Goal: Task Accomplishment & Management: Manage account settings

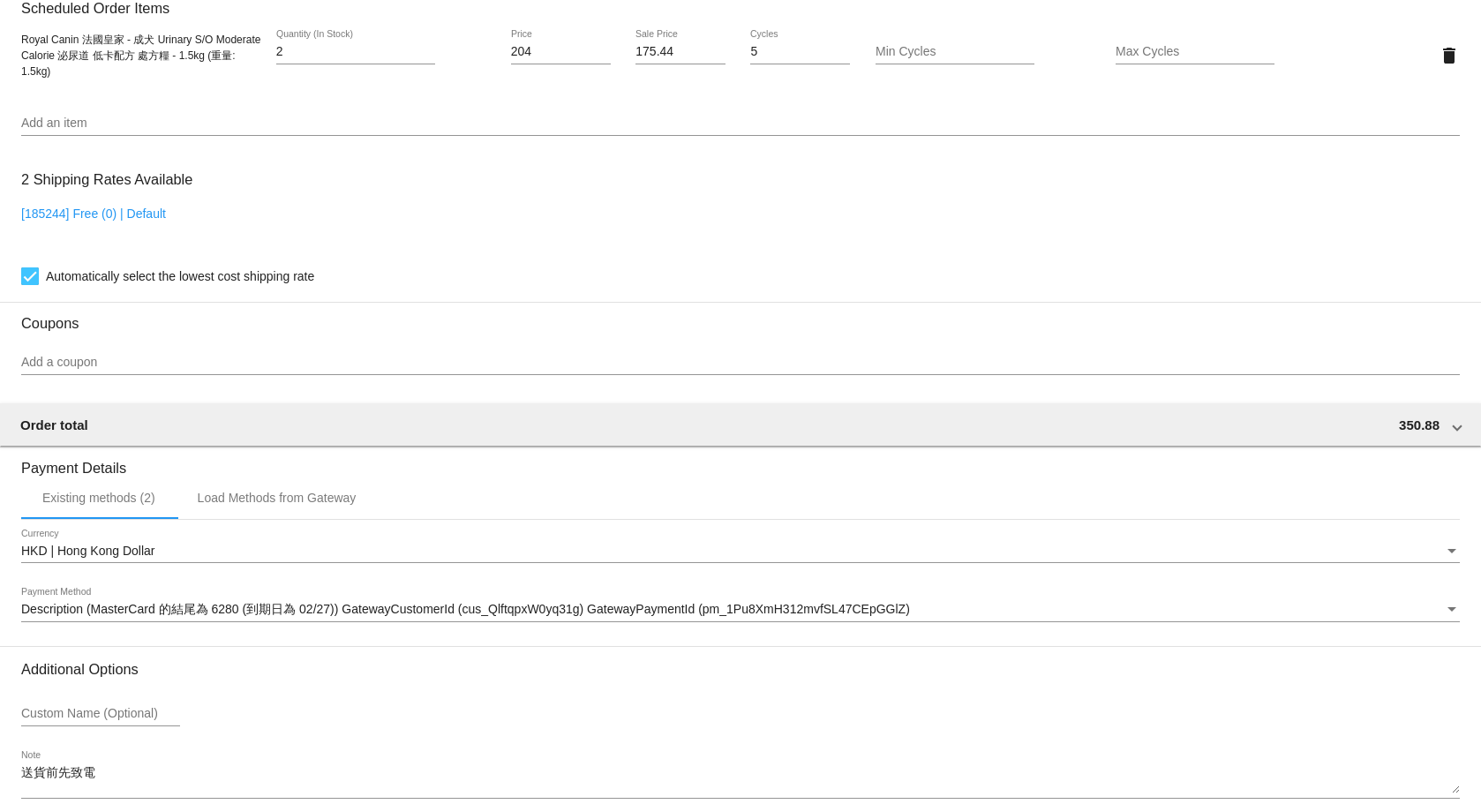
scroll to position [1348, 0]
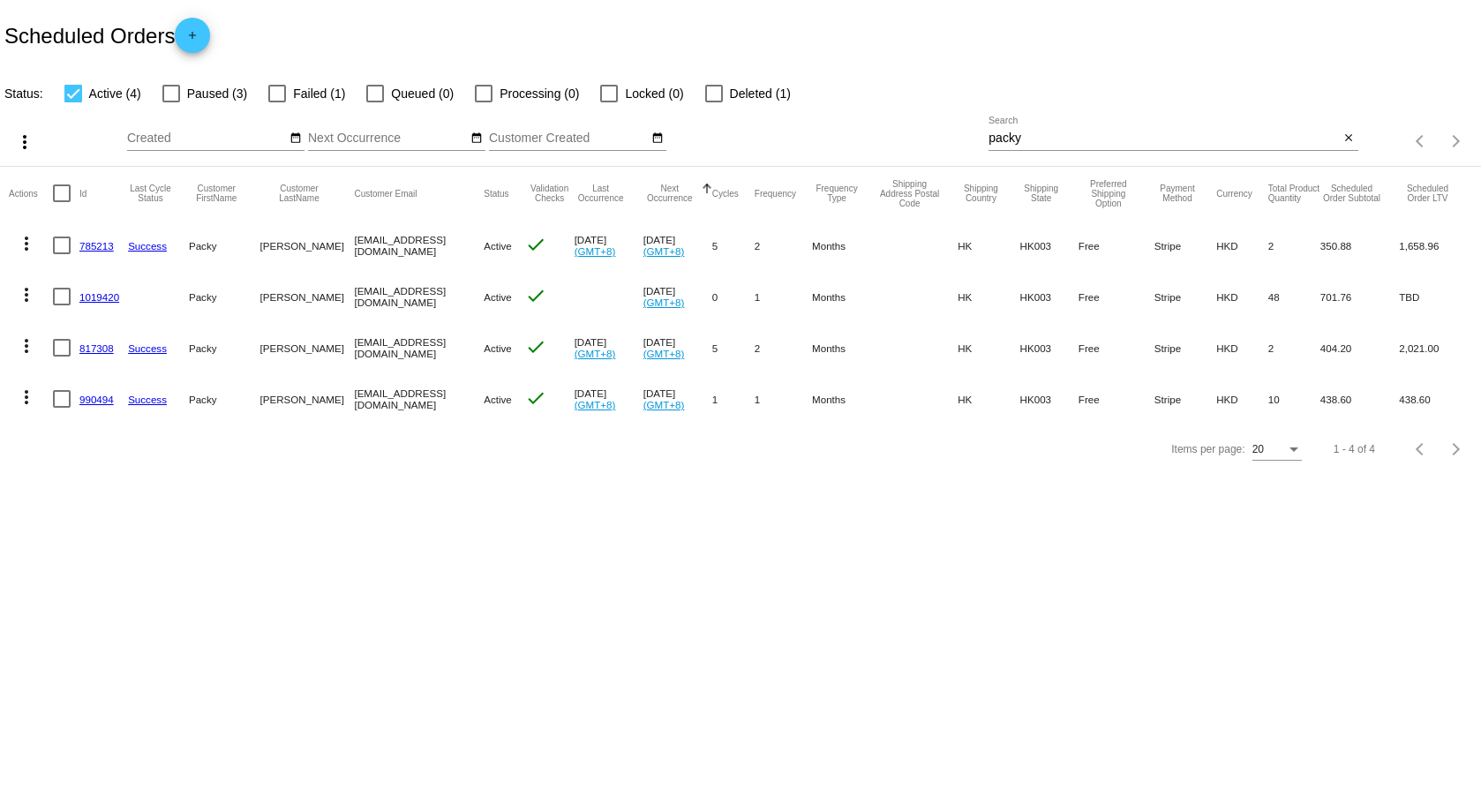
drag, startPoint x: 83, startPoint y: 340, endPoint x: 99, endPoint y: 354, distance: 21.3
click at [105, 294] on link "1019420" at bounding box center [99, 296] width 40 height 11
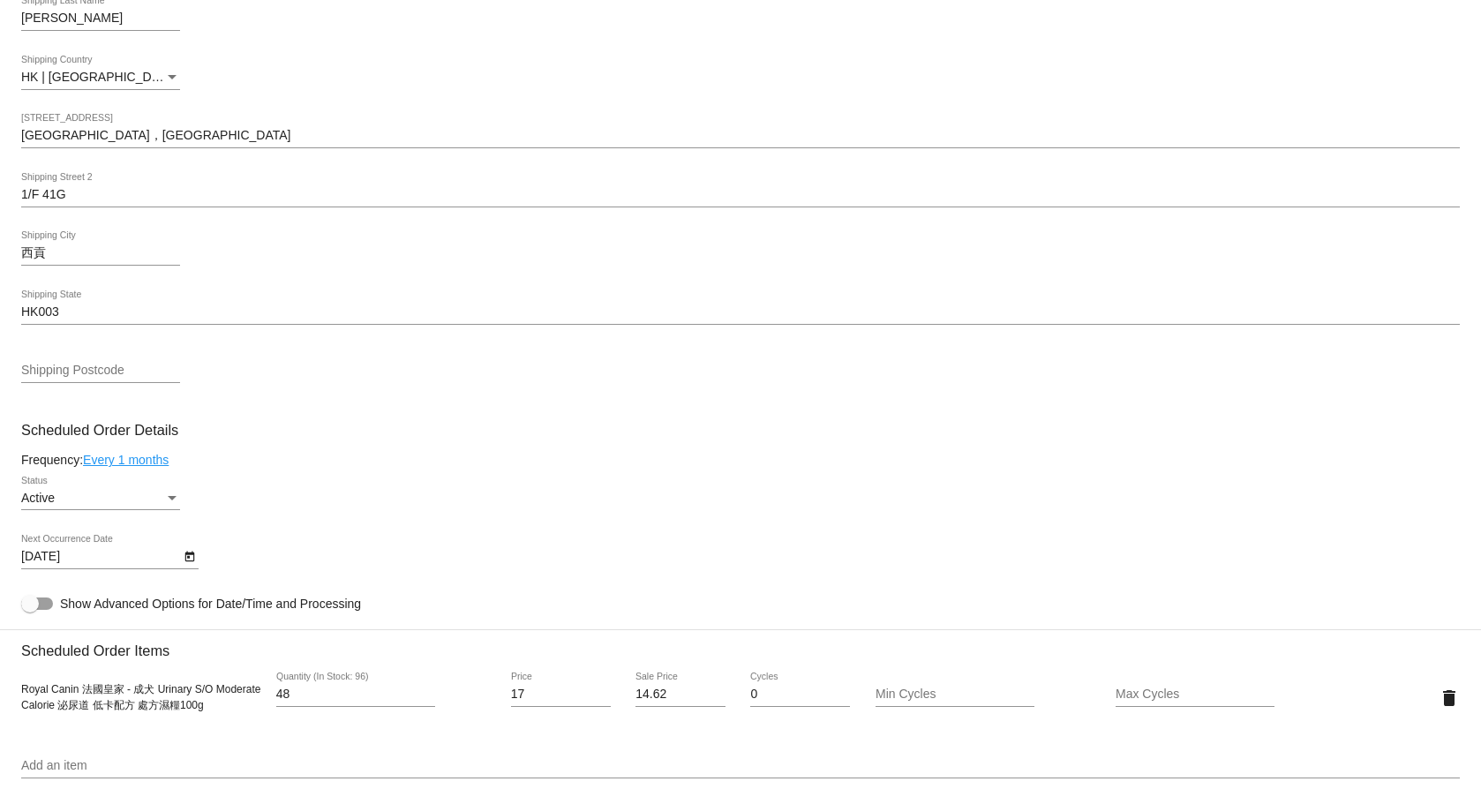
scroll to position [883, 0]
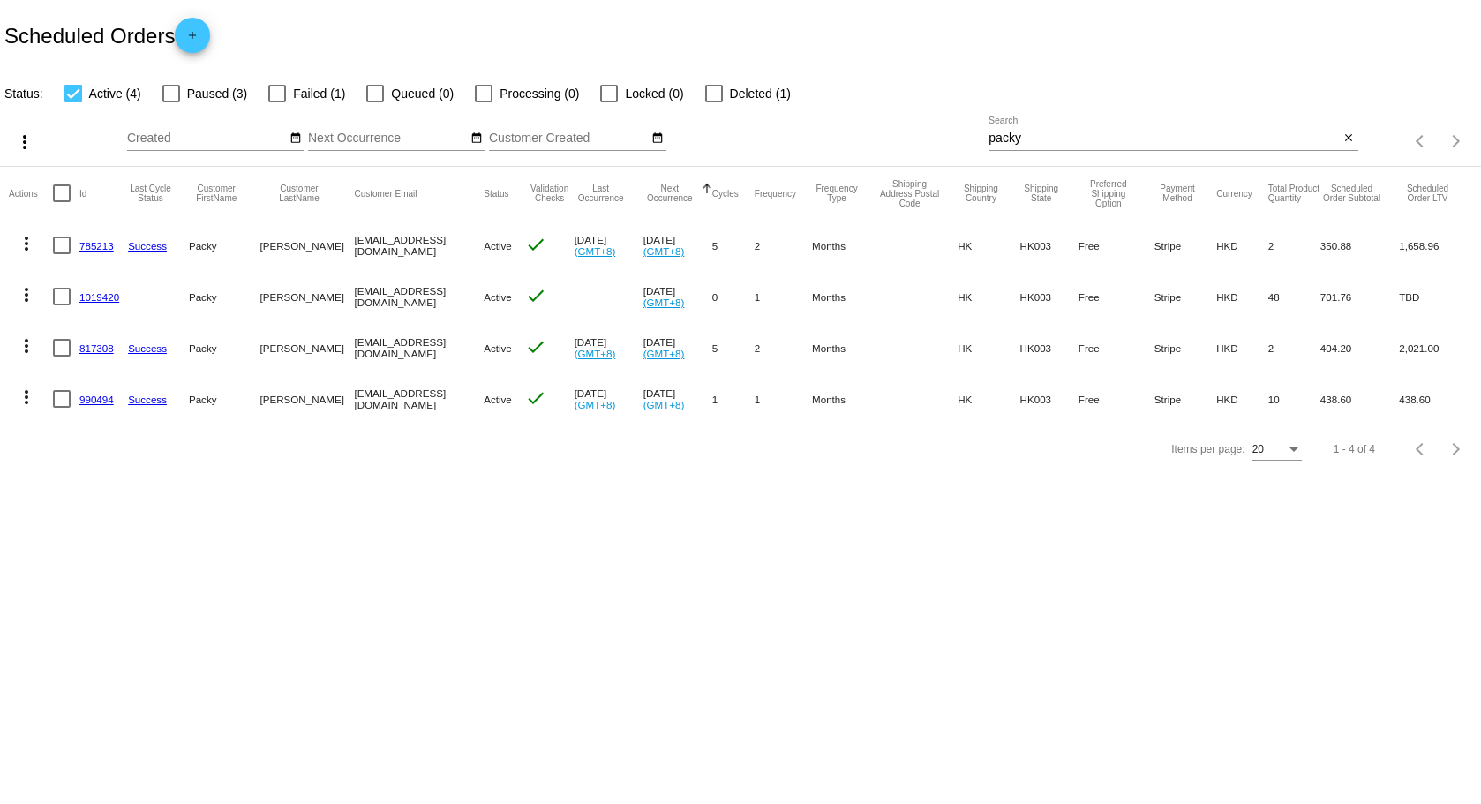
click at [97, 352] on link "817308" at bounding box center [96, 347] width 34 height 11
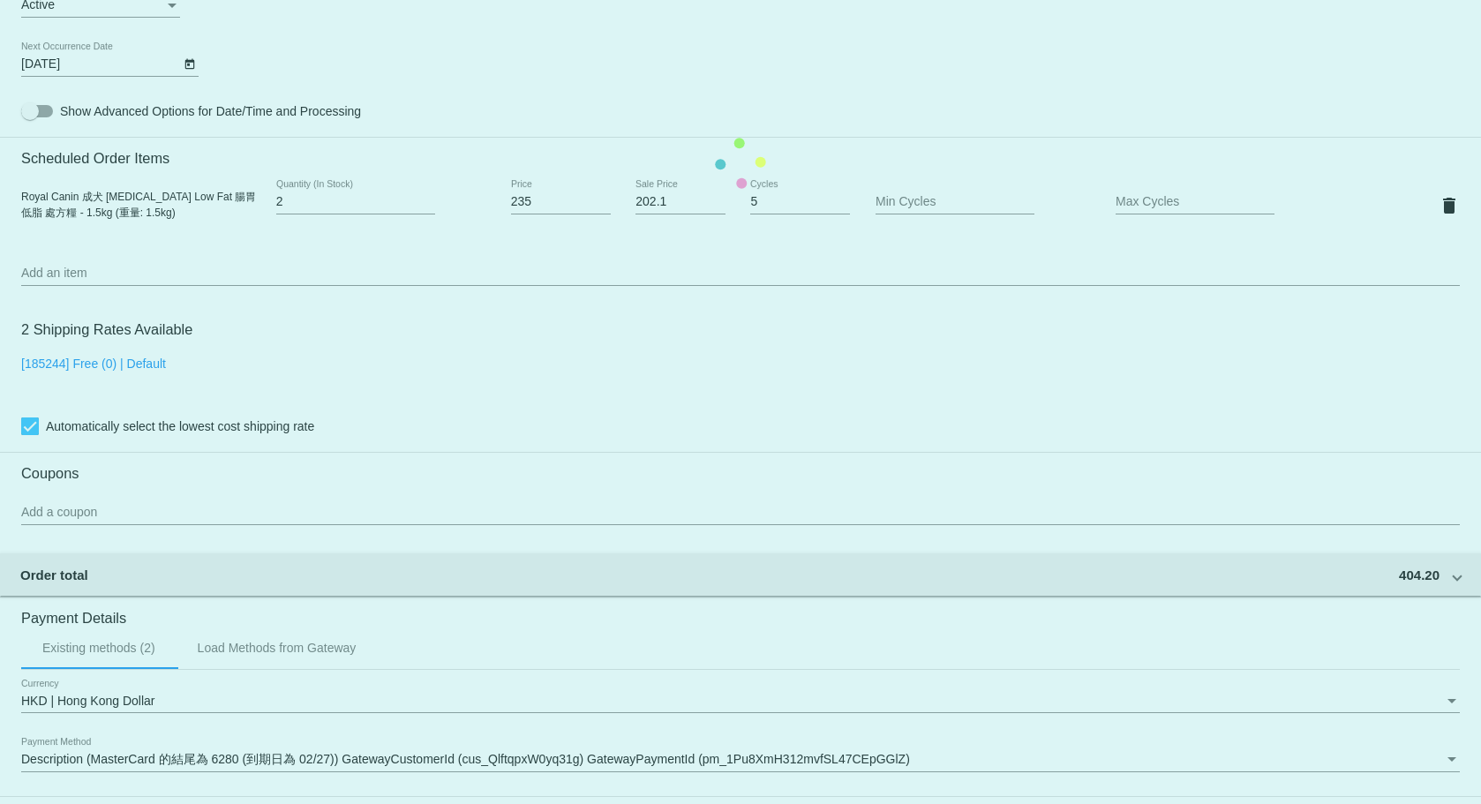
scroll to position [1147, 0]
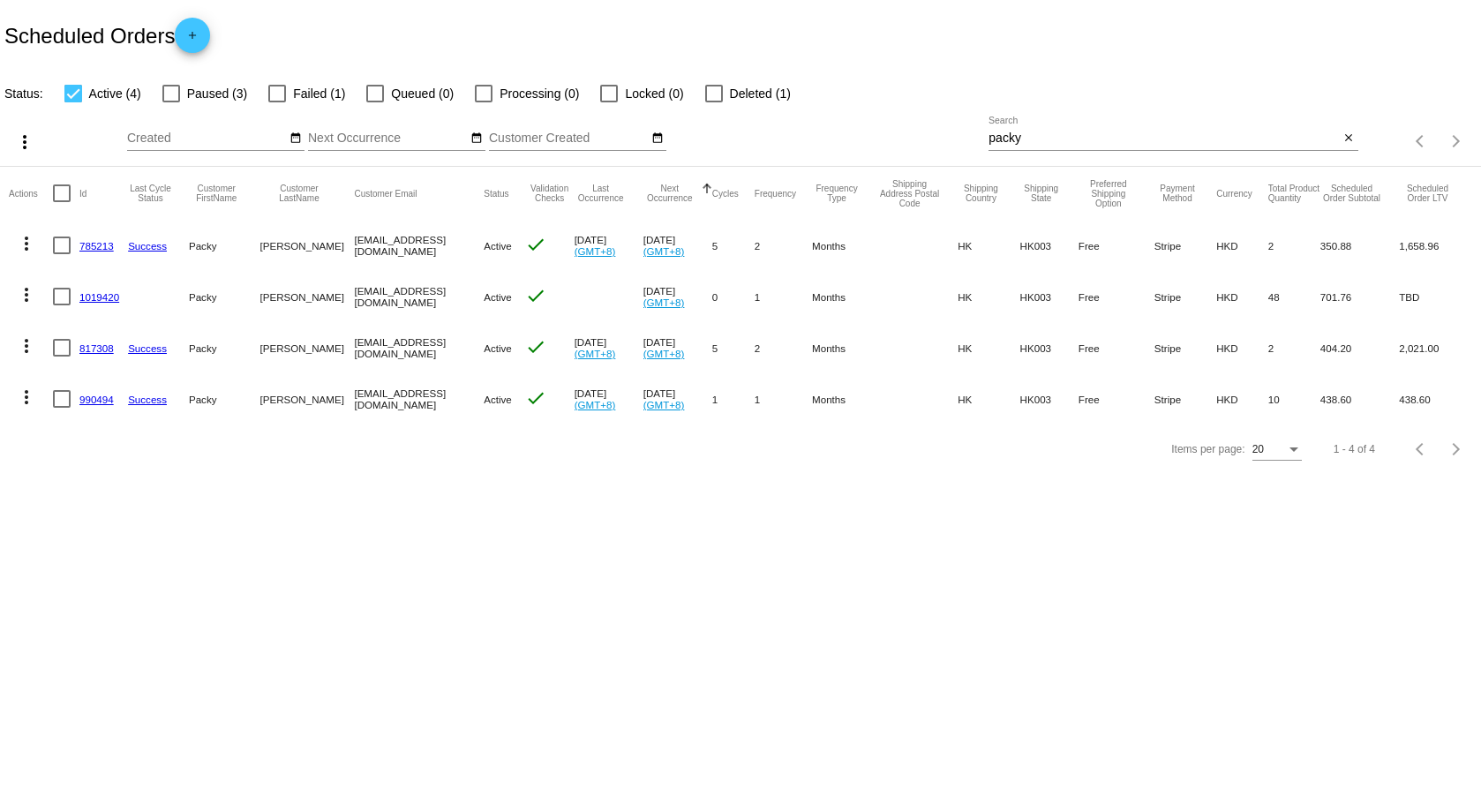
click at [91, 399] on link "990494" at bounding box center [96, 399] width 34 height 11
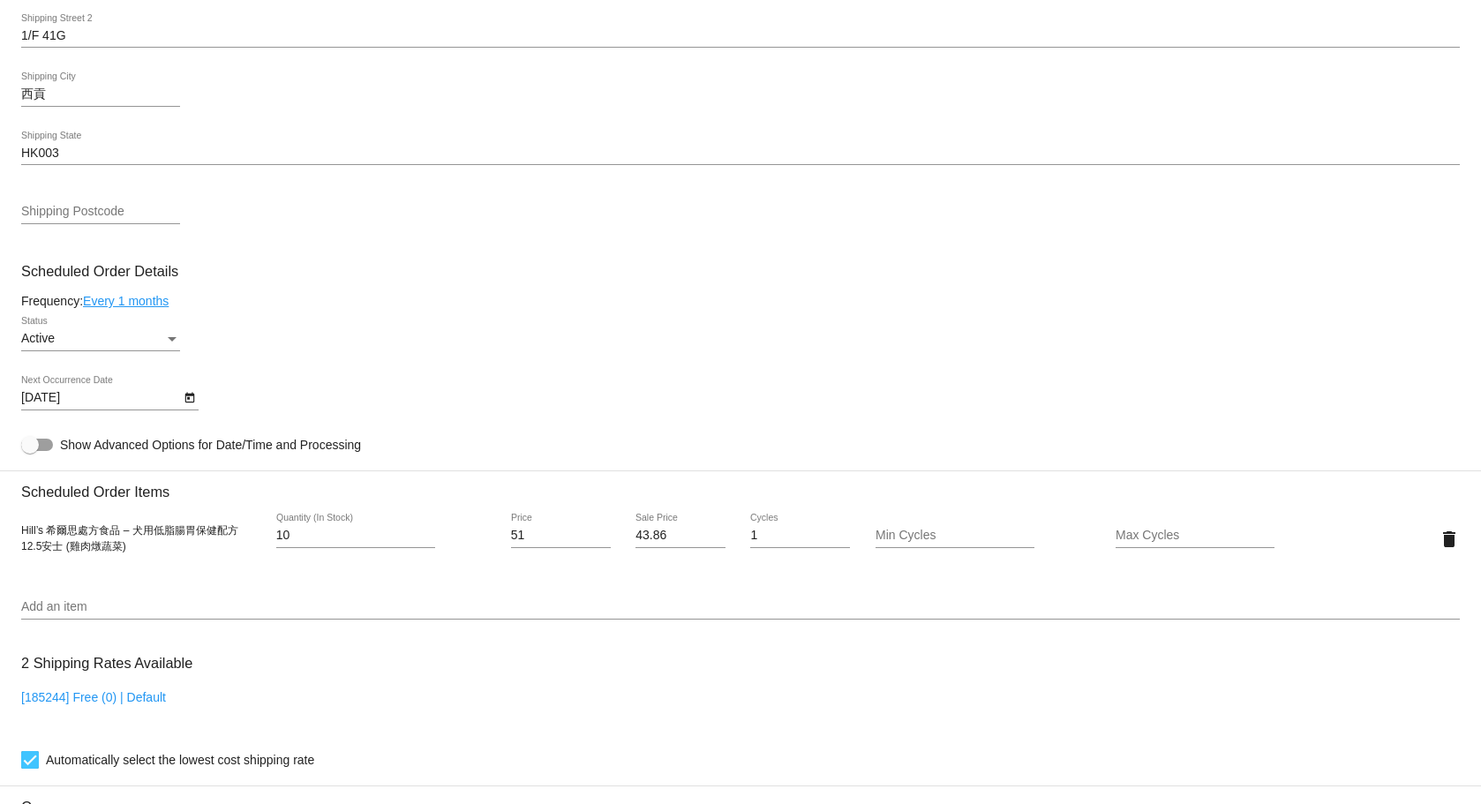
scroll to position [971, 0]
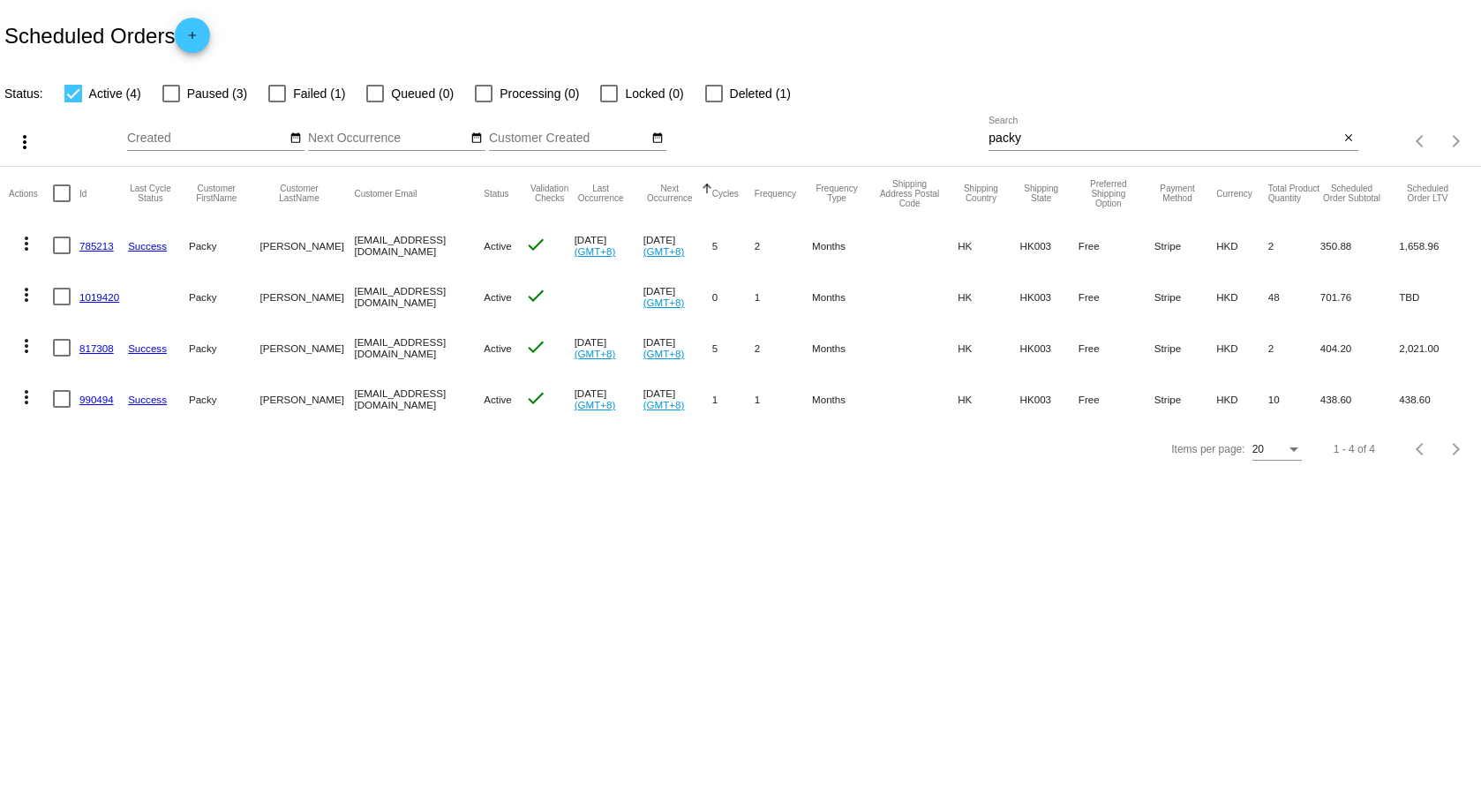
drag, startPoint x: 1334, startPoint y: 569, endPoint x: 1345, endPoint y: 566, distance: 11.2
click at [1334, 569] on body "Scheduled Orders add Status: Active (4) Paused (3) Failed (1) Queued (0) Proces…" at bounding box center [740, 402] width 1481 height 804
click at [99, 248] on link "785213" at bounding box center [96, 245] width 34 height 11
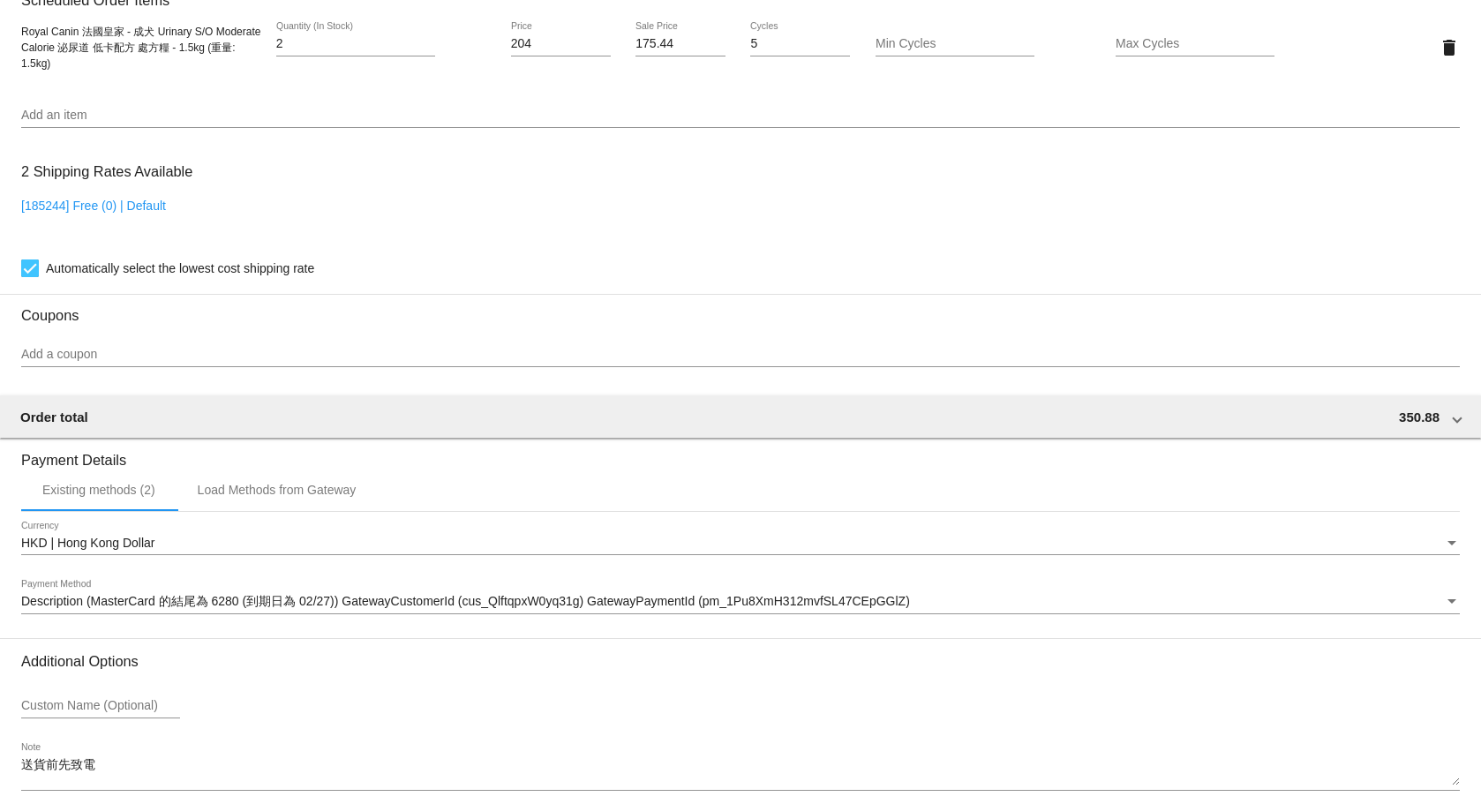
scroll to position [1348, 0]
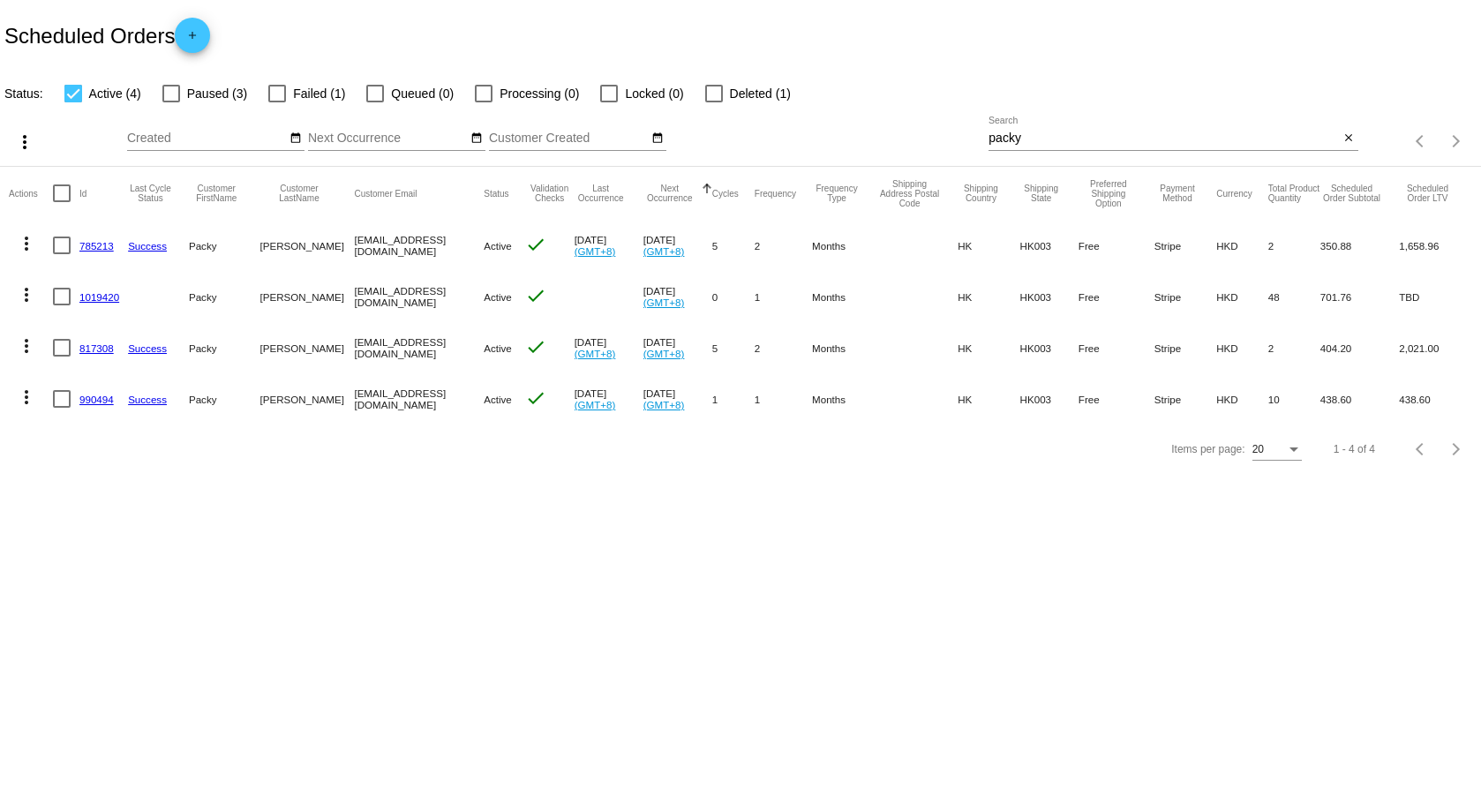
click at [106, 296] on link "1019420" at bounding box center [99, 296] width 40 height 11
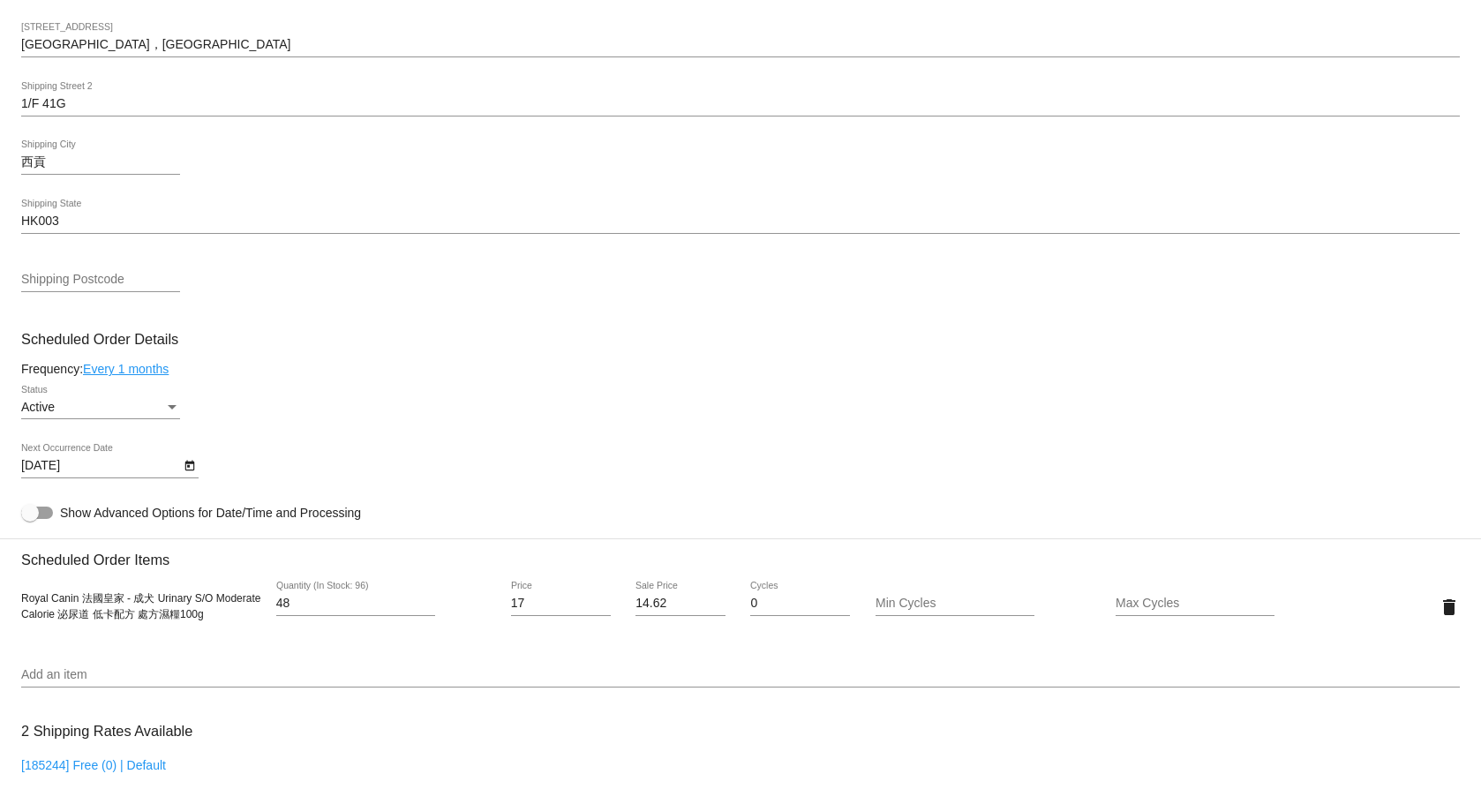
scroll to position [971, 0]
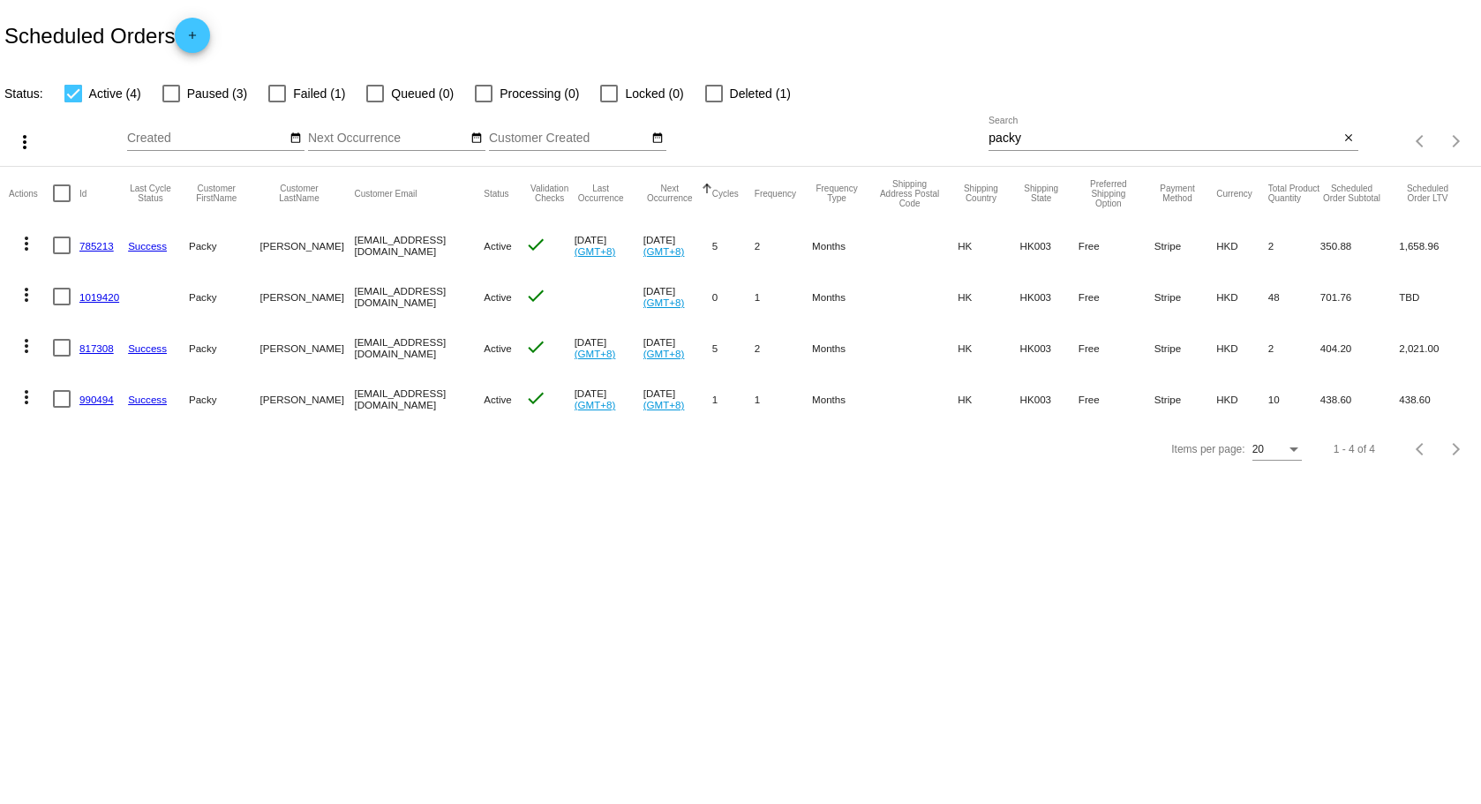
click at [98, 351] on link "817308" at bounding box center [96, 347] width 34 height 11
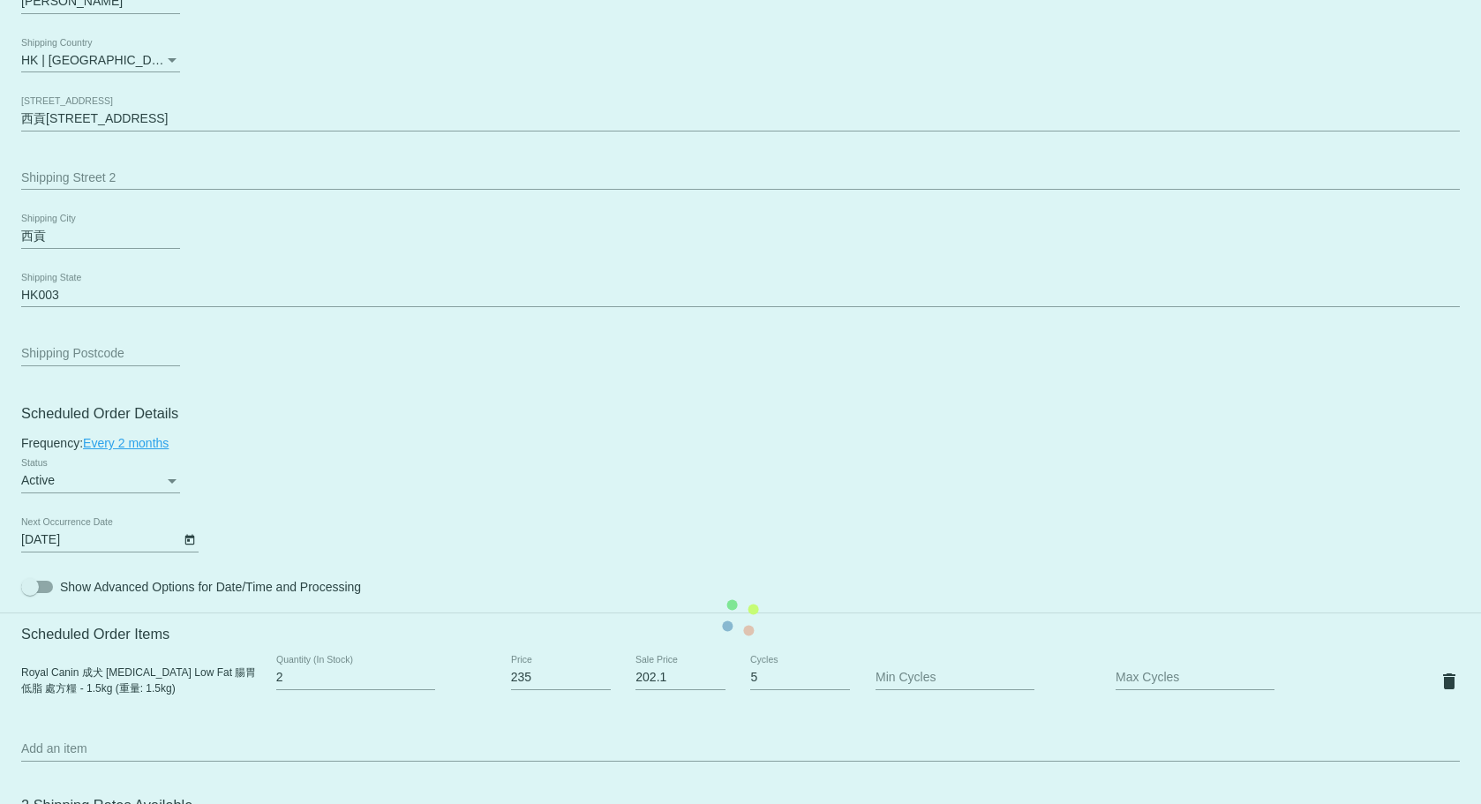
scroll to position [883, 0]
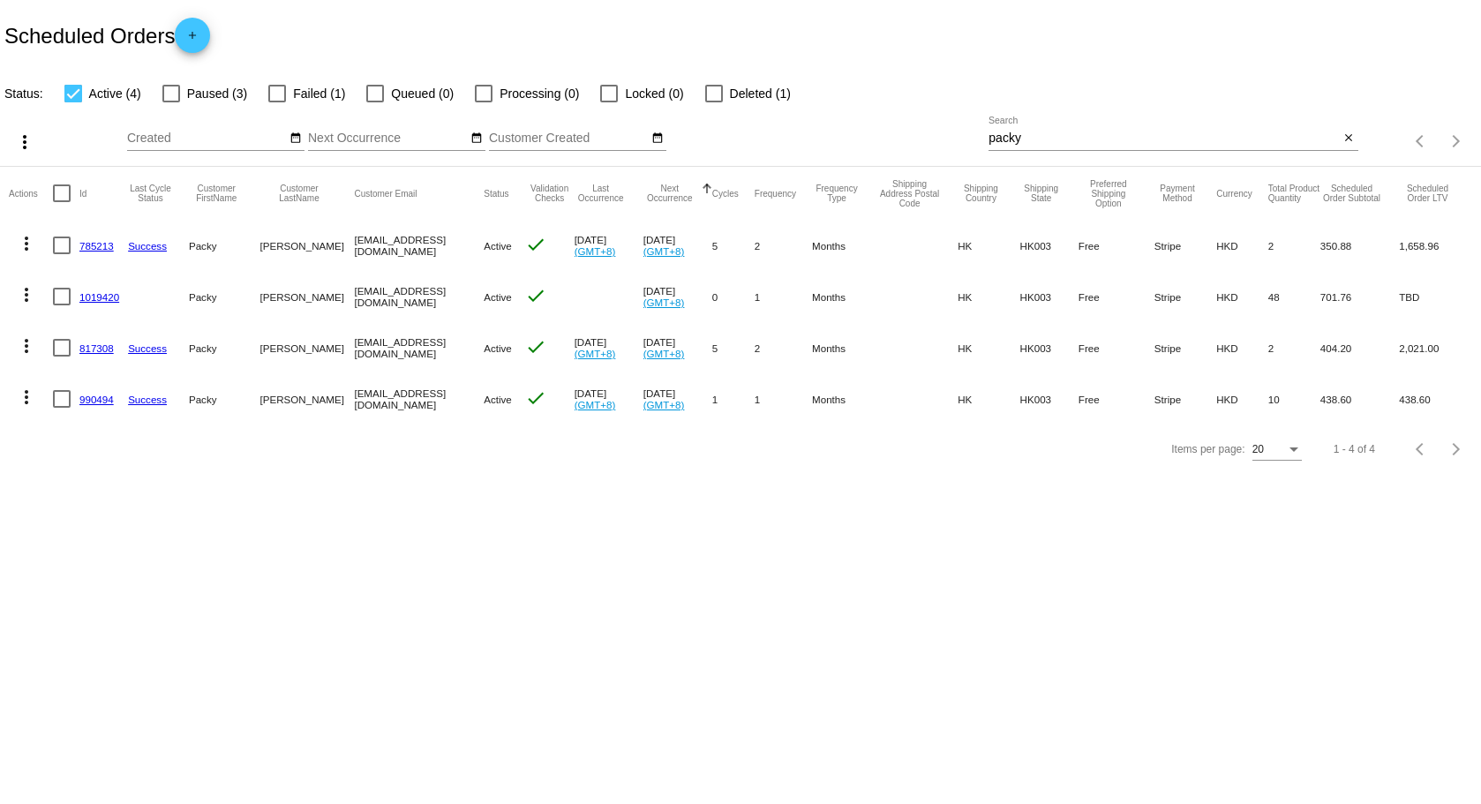
click at [104, 406] on mat-cell "990494" at bounding box center [103, 398] width 49 height 51
click at [93, 401] on link "990494" at bounding box center [96, 399] width 34 height 11
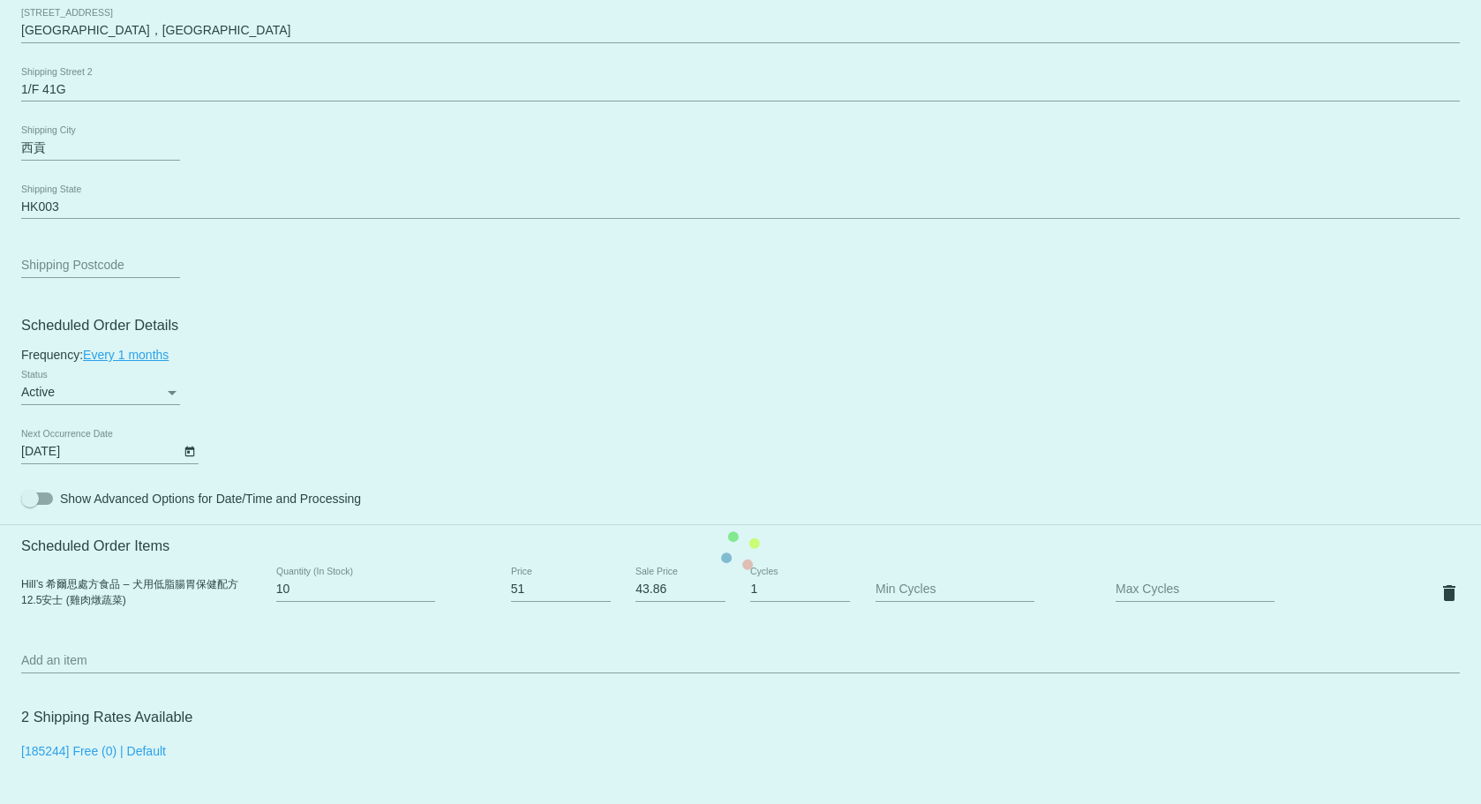
scroll to position [1147, 0]
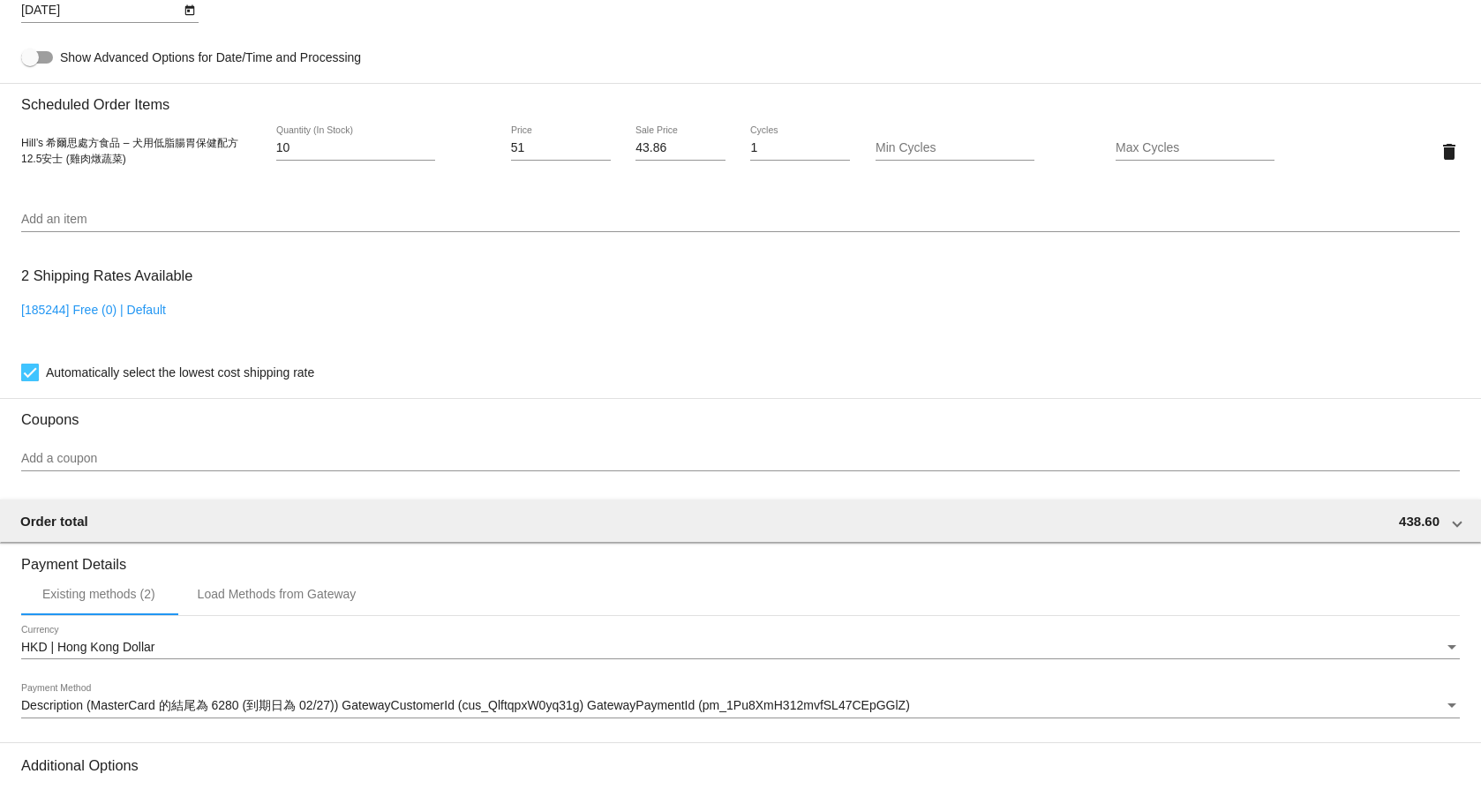
drag, startPoint x: 139, startPoint y: 175, endPoint x: 19, endPoint y: 157, distance: 120.4
click at [19, 157] on mat-card "Customer 5292690: Packy Ng packyng2000@yahoo.com.hk Customer Shipping Enter Shi…" at bounding box center [740, 109] width 1481 height 1765
copy span "Hill’s 希爾思處方食品 – 犬用低脂腸胃保健配方 12.5安士 (雞肉燉蔬菜)"
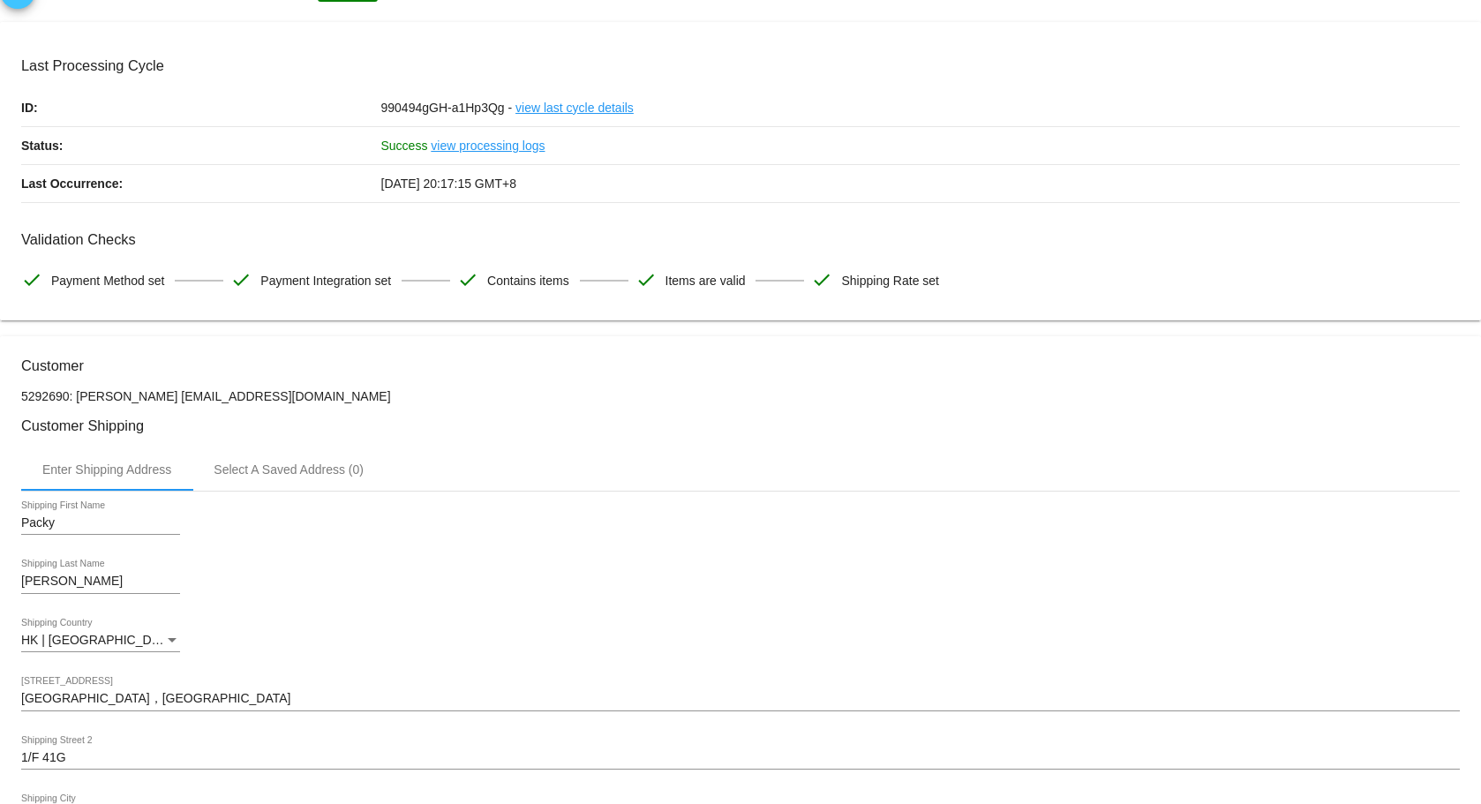
scroll to position [0, 0]
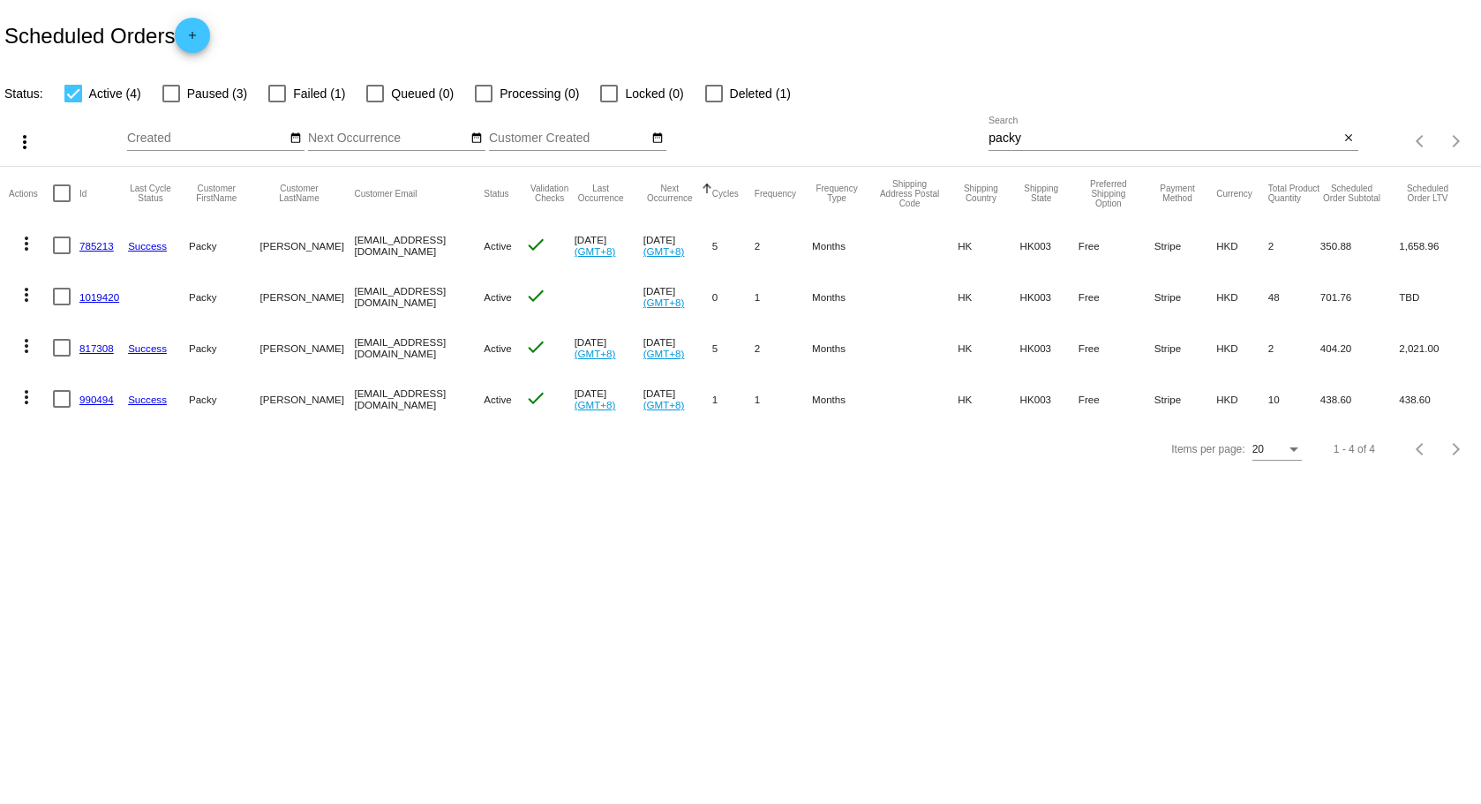
click at [1222, 133] on input "packy" at bounding box center [1163, 139] width 350 height 14
click at [1346, 138] on mat-icon "close" at bounding box center [1348, 139] width 12 height 14
click at [1231, 132] on div "search" at bounding box center [1172, 141] width 369 height 27
click at [1334, 139] on app-dashboard-scheduled-orders "Scheduled Orders add Status: Active (4) Paused (3) Failed (1) Queued (0) Proces…" at bounding box center [740, 237] width 1481 height 474
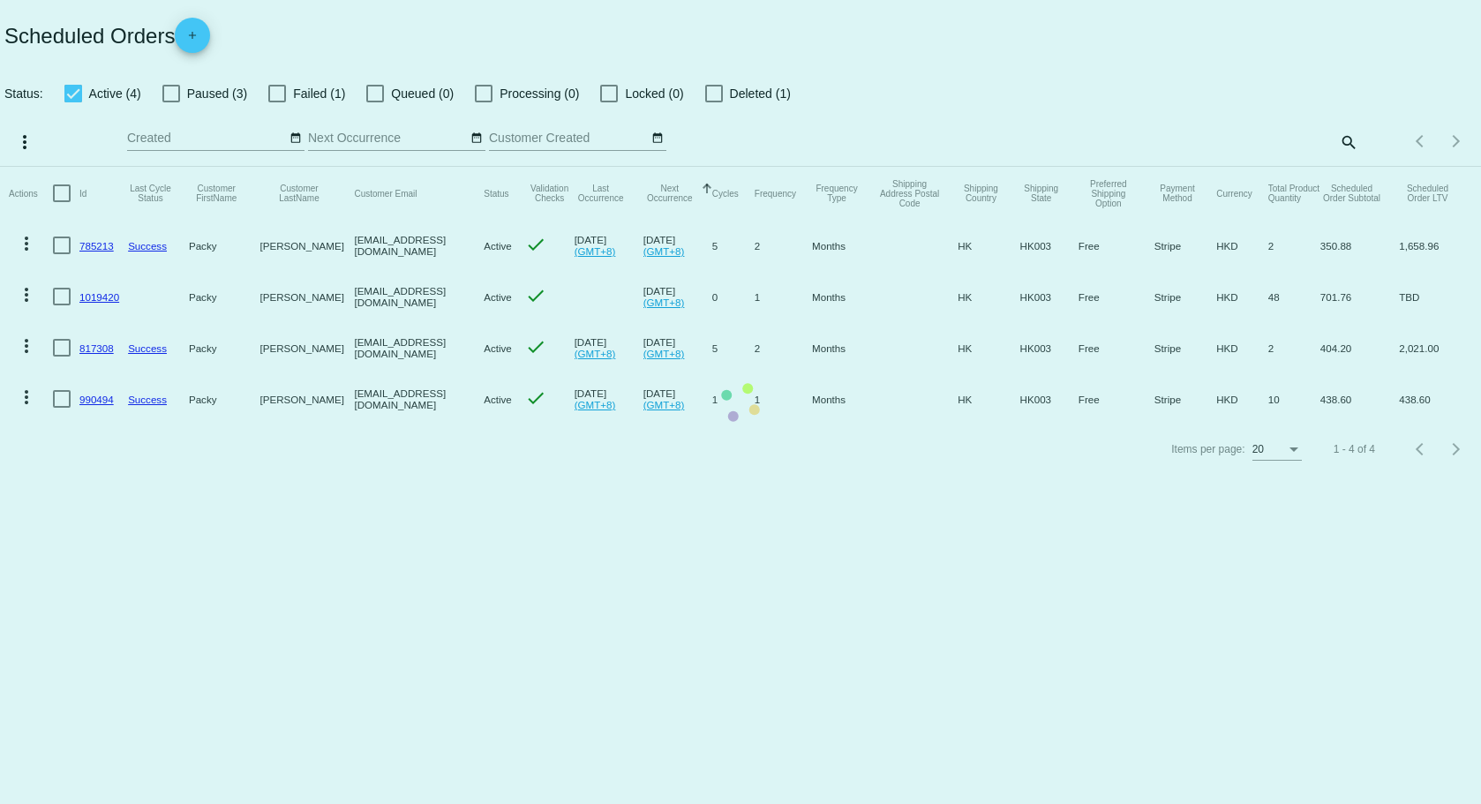
click at [1345, 167] on mat-table "Actions Id Last Cycle Status Customer FirstName Customer LastName Customer Emai…" at bounding box center [740, 296] width 1481 height 258
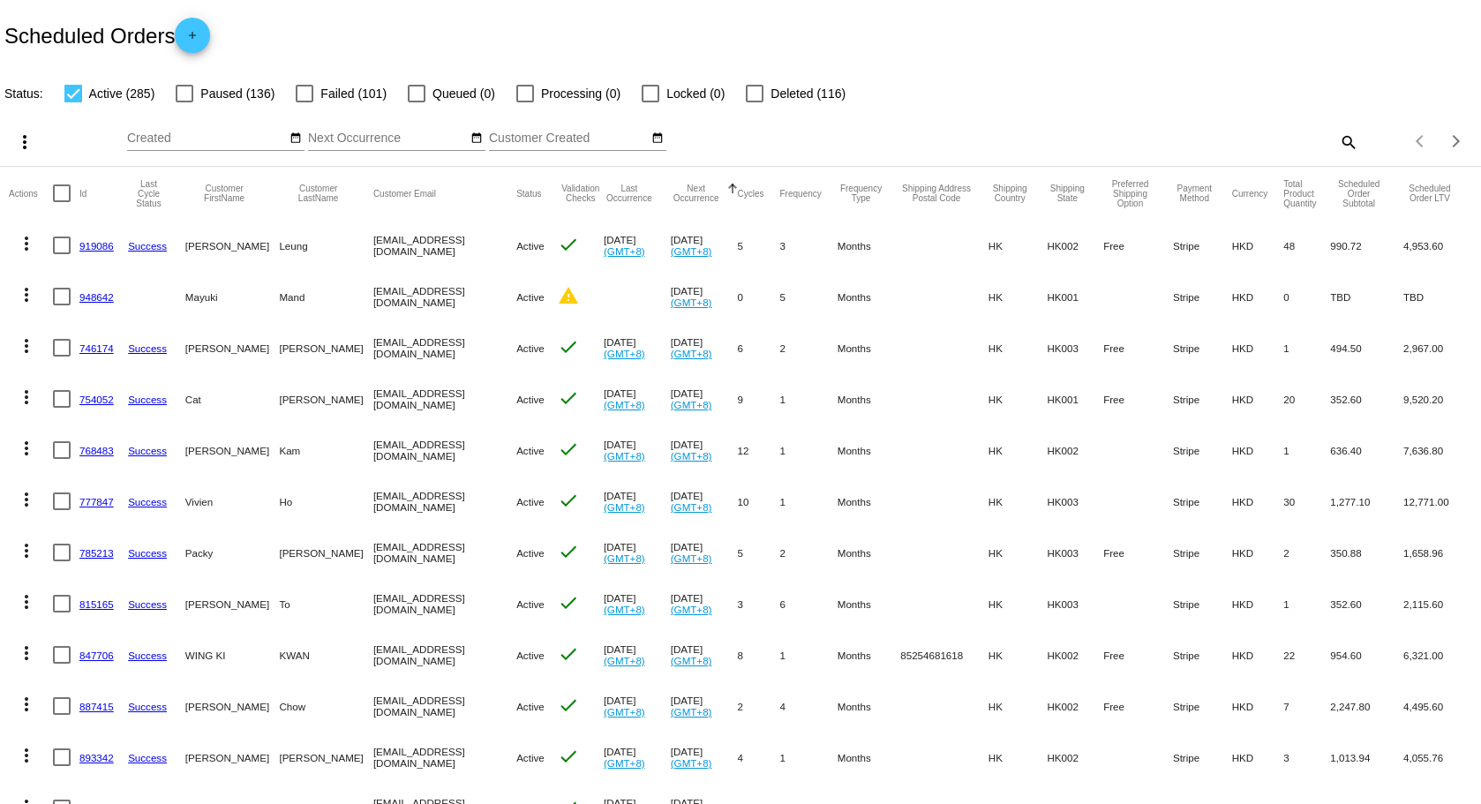
click at [1358, 139] on div "Items per page: 20 1 - 20 of 285" at bounding box center [1419, 140] width 123 height 49
click at [1338, 143] on mat-icon "search" at bounding box center [1347, 141] width 21 height 27
click at [1222, 137] on input "Search" at bounding box center [1172, 139] width 369 height 14
paste input "Hill’s 希爾思處方食品 – 犬用低脂腸胃保健配方 12.5安士 (雞肉燉蔬菜)"
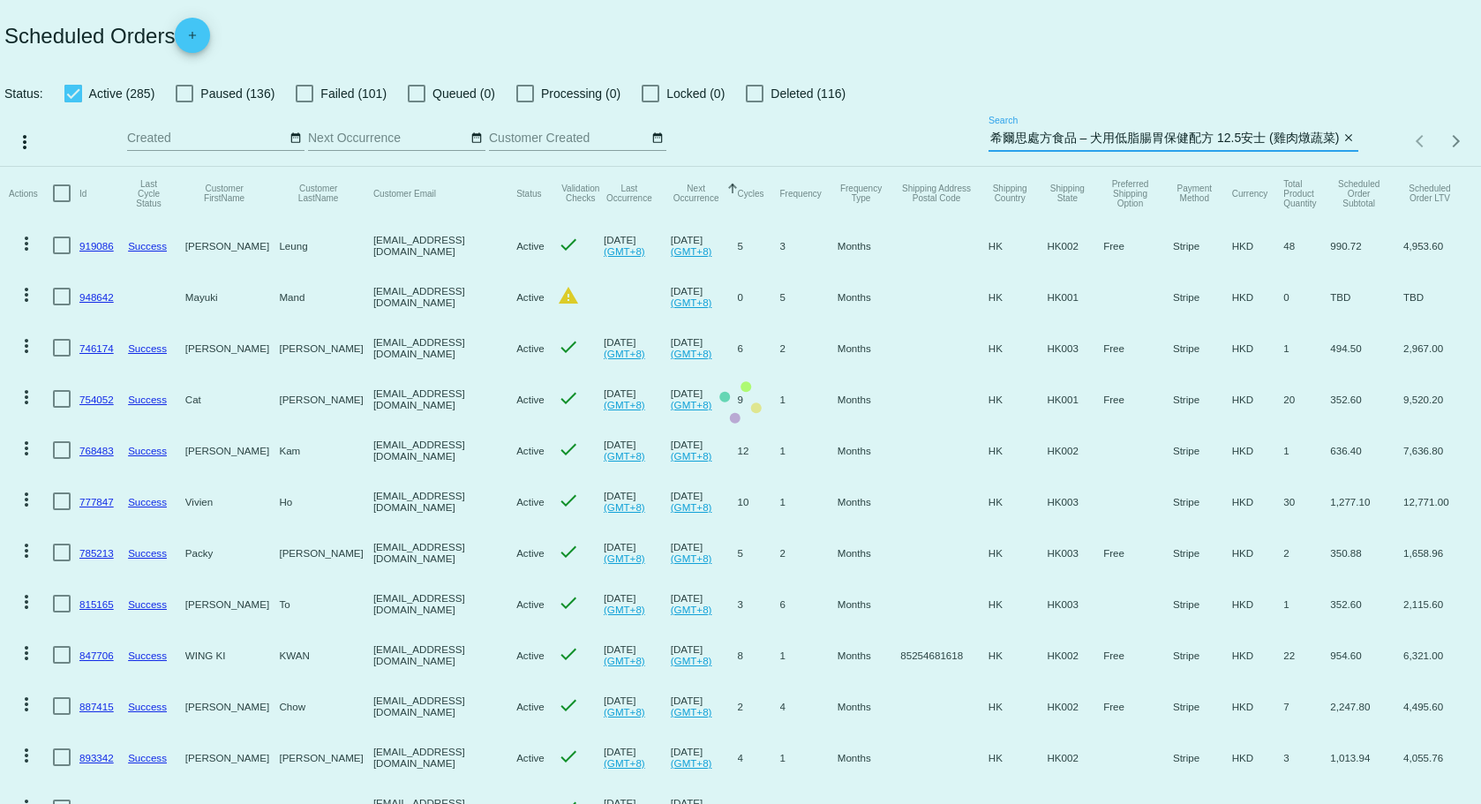
scroll to position [0, 28]
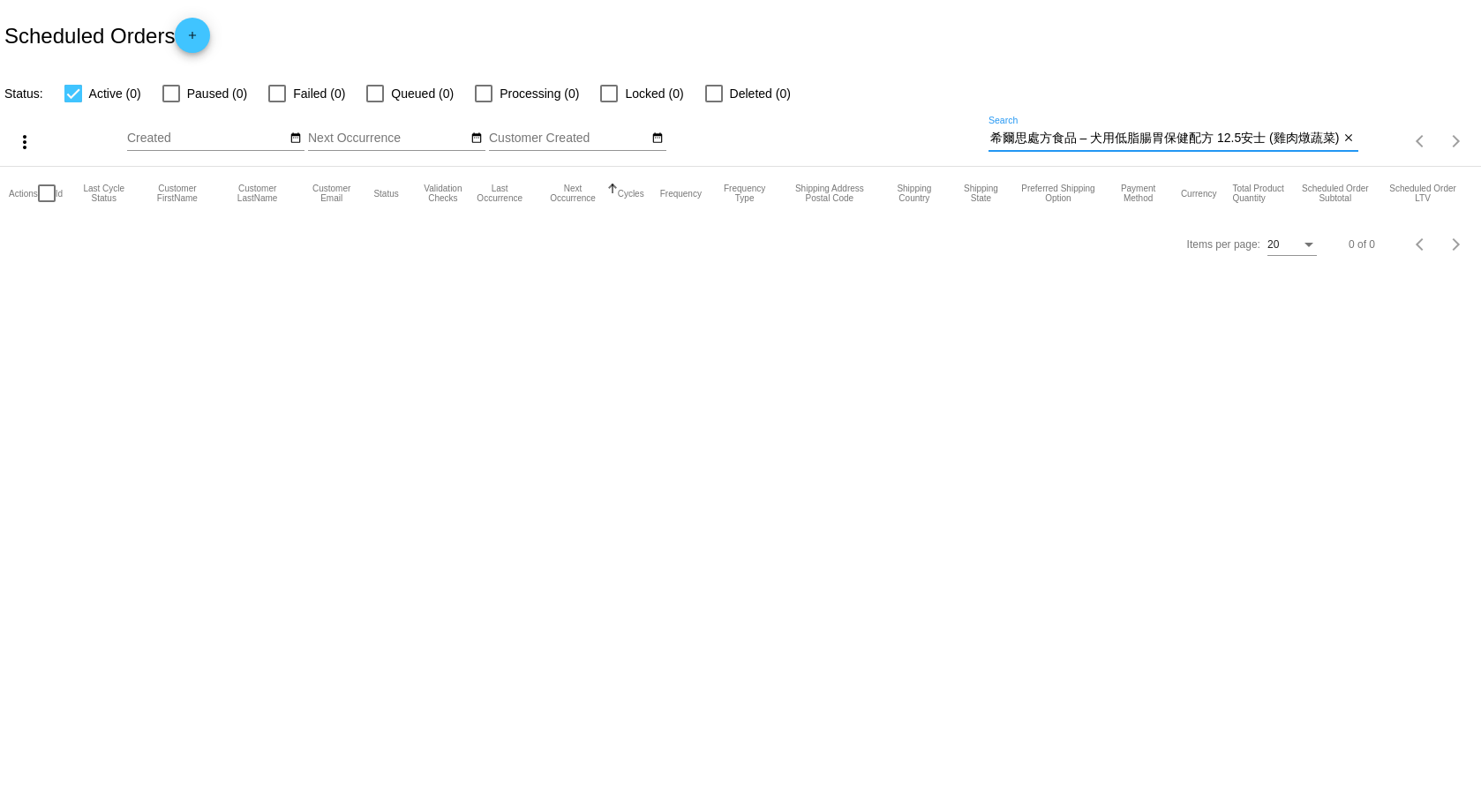
drag, startPoint x: 1078, startPoint y: 139, endPoint x: 1535, endPoint y: 150, distance: 457.3
click at [1480, 150] on html "Scheduled Orders add Status: Active (0) Paused (0) Failed (0) Queued (0) Proces…" at bounding box center [740, 402] width 1481 height 804
type input "Hill’s 希爾思處方食品"
click at [1353, 139] on mat-icon "close" at bounding box center [1348, 139] width 12 height 14
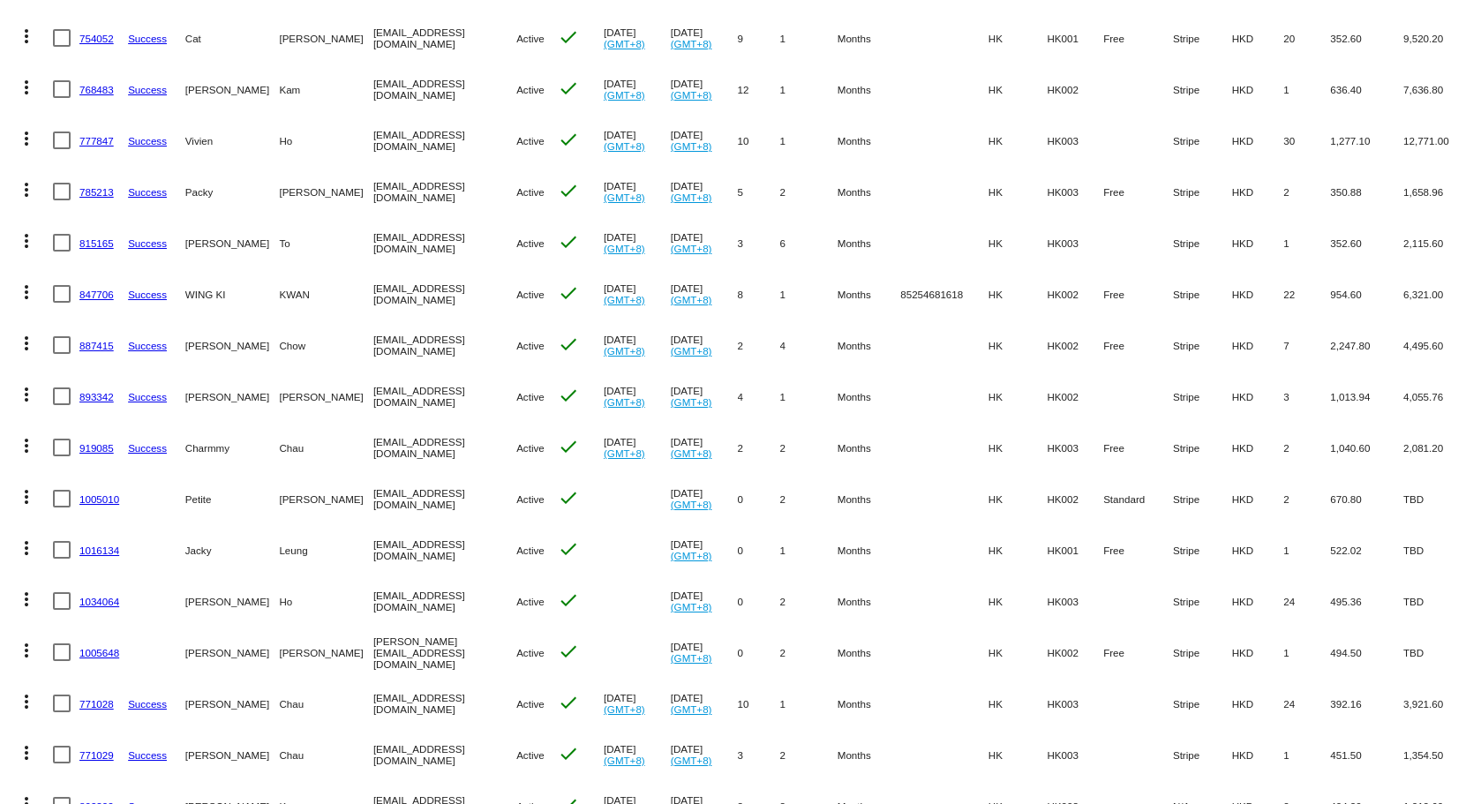
scroll to position [502, 0]
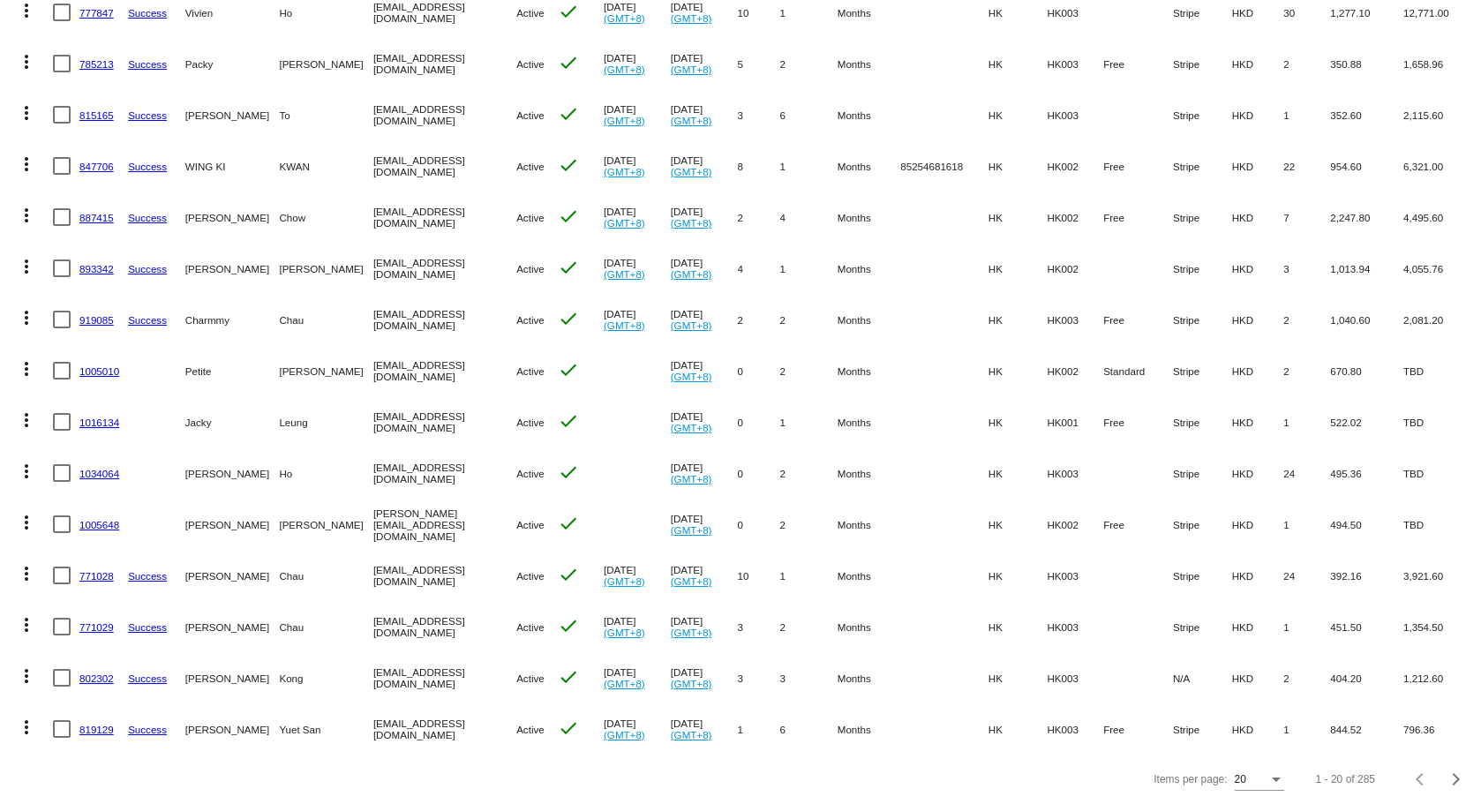
click at [105, 417] on link "1016134" at bounding box center [99, 422] width 40 height 11
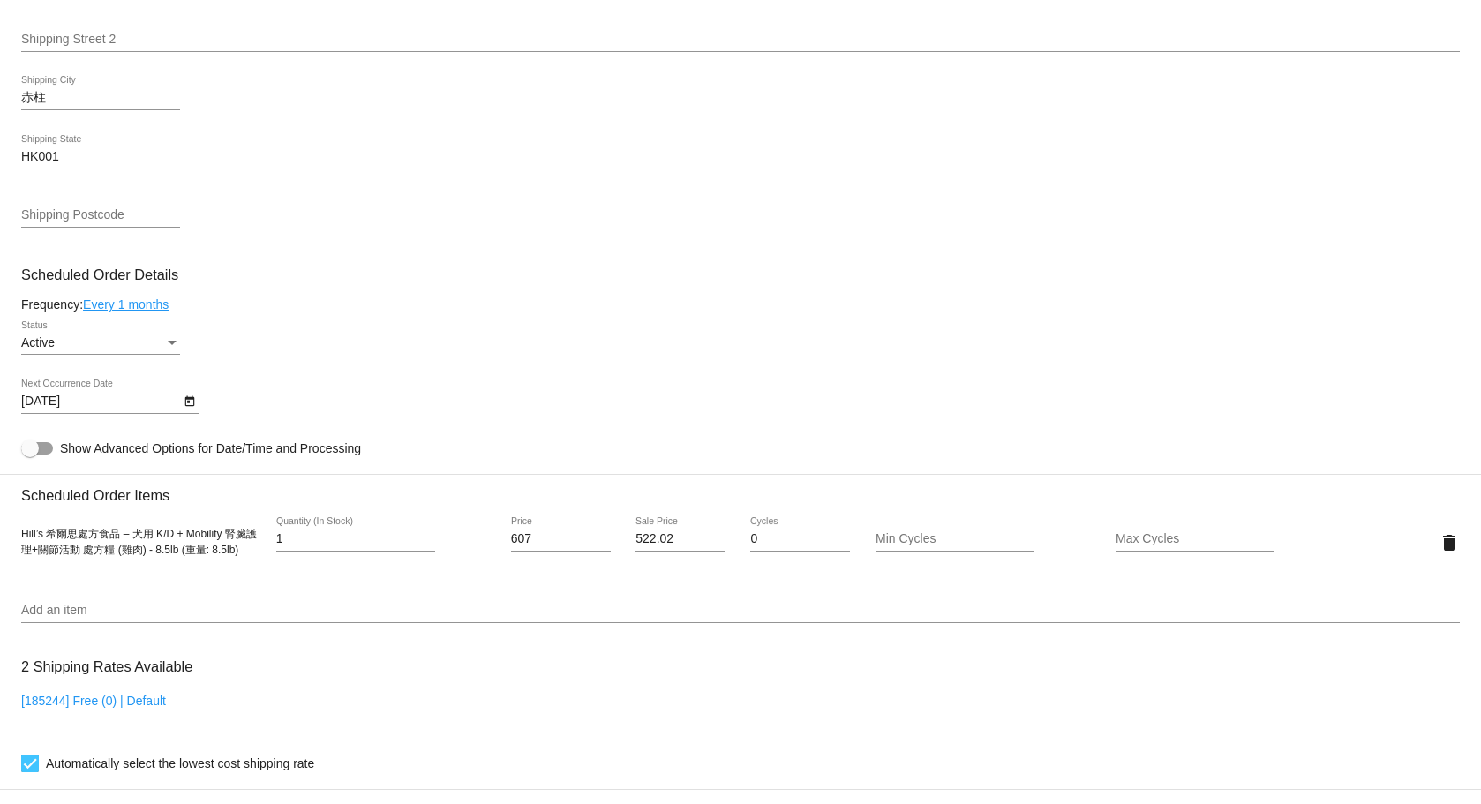
scroll to position [794, 0]
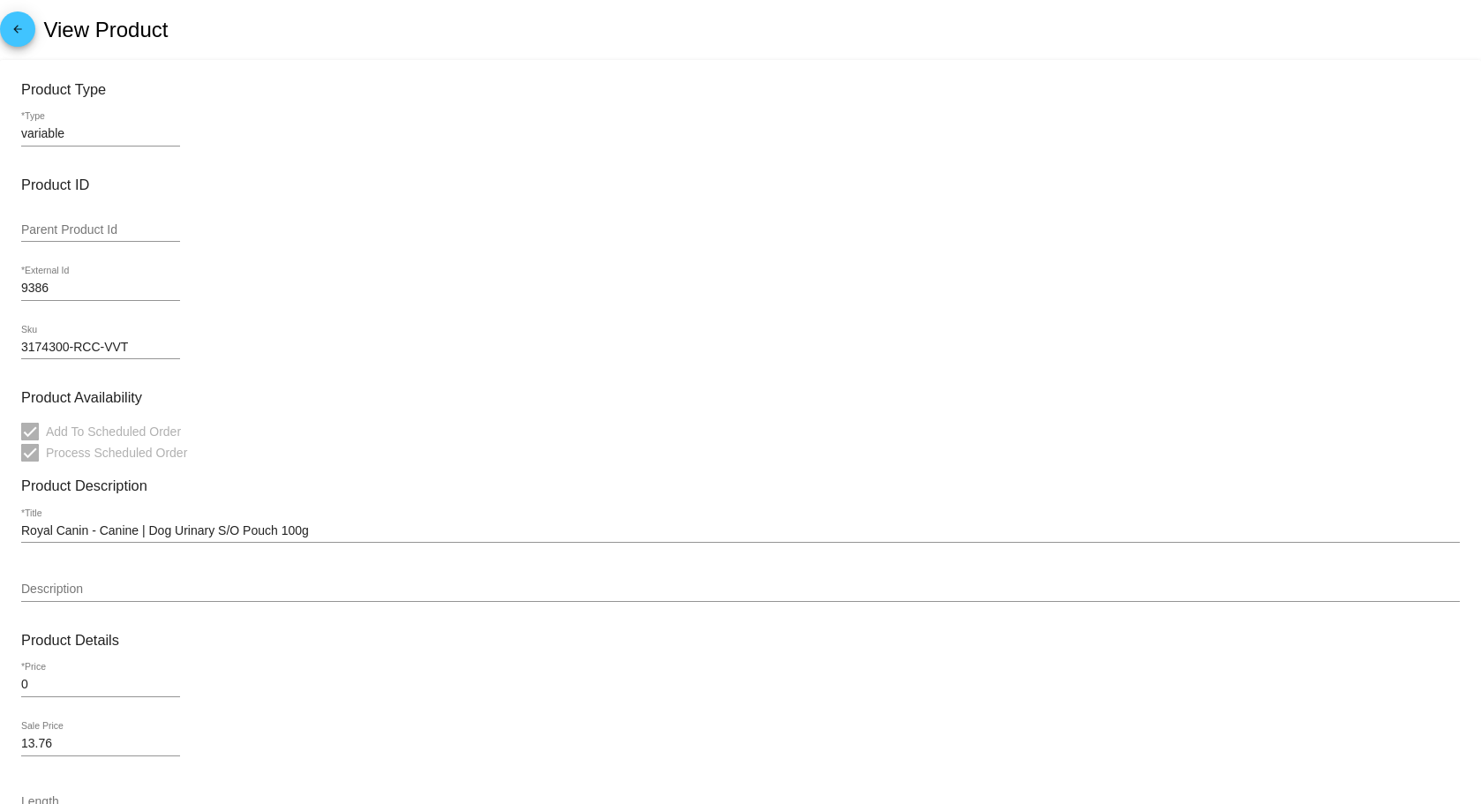
scroll to position [265, 0]
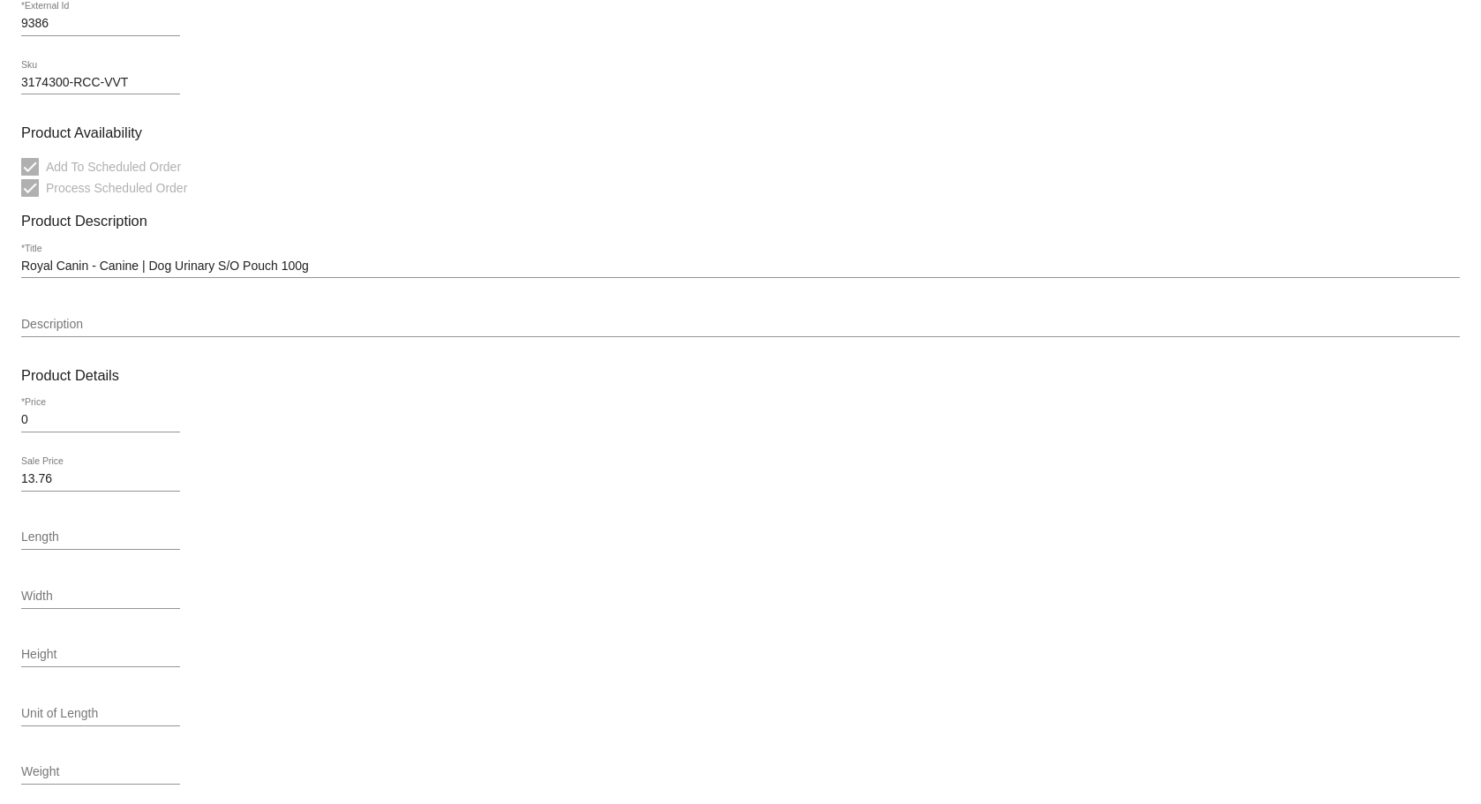
click at [236, 271] on input "Royal Canin - Canine | Dog Urinary S/O Pouch 100g" at bounding box center [740, 266] width 1439 height 14
click at [683, 133] on h3 "Product Availability" at bounding box center [740, 132] width 1439 height 17
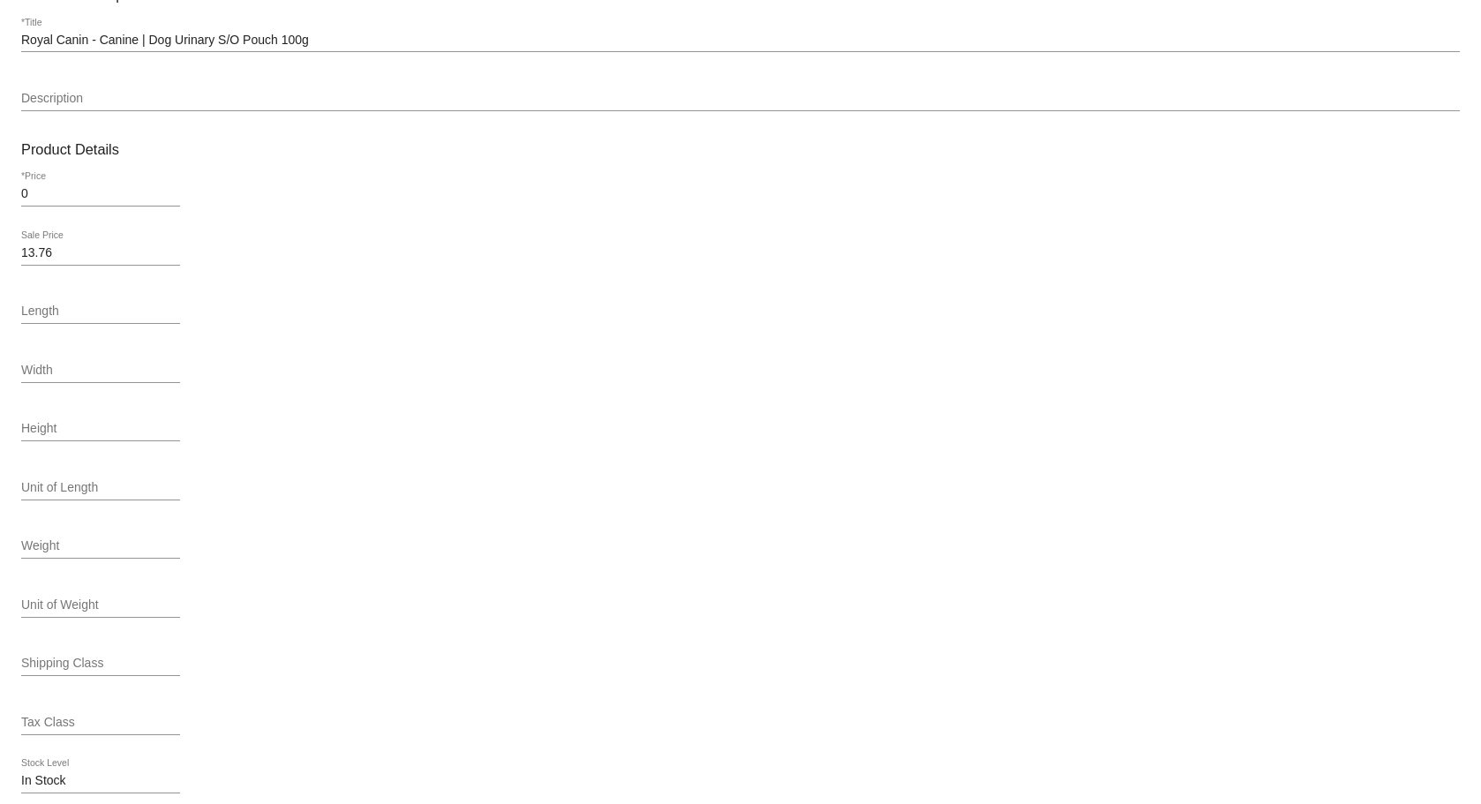
scroll to position [577, 0]
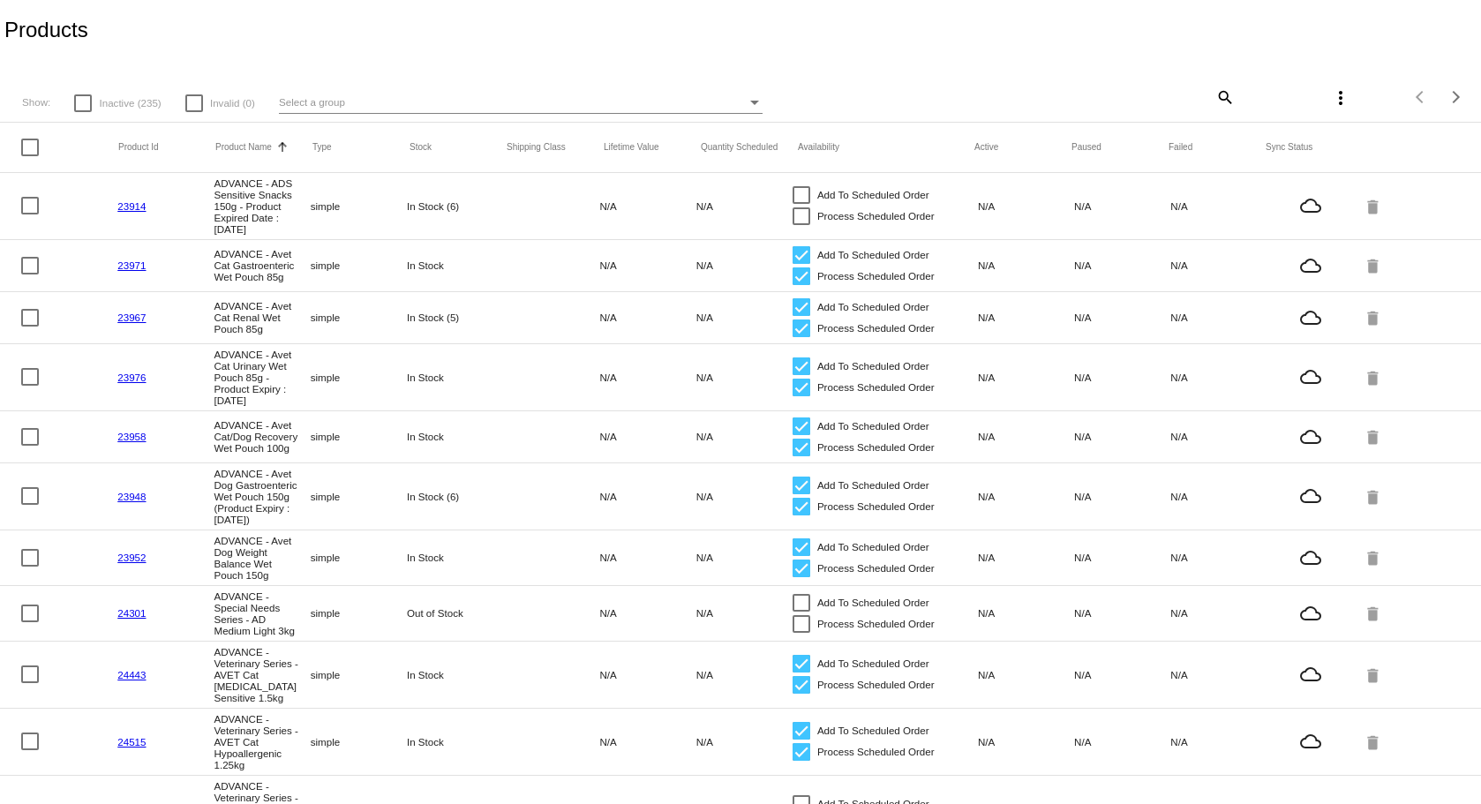
click at [278, 105] on div "Show: Inactive (235) Invalid (0) Select a group" at bounding box center [505, 103] width 966 height 22
click at [353, 99] on div "Select a group" at bounding box center [513, 102] width 468 height 21
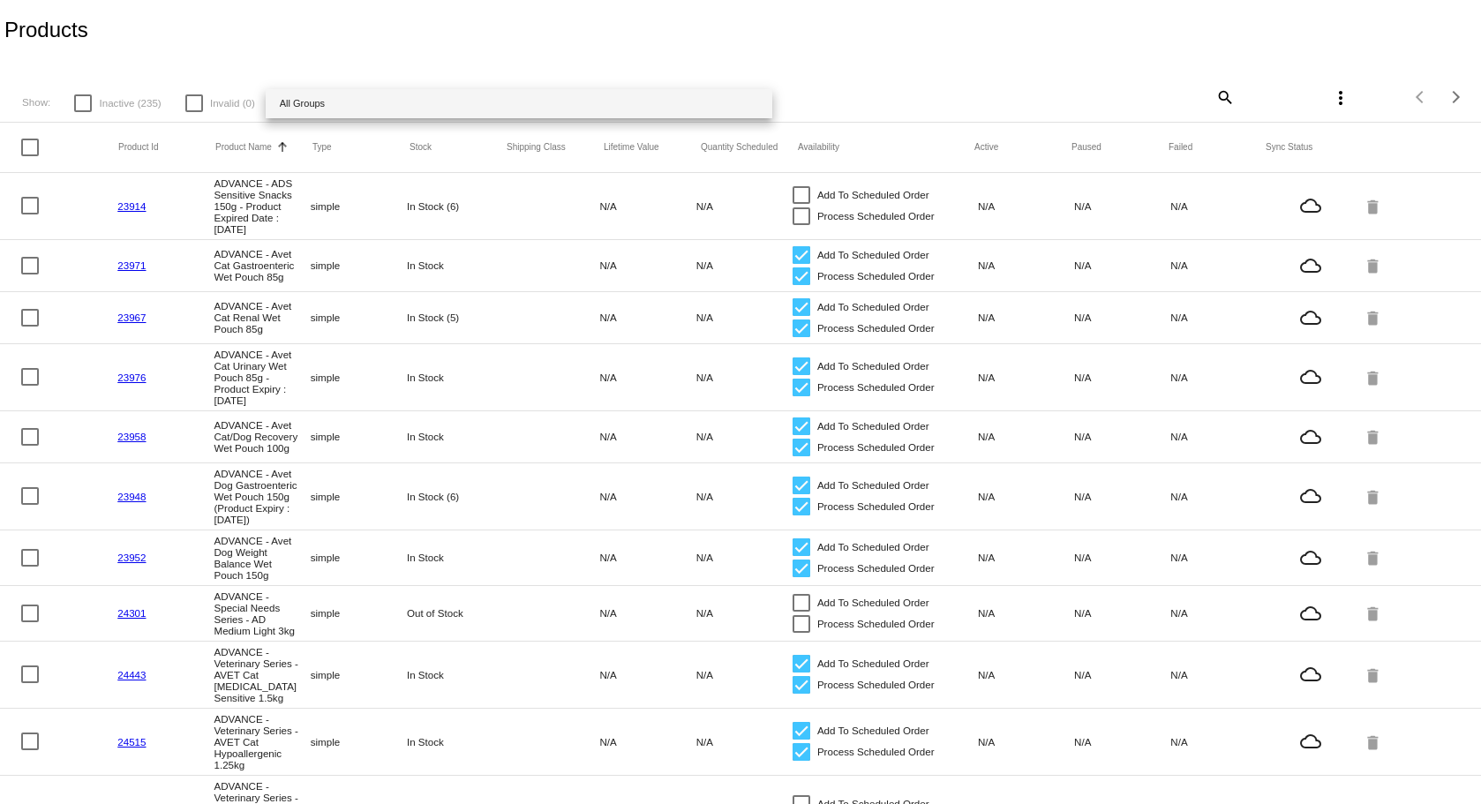
click at [737, 39] on div at bounding box center [740, 402] width 1481 height 804
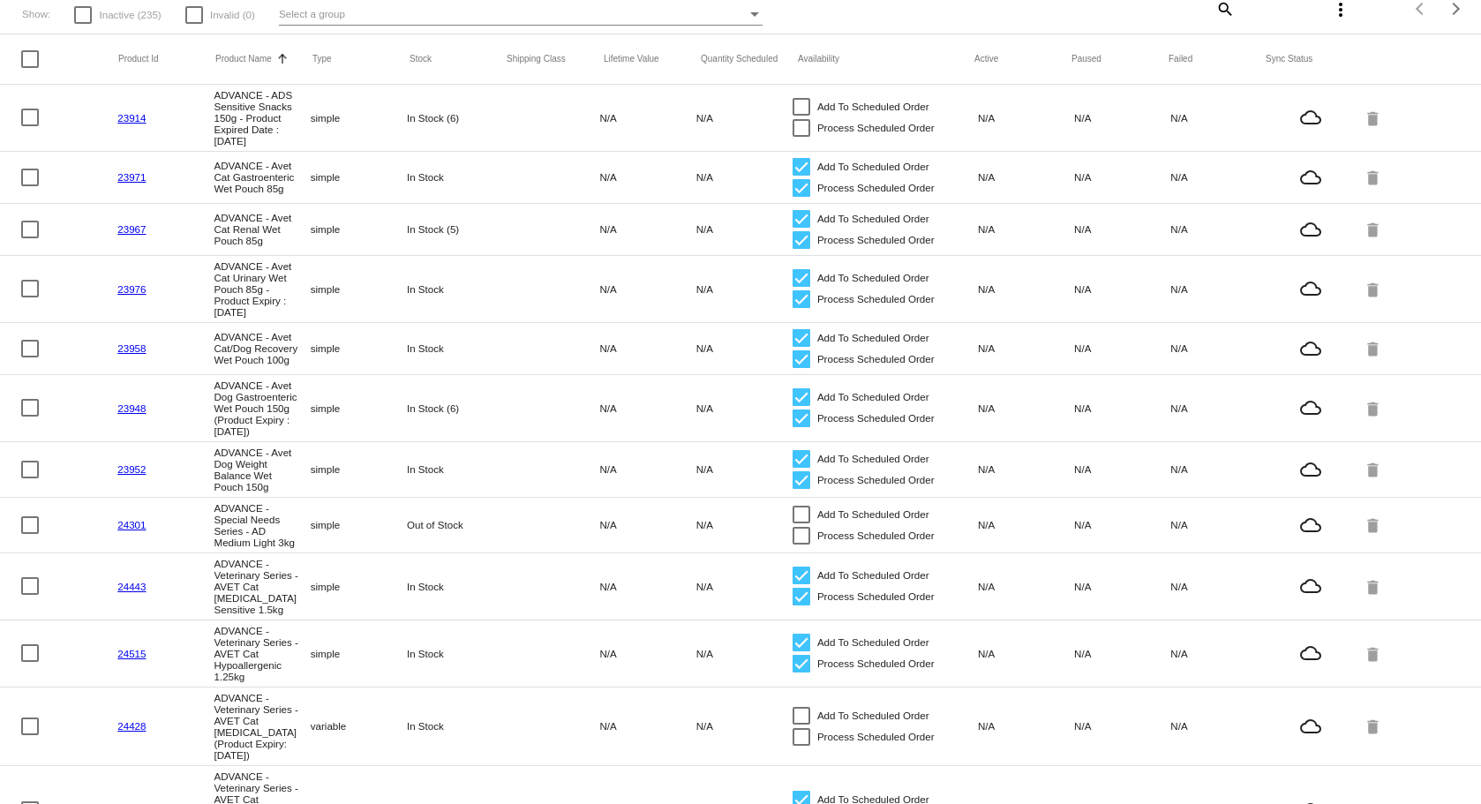
click at [1214, 18] on mat-icon "search" at bounding box center [1224, 8] width 21 height 27
click at [1165, 15] on div "Search" at bounding box center [1111, 0] width 246 height 34
click at [1064, 1] on input "Search" at bounding box center [1111, 6] width 246 height 14
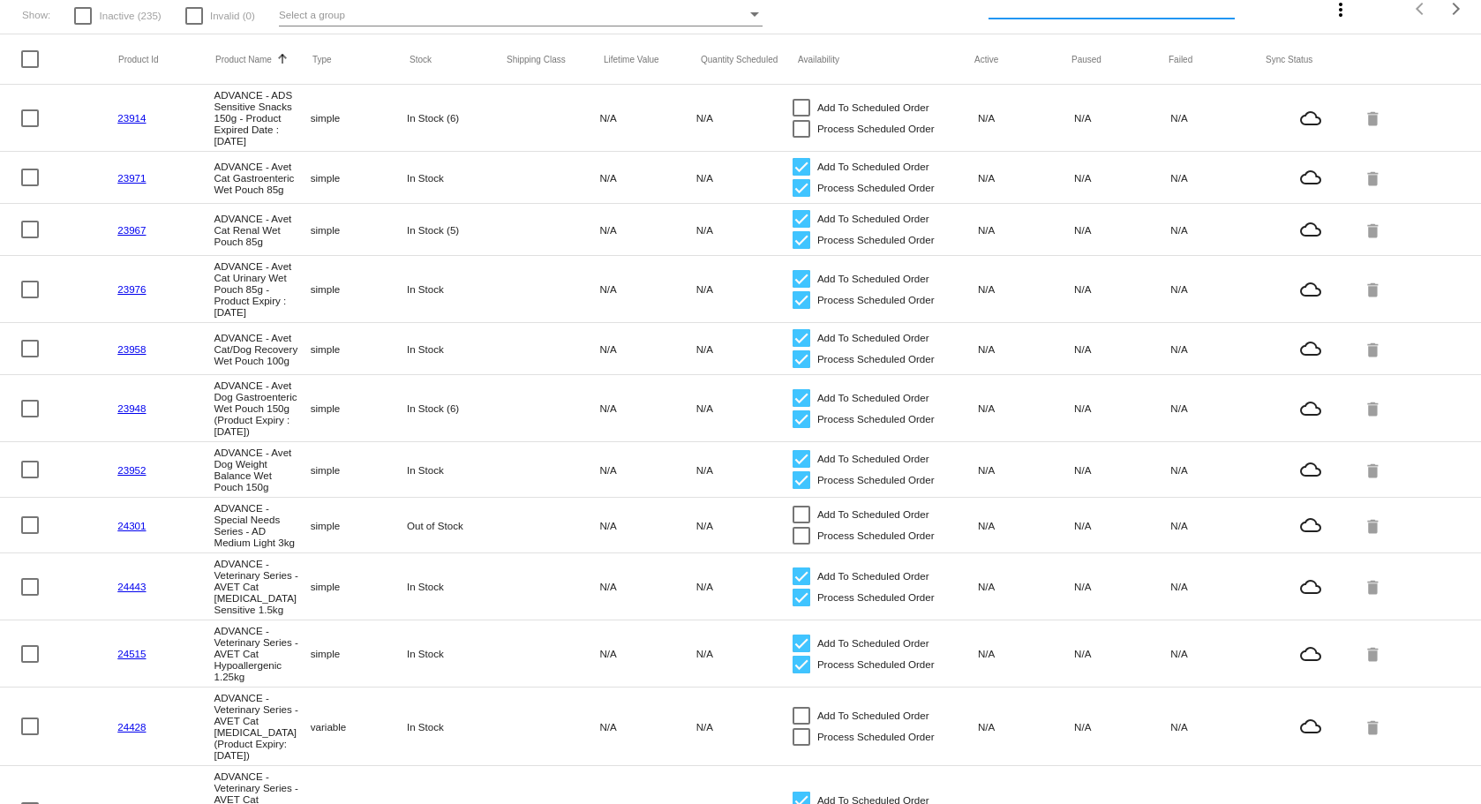
paste input "Hill’s 希爾思處方食品 – 犬用低脂腸胃保健配方 12.5安士 (雞肉燉蔬菜)"
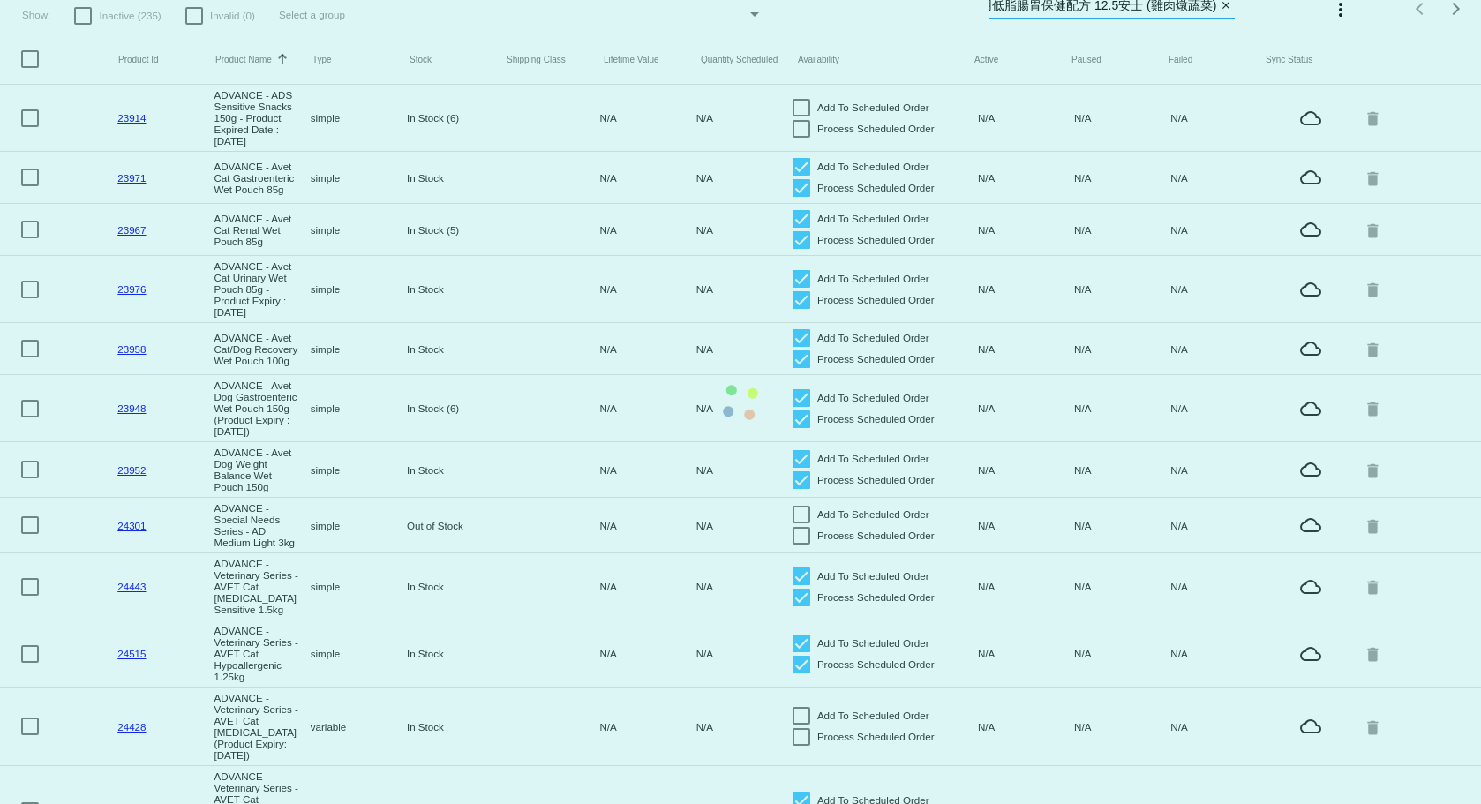
type input "Hill’s 希爾思處方食品 – 犬用低脂腸胃保健配方 12.5安士 (雞肉燉蔬菜)"
click at [1211, 34] on mat-table "Product Id Product Name Sorted by ProductName ascending Type Stock Shipping Cla…" at bounding box center [740, 700] width 1481 height 1332
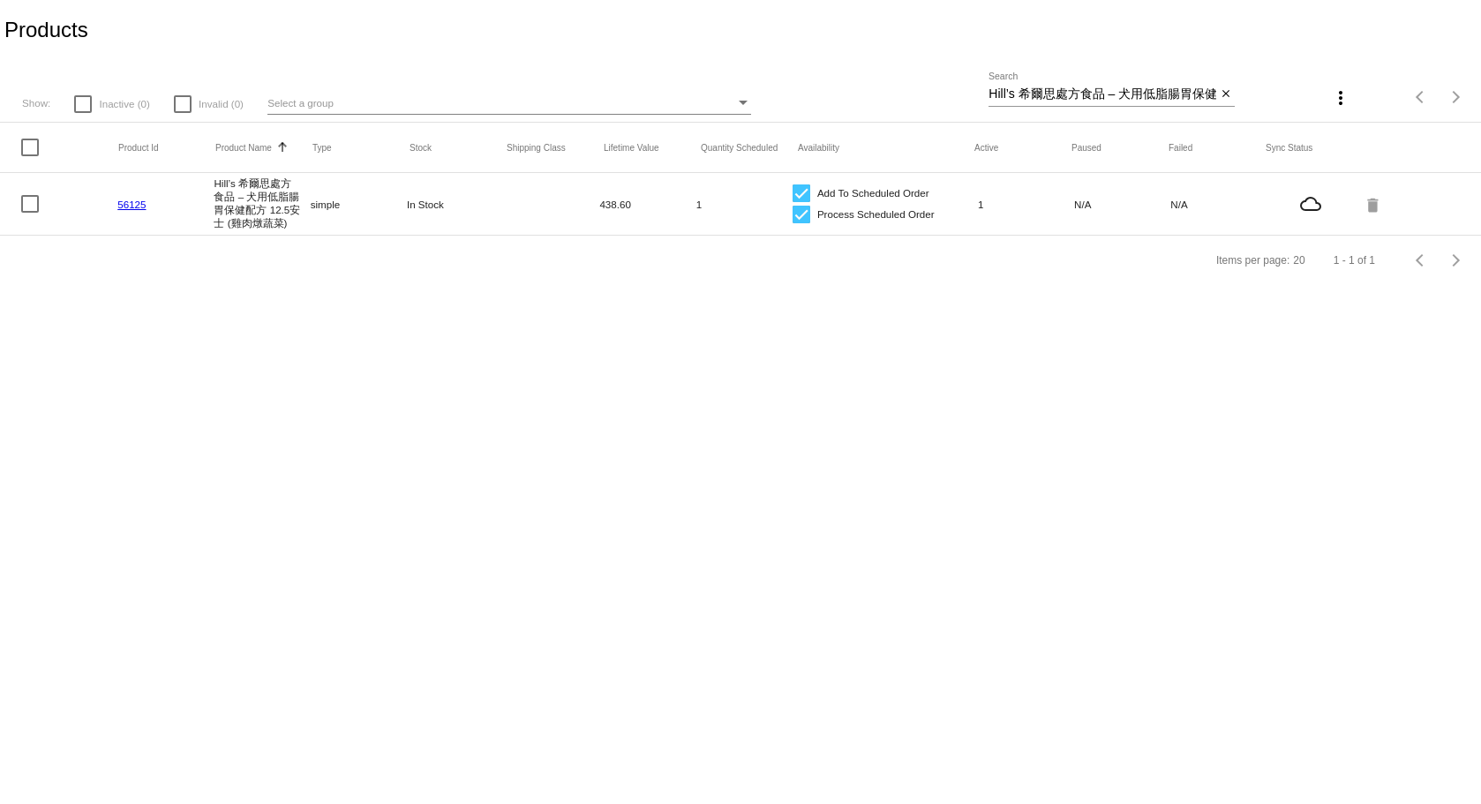
scroll to position [0, 0]
click at [131, 210] on link "56125" at bounding box center [131, 204] width 28 height 11
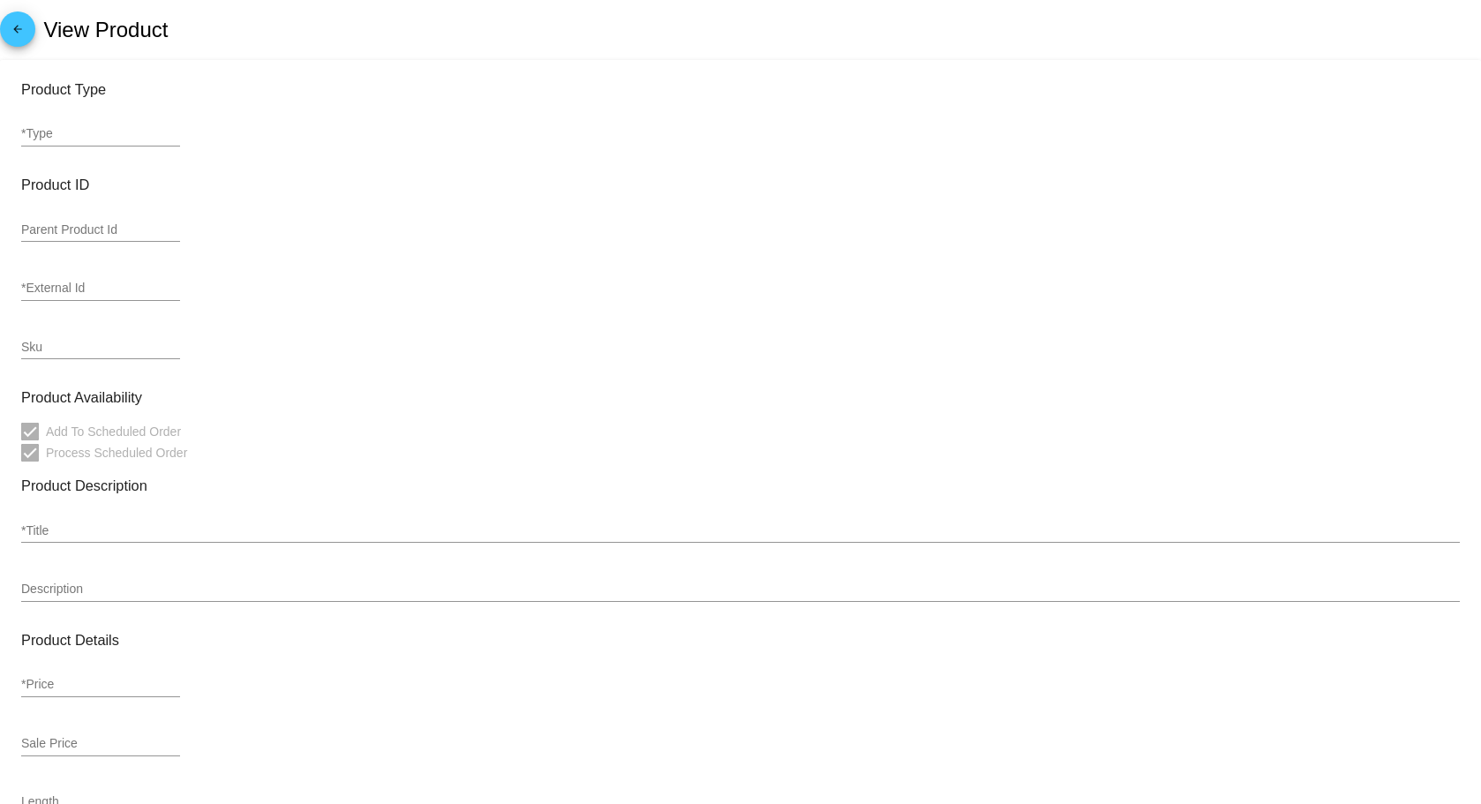
type input "simple"
type input "56125"
type input "10423-HIL-VVT"
type input "Hill’s 希爾思處方食品 – 犬用低脂腸胃保健配方 12.5安士 (雞肉燉蔬菜)"
type input "51"
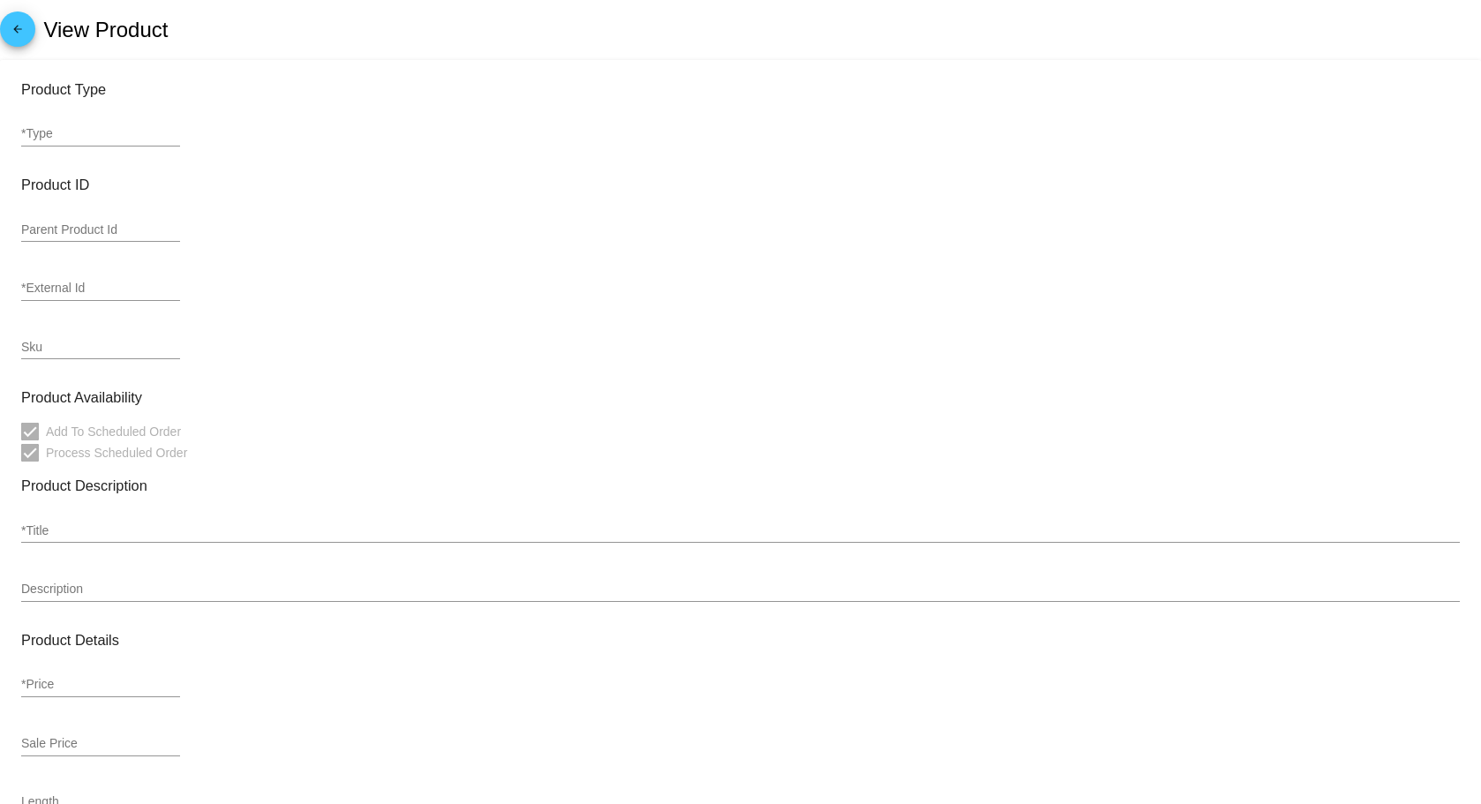
type input "43.86"
type input "In Stock"
click at [7, 30] on mat-icon "arrow_back" at bounding box center [17, 33] width 21 height 21
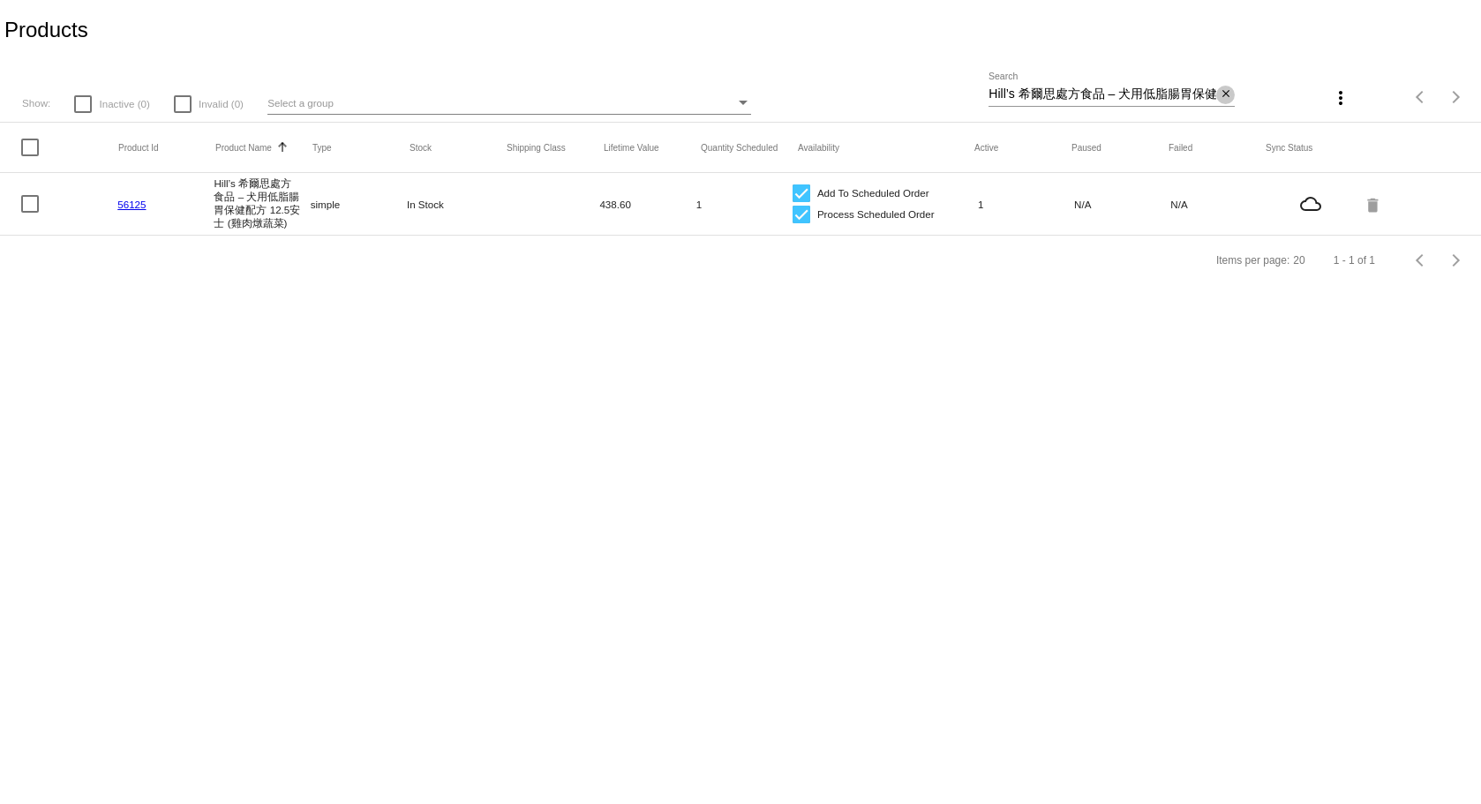
click at [1224, 90] on mat-icon "close" at bounding box center [1226, 94] width 12 height 14
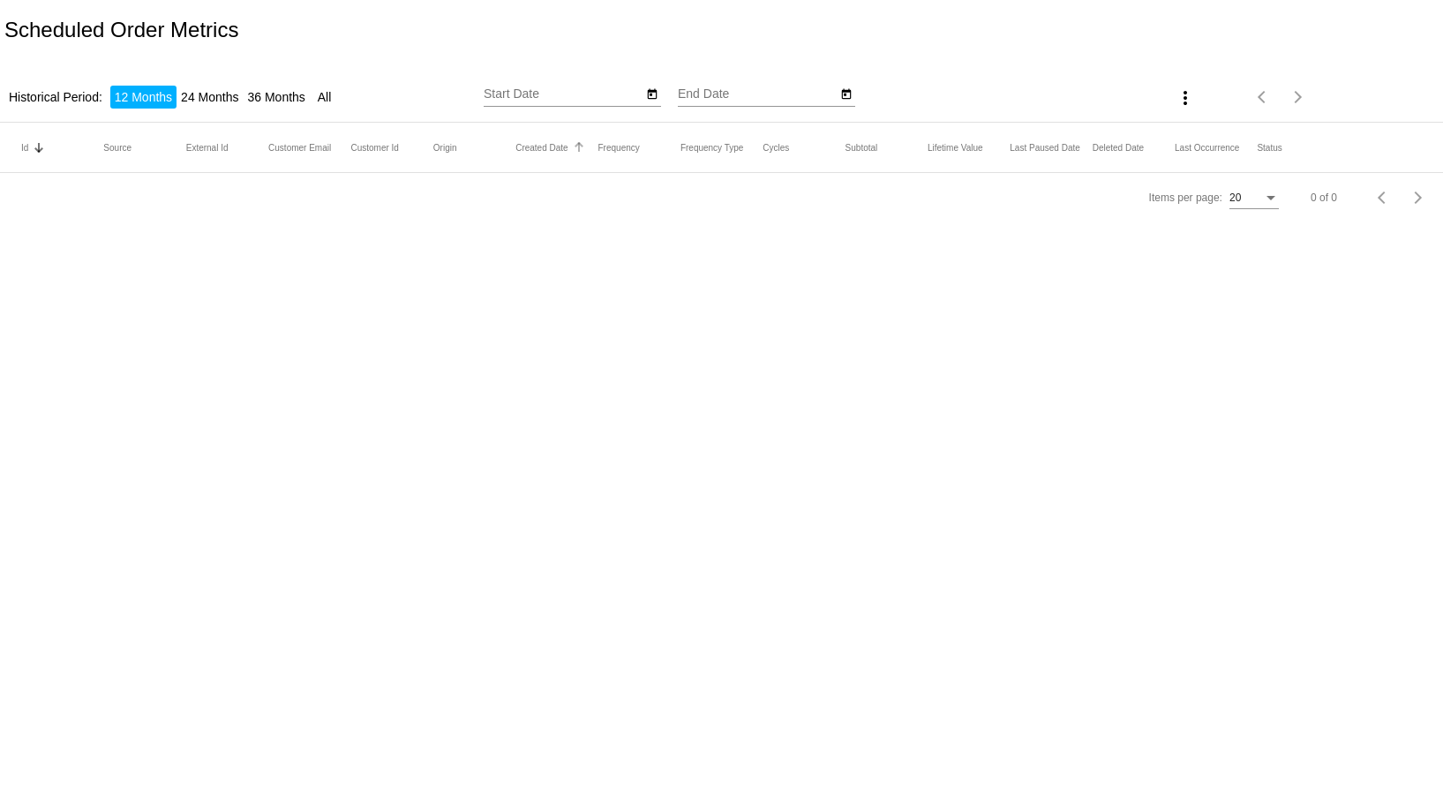
type input "[DATE]"
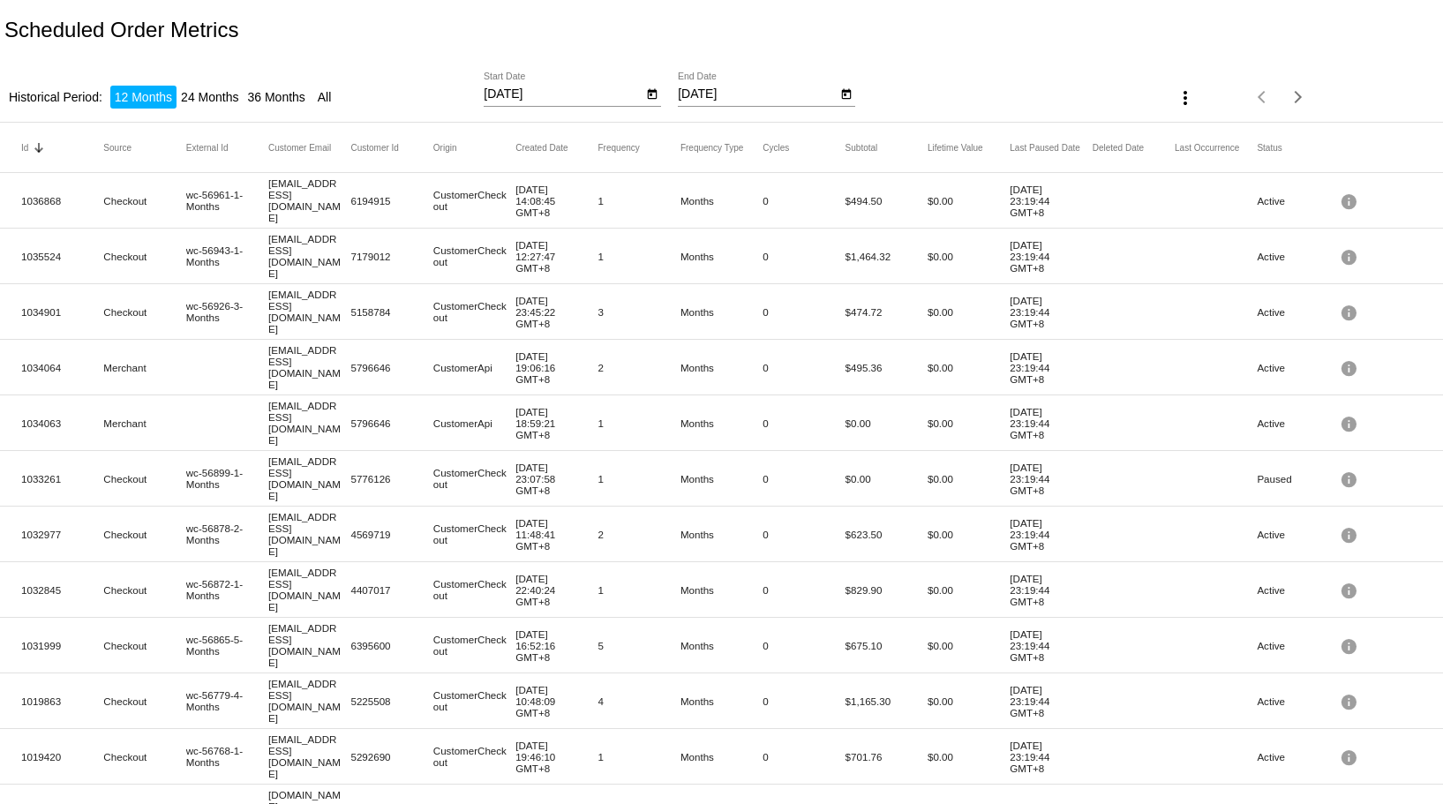
click at [1175, 99] on mat-icon "more_vert" at bounding box center [1185, 97] width 21 height 21
click at [1040, 86] on div at bounding box center [721, 402] width 1443 height 804
click at [628, 100] on input "9/30/2024" at bounding box center [563, 94] width 159 height 14
click at [643, 97] on button "Open calendar" at bounding box center [652, 93] width 19 height 19
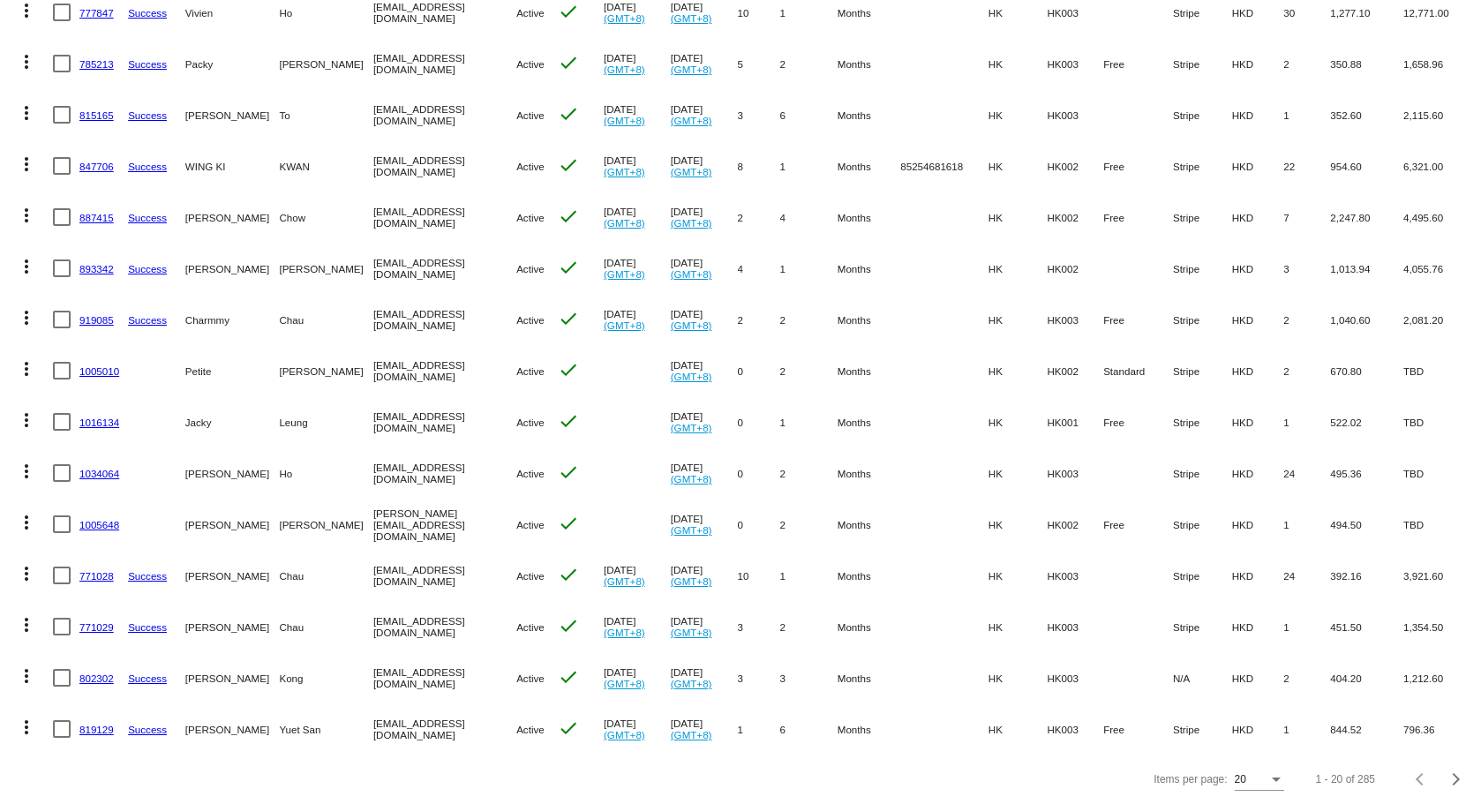
scroll to position [149, 0]
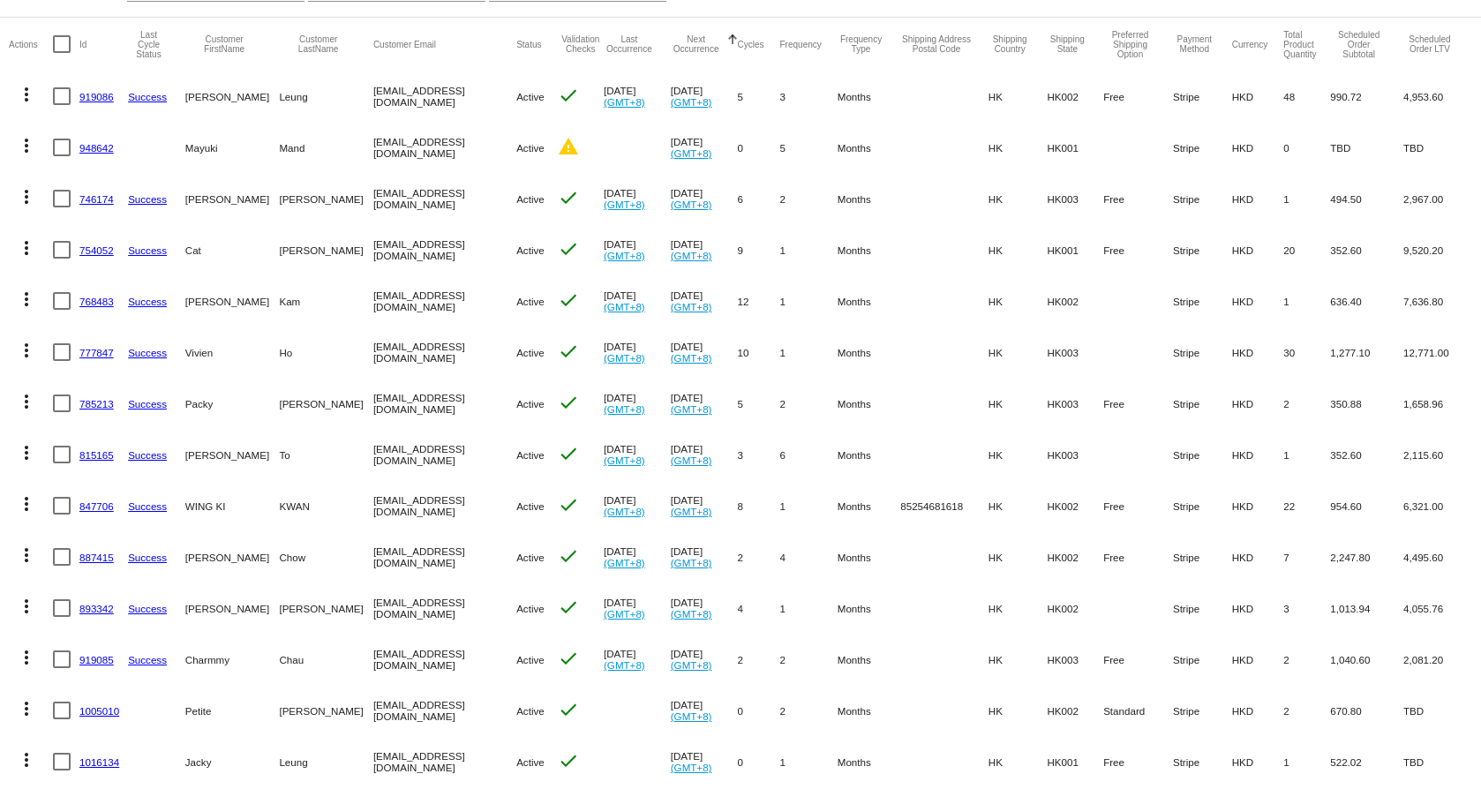
click at [103, 253] on link "754052" at bounding box center [96, 249] width 34 height 11
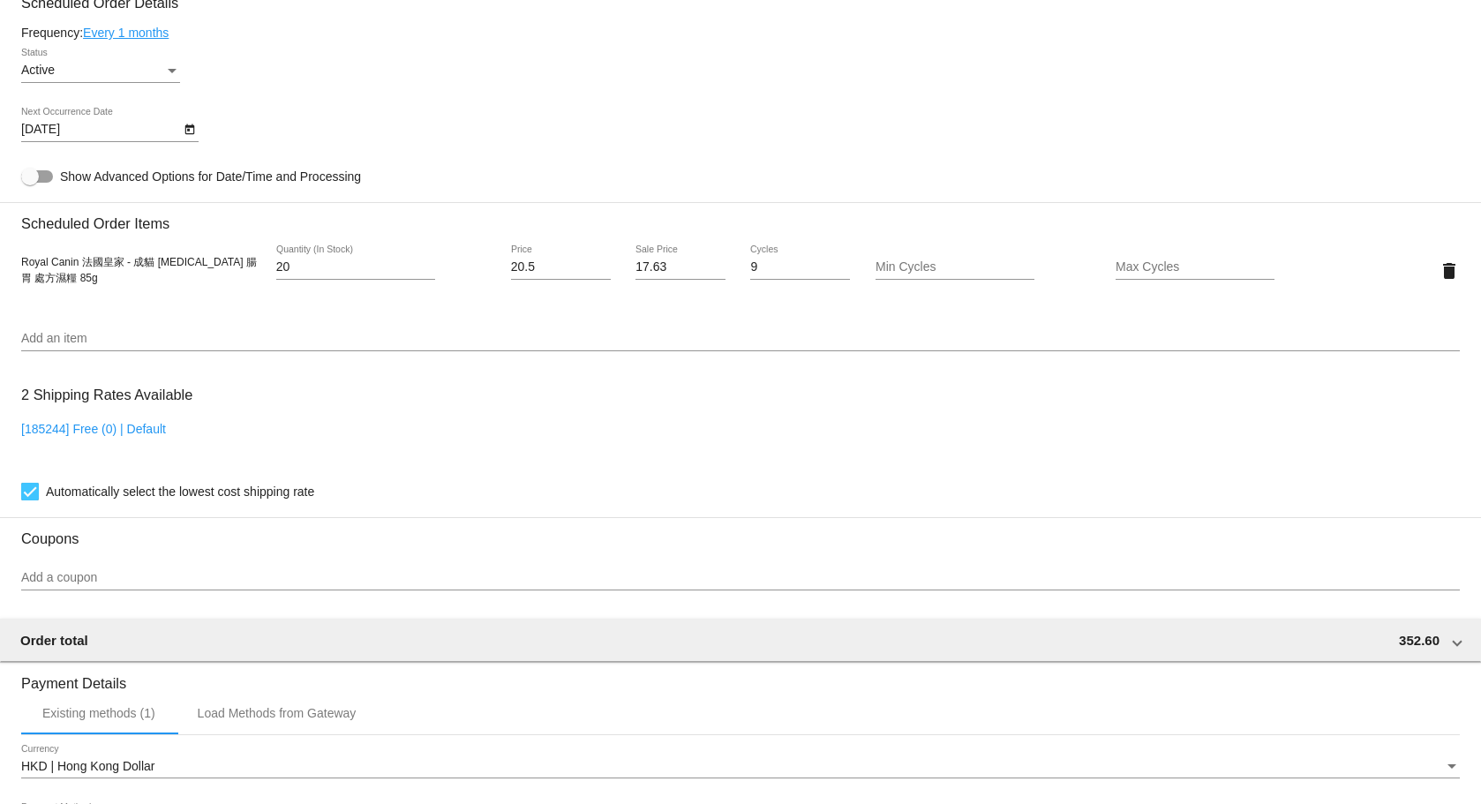
scroll to position [1059, 0]
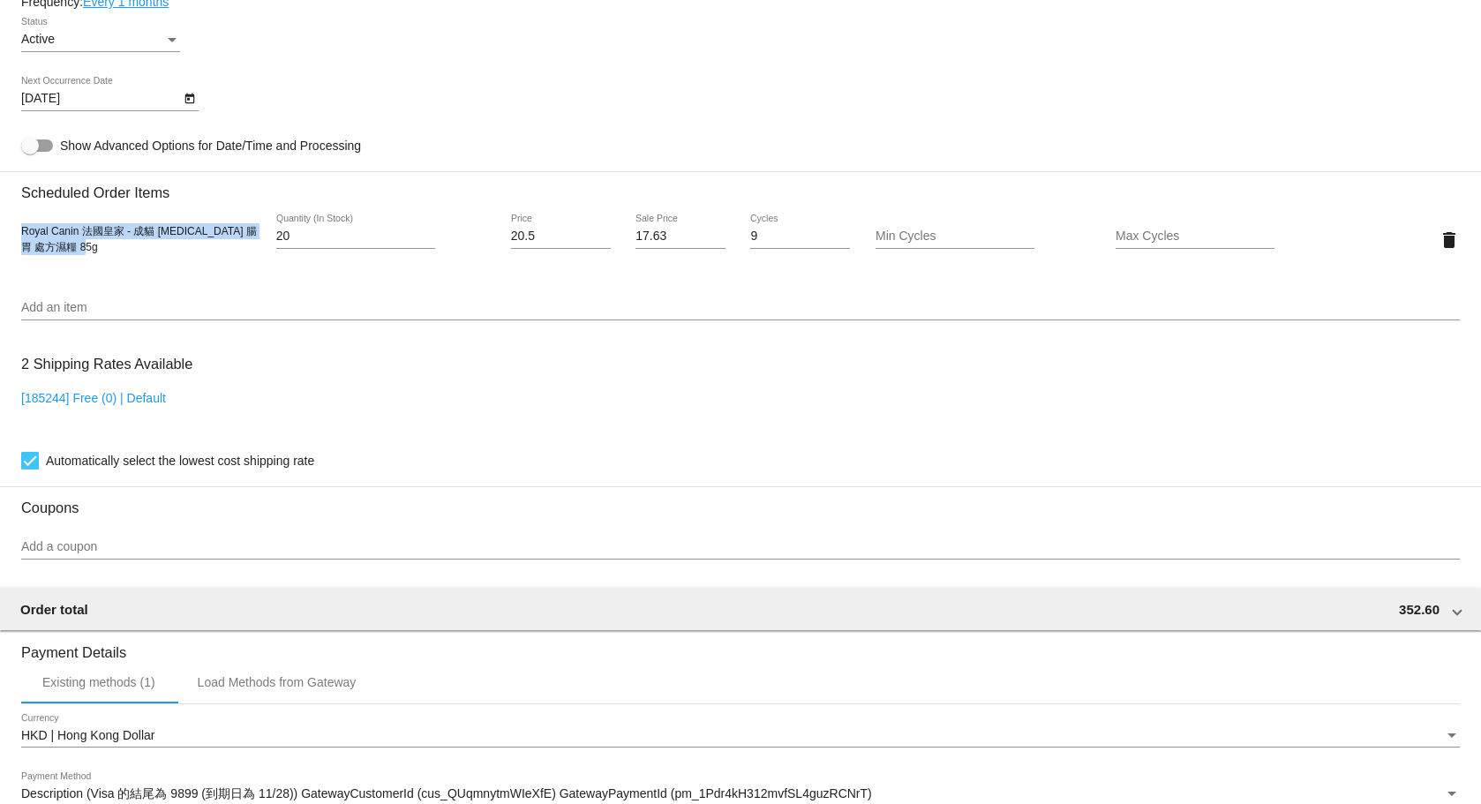
drag, startPoint x: 64, startPoint y: 261, endPoint x: 13, endPoint y: 244, distance: 53.9
click at [13, 244] on mat-card "Customer 5004895: Cat Liu catliu0104@gmail.com Customer Shipping Enter Shipping…" at bounding box center [740, 197] width 1481 height 1765
drag, startPoint x: 112, startPoint y: 262, endPoint x: 21, endPoint y: 243, distance: 93.0
click at [21, 243] on div "Royal Canin 法國皇家 - 成貓 Gastrointestinal 腸胃 處方濕糧 85g" at bounding box center [141, 239] width 240 height 32
copy span "Royal Canin 法國皇家 - 成貓 Gastrointestinal 腸胃 處方濕糧 85g"
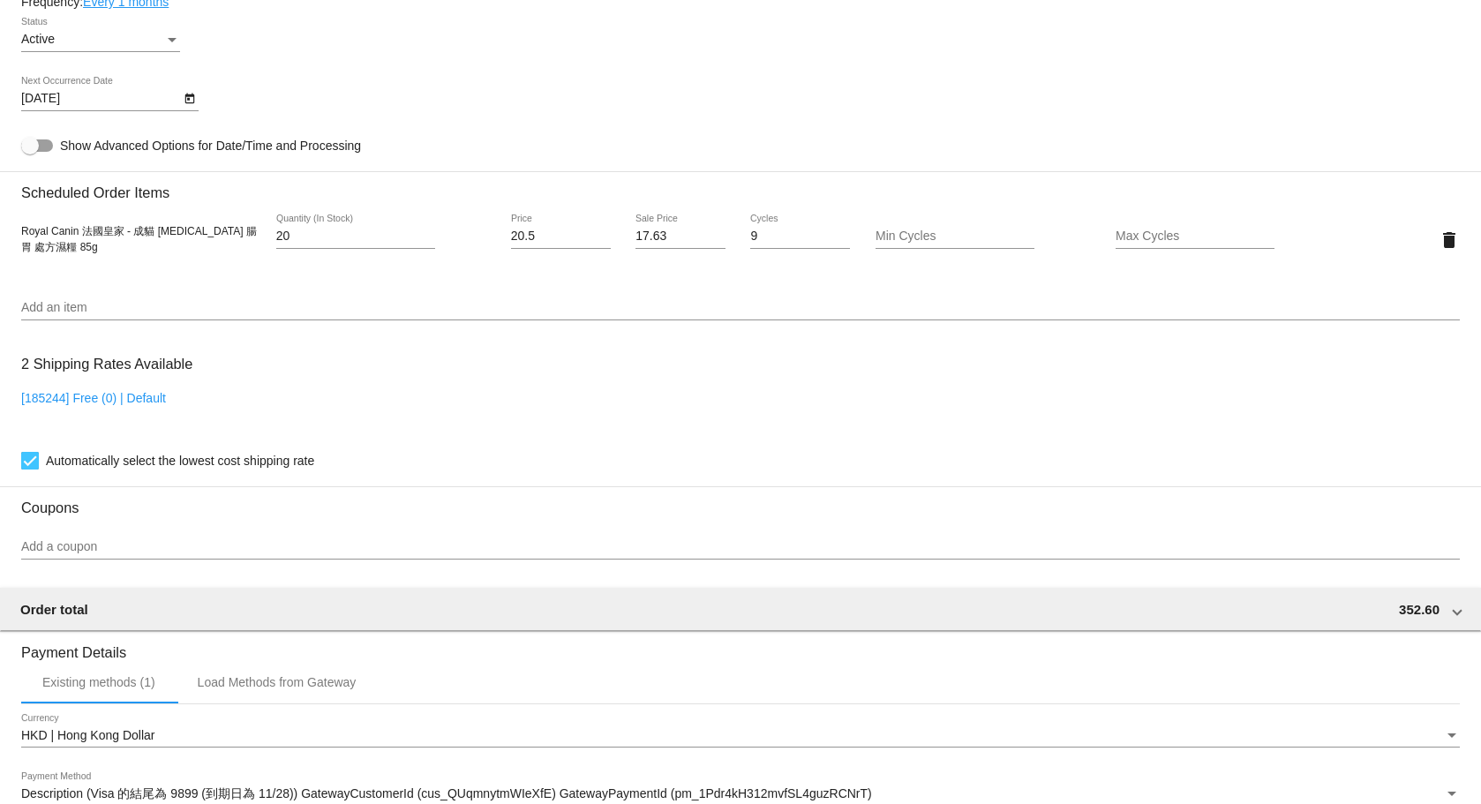
click at [820, 93] on div "10/2/2025 Next Occurrence Date" at bounding box center [740, 102] width 1439 height 50
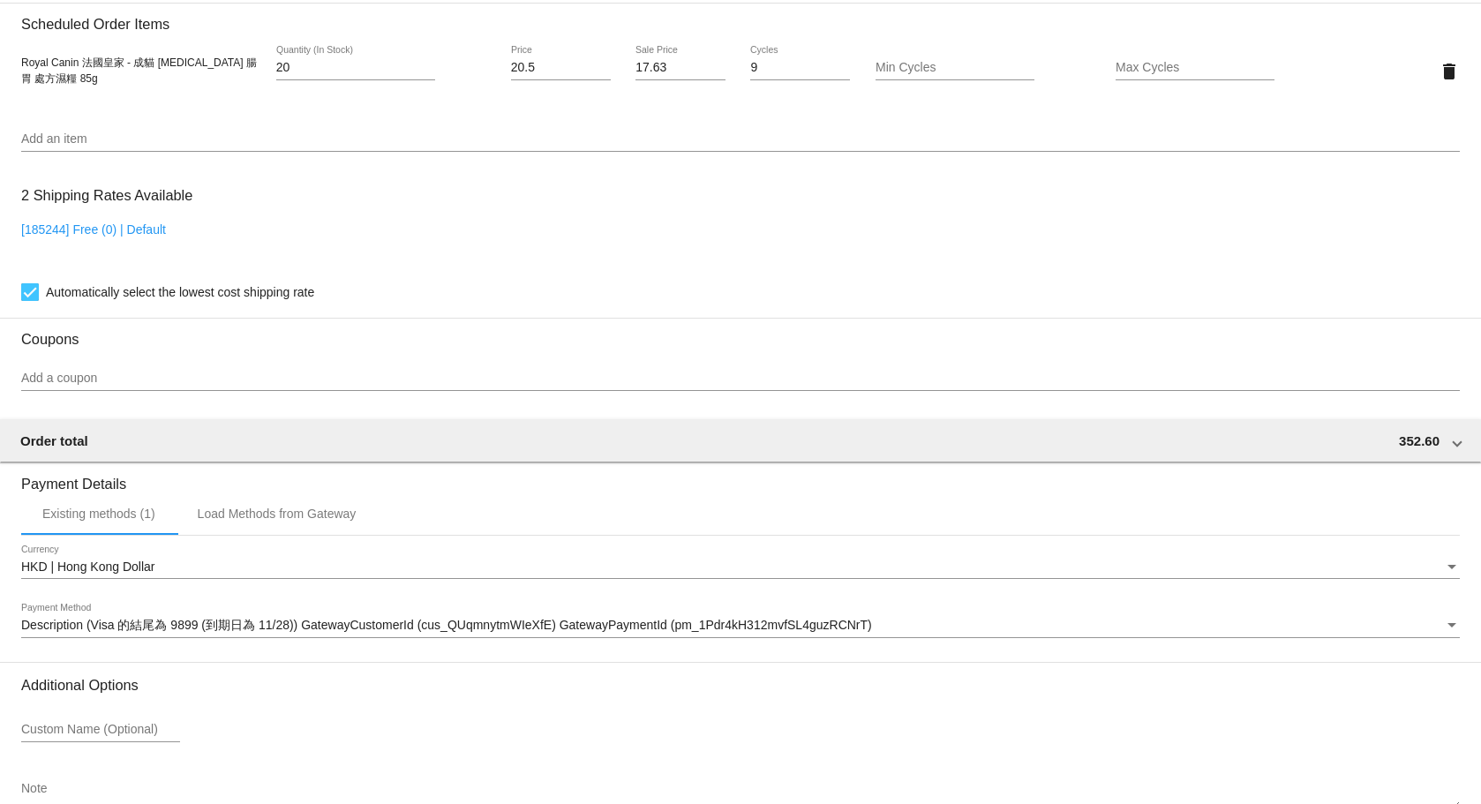
scroll to position [1348, 0]
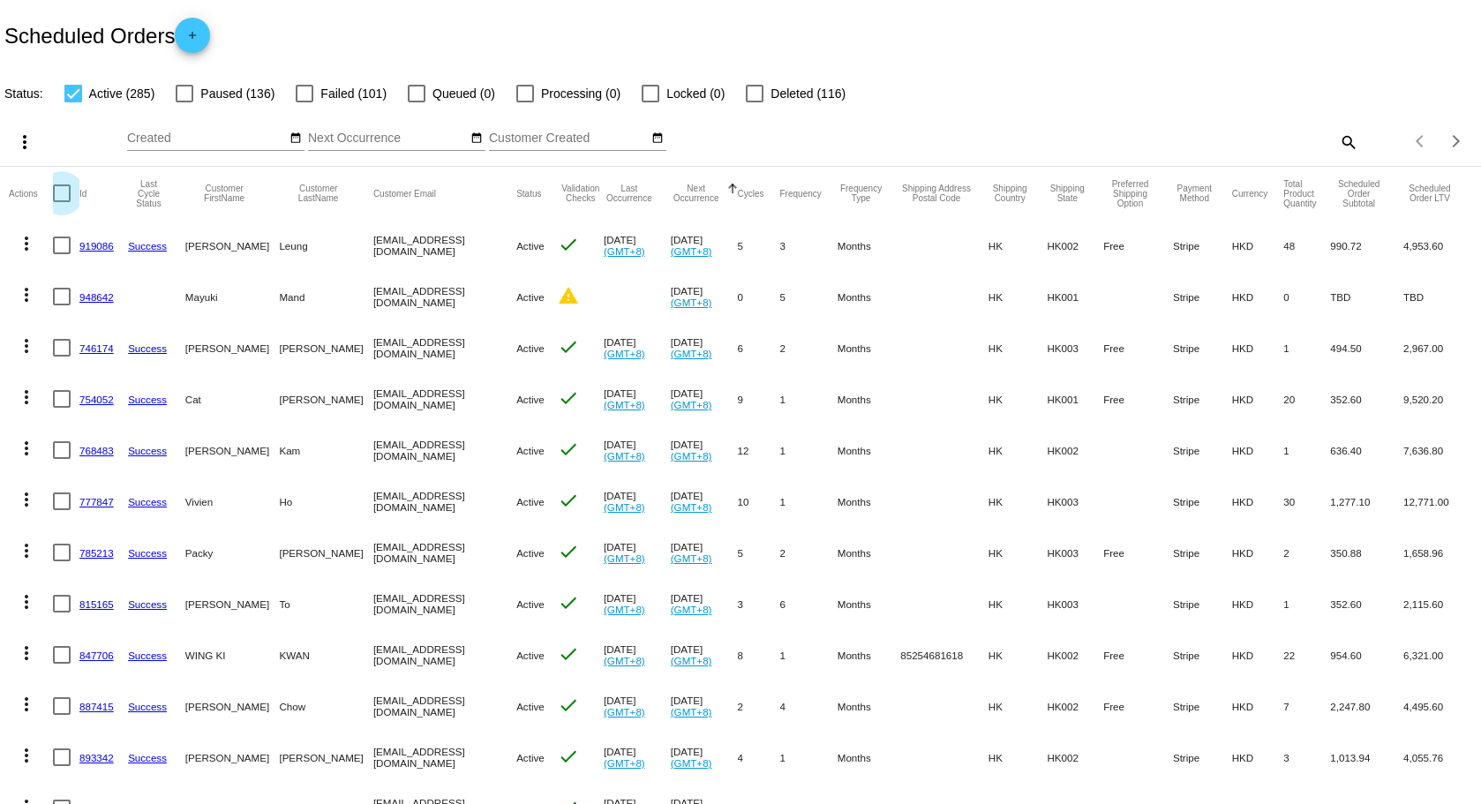
click at [55, 195] on div at bounding box center [62, 193] width 18 height 18
click at [61, 202] on input "checkbox" at bounding box center [61, 202] width 1 height 1
checkbox input "true"
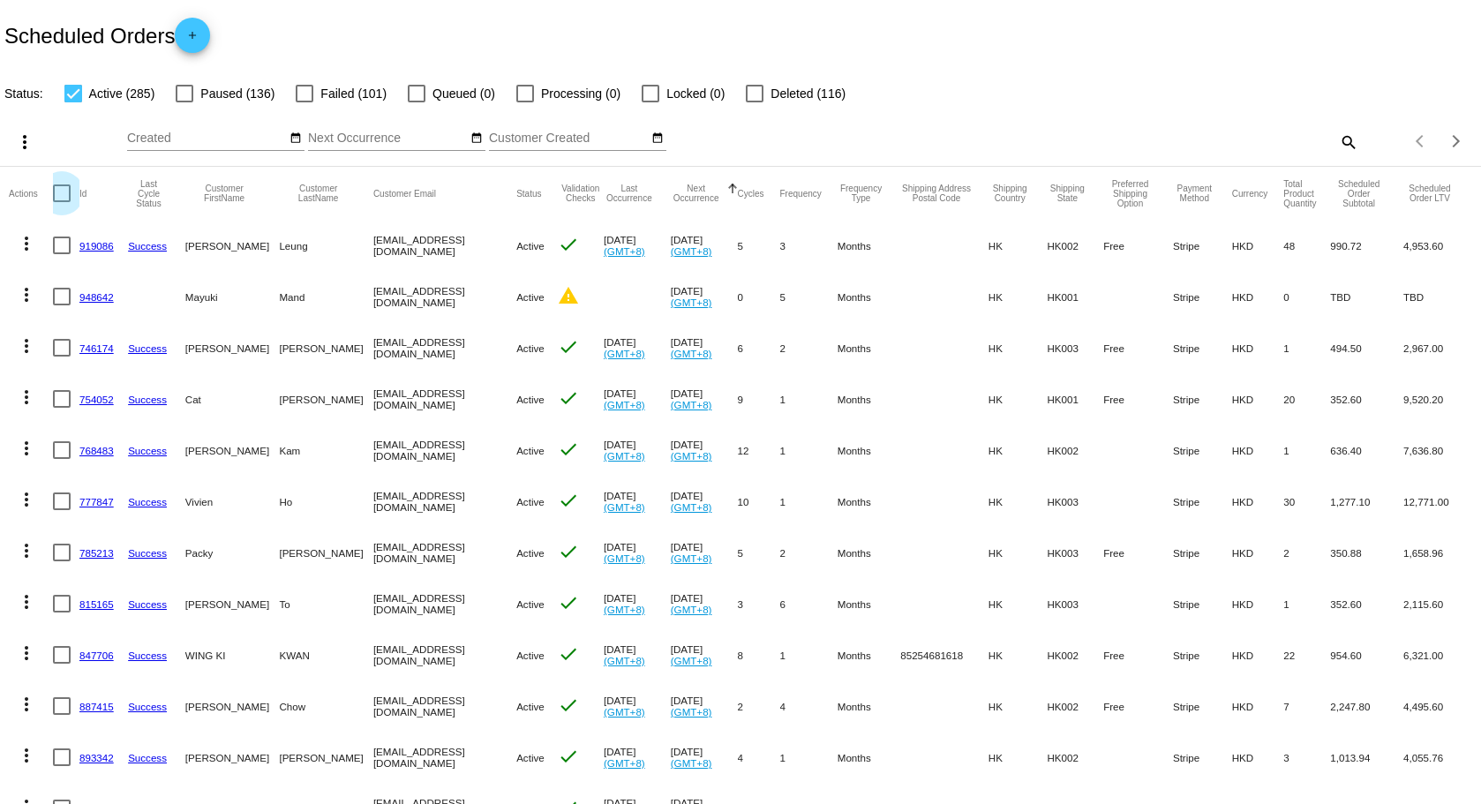
checkbox input "true"
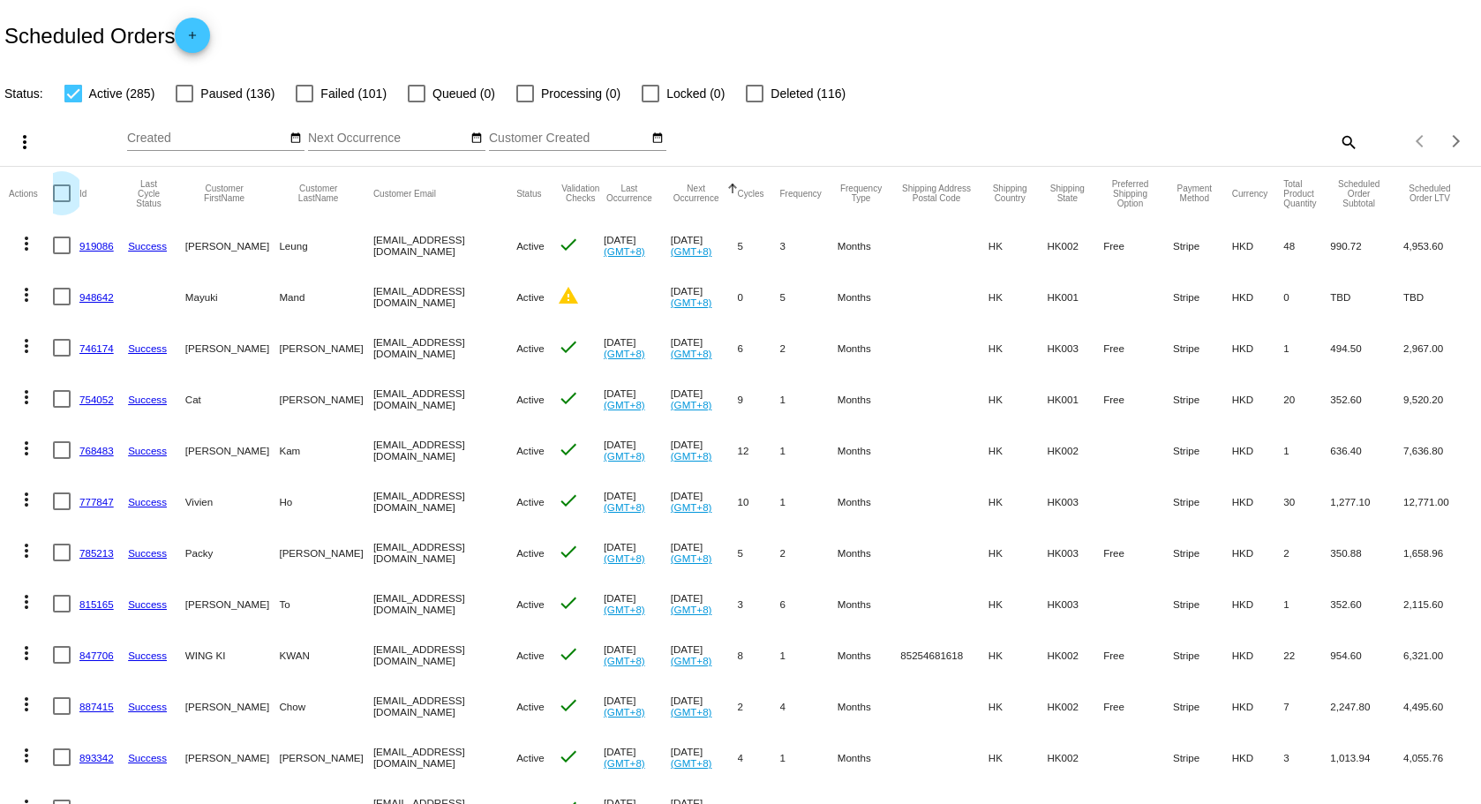
checkbox input "true"
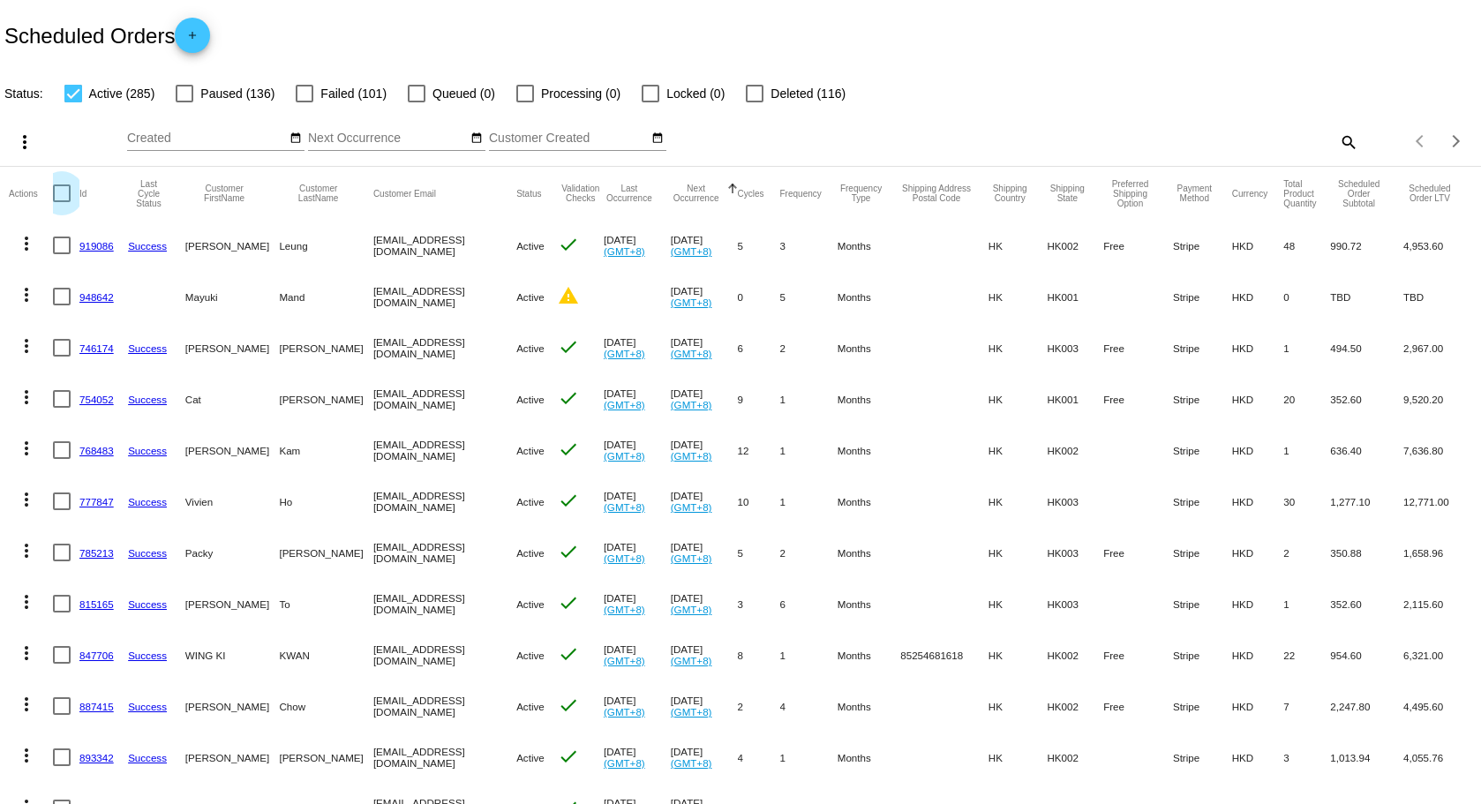
checkbox input "true"
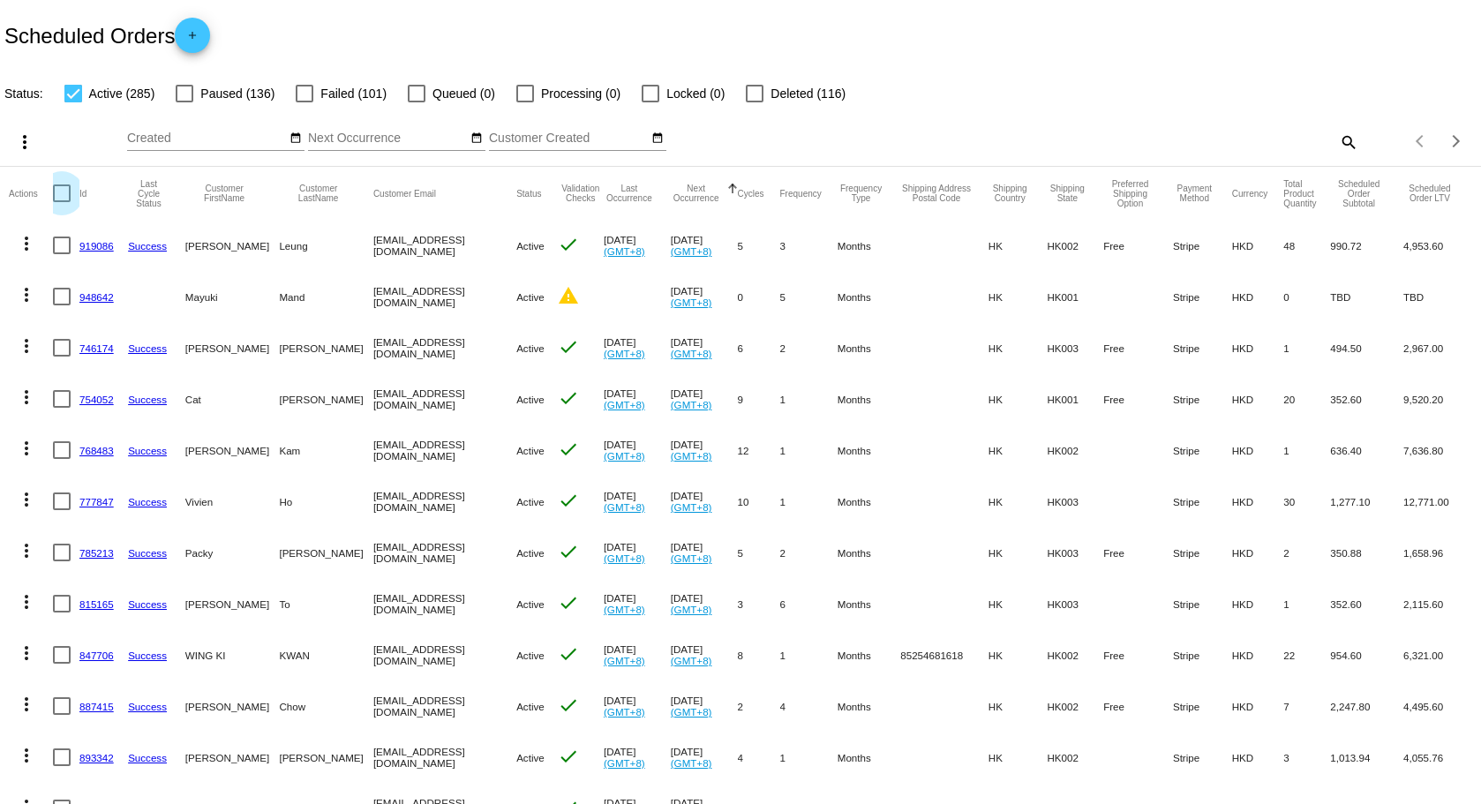
checkbox input "true"
click at [203, 37] on mat-icon "add" at bounding box center [192, 39] width 21 height 21
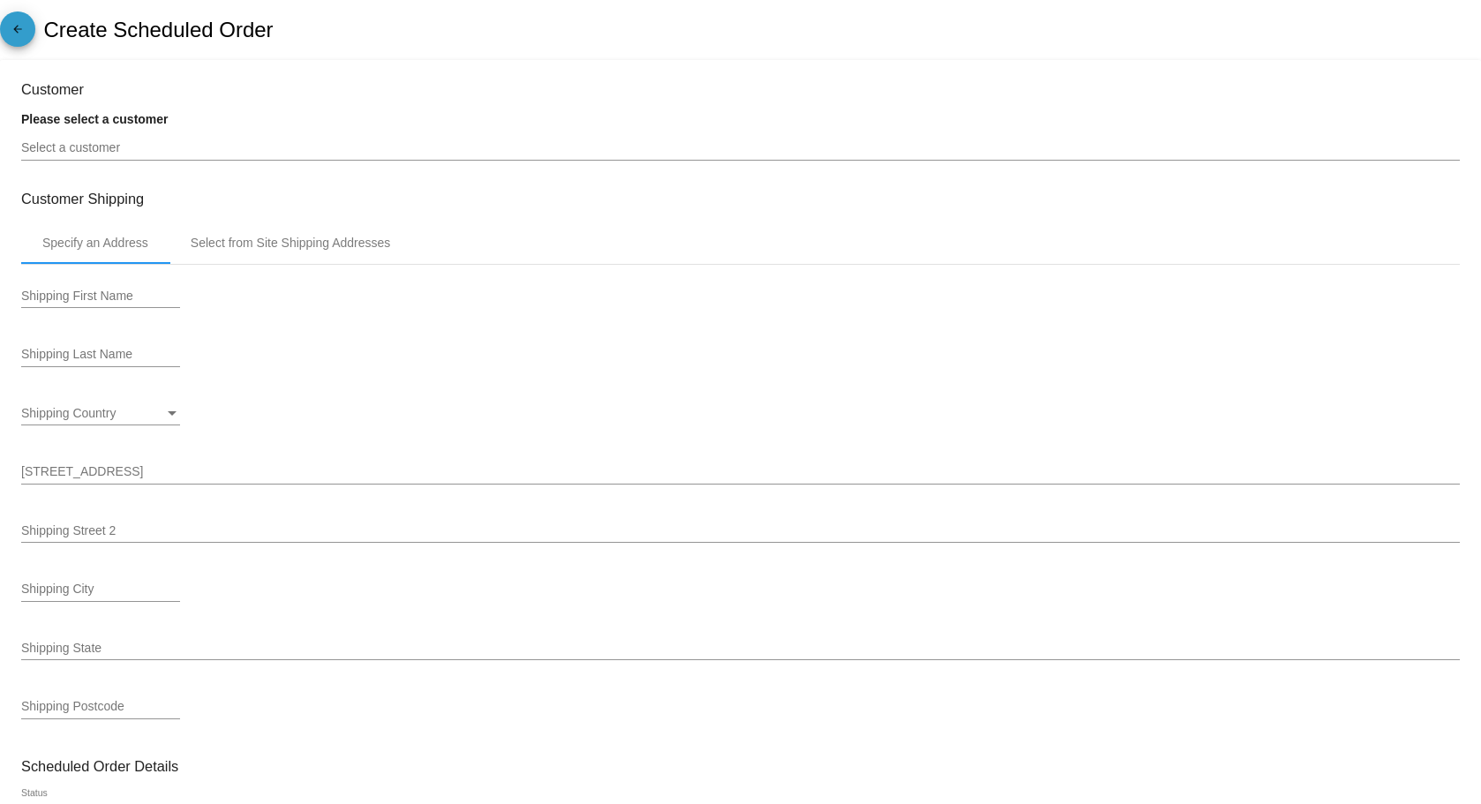
click at [34, 34] on link "arrow_back" at bounding box center [17, 28] width 35 height 35
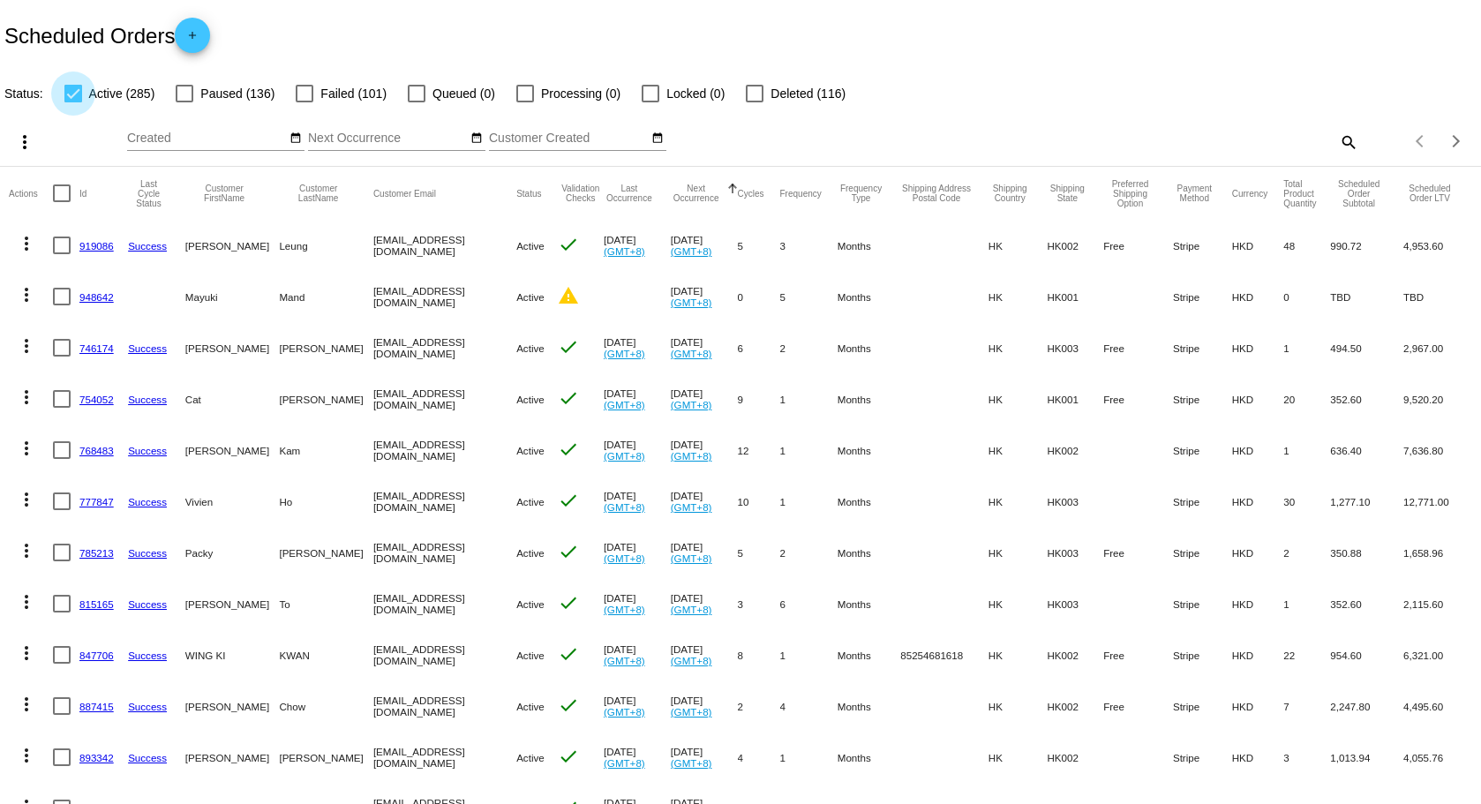
click at [68, 98] on div at bounding box center [73, 94] width 18 height 18
click at [72, 102] on input "Active (285)" at bounding box center [72, 102] width 1 height 1
click at [68, 98] on div at bounding box center [73, 94] width 18 height 18
click at [72, 102] on input "Active (285)" at bounding box center [72, 102] width 1 height 1
checkbox input "true"
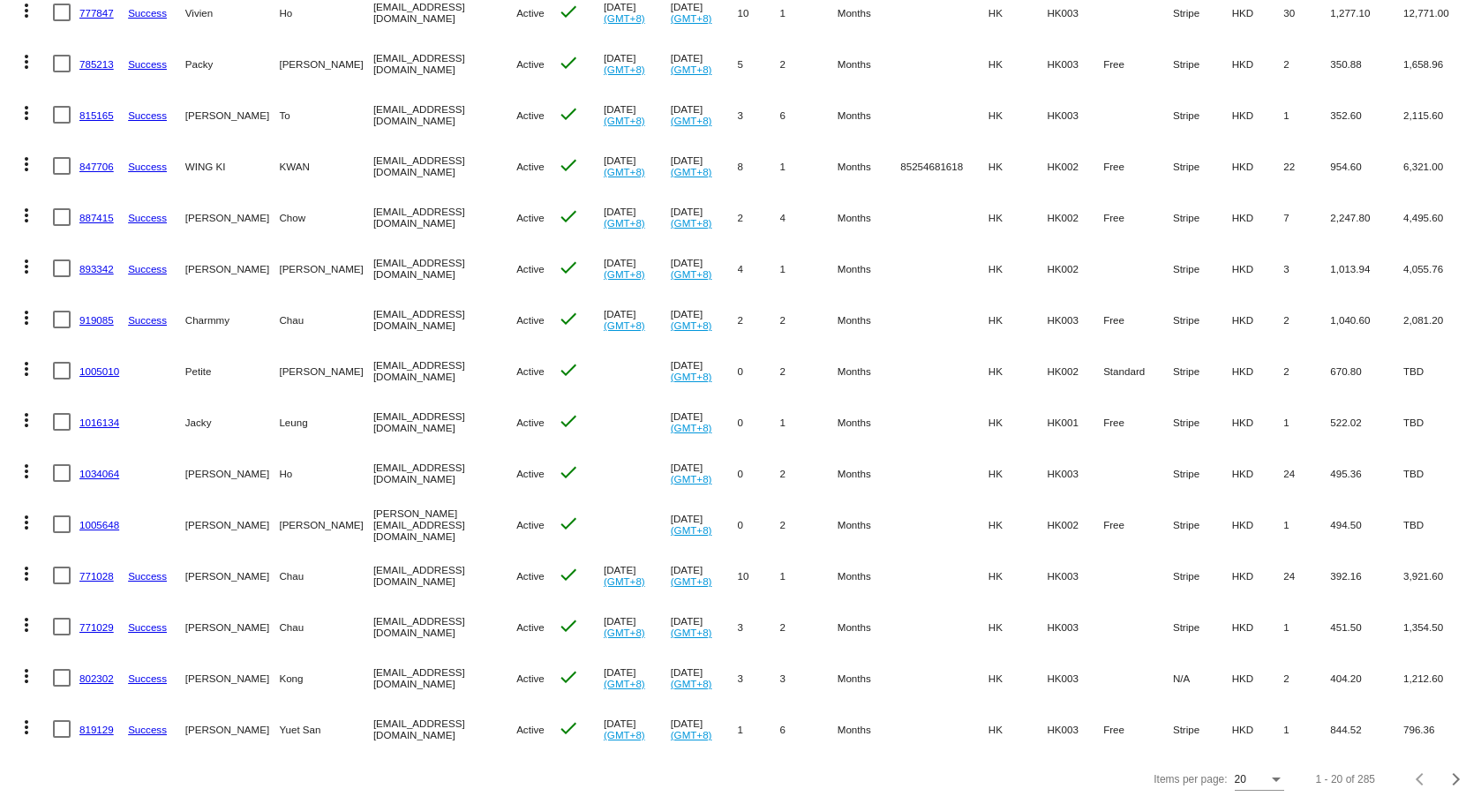
scroll to position [502, 0]
click at [1273, 776] on div "Items per page: 20" at bounding box center [1218, 779] width 137 height 49
click at [1268, 776] on div "Items per page:" at bounding box center [1276, 780] width 16 height 12
click at [1480, 779] on div at bounding box center [740, 402] width 1481 height 804
click at [1465, 776] on div "Items per page: 20 1 - 20 of 285" at bounding box center [740, 779] width 1481 height 49
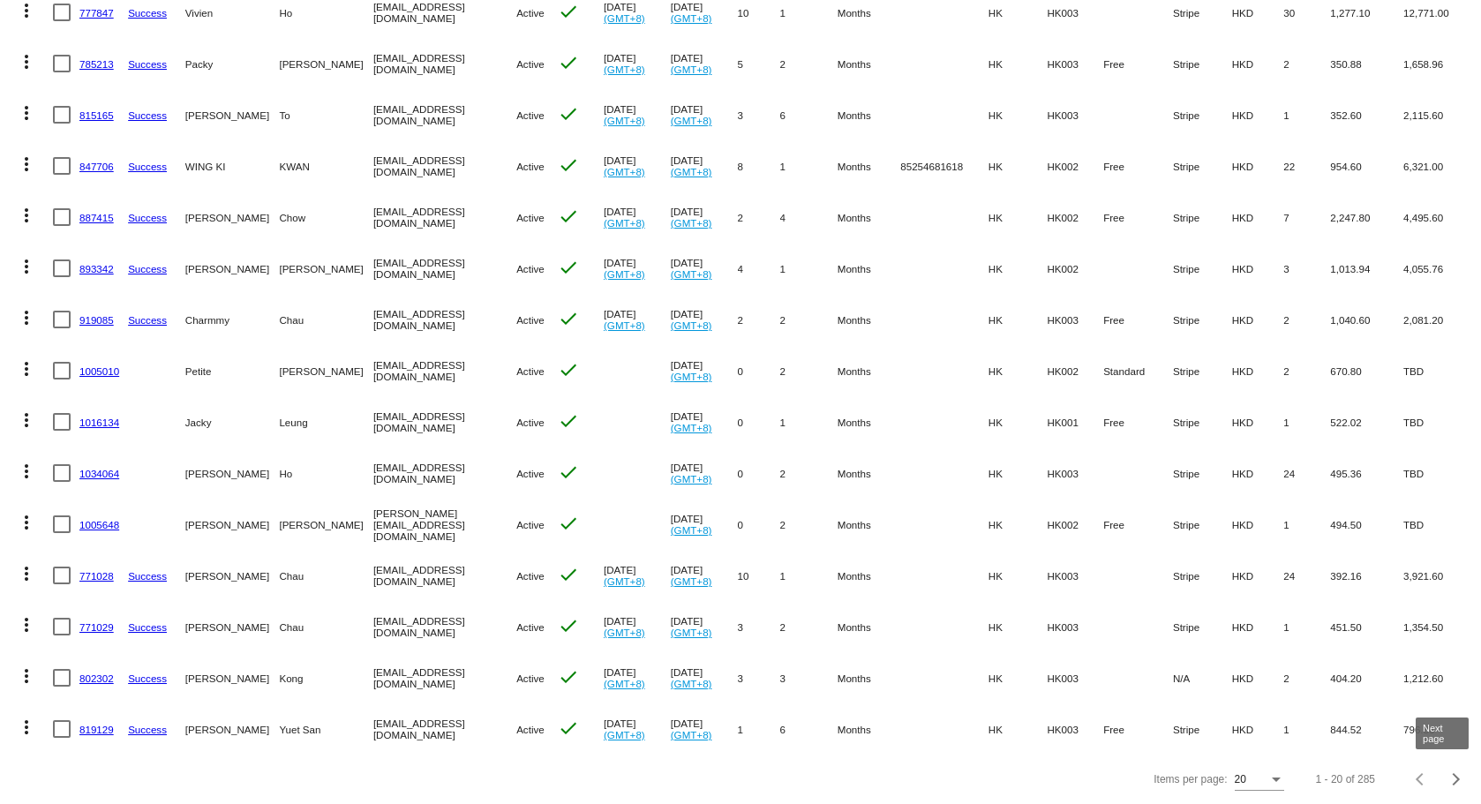
click at [1447, 776] on div "Next page" at bounding box center [1453, 779] width 12 height 12
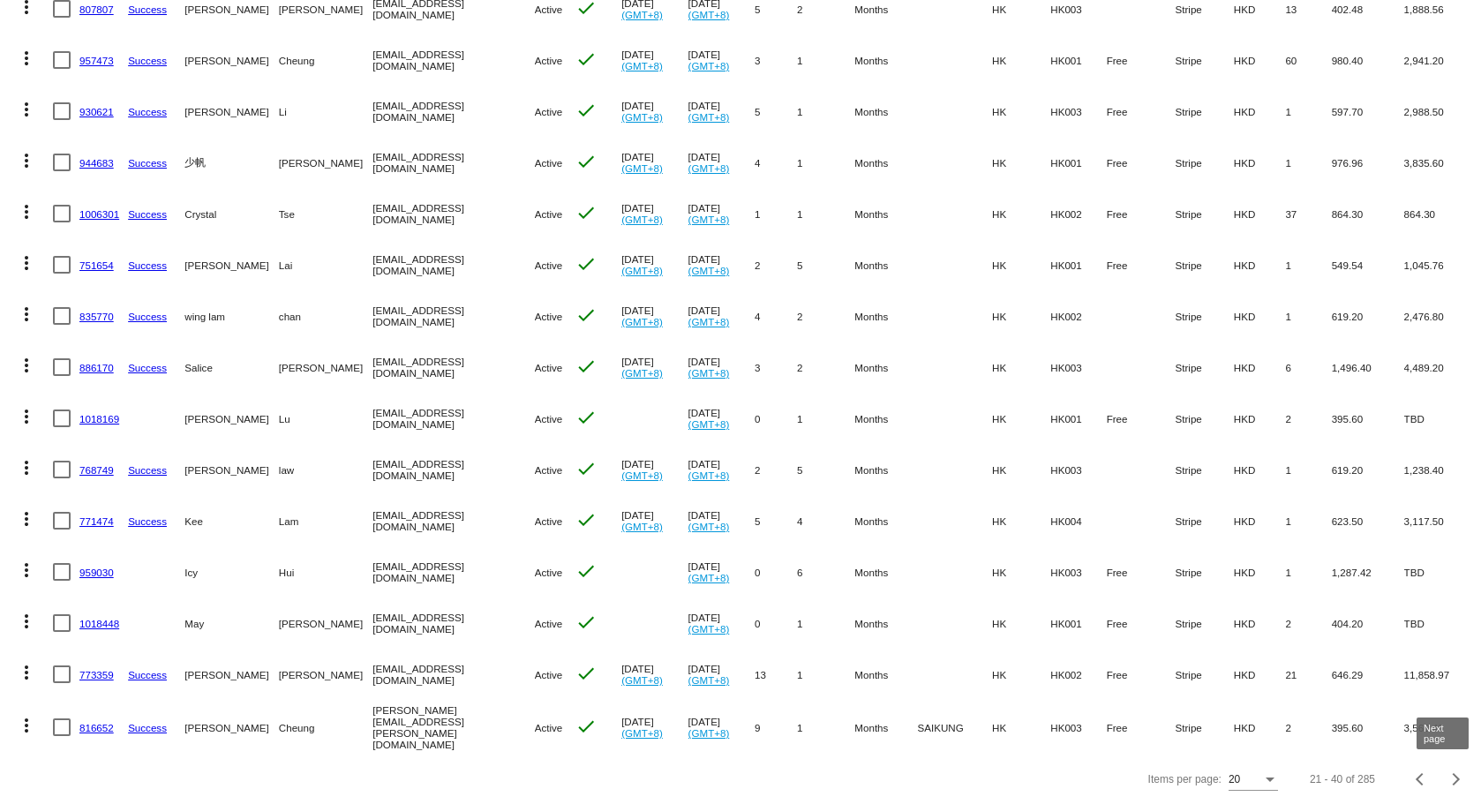
click at [1447, 781] on div "Next page" at bounding box center [1453, 779] width 12 height 12
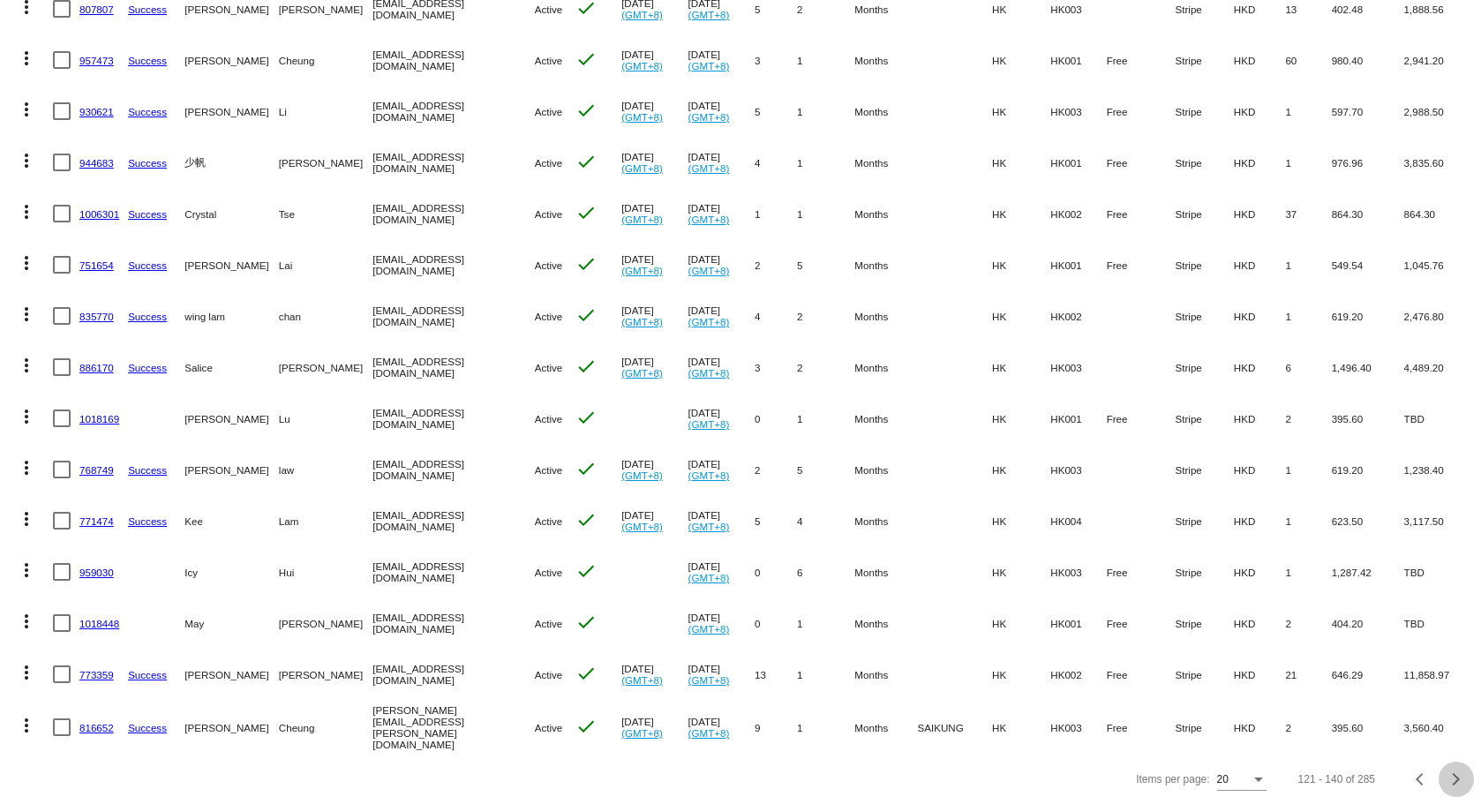
click at [1447, 781] on div "Next page" at bounding box center [1453, 779] width 12 height 12
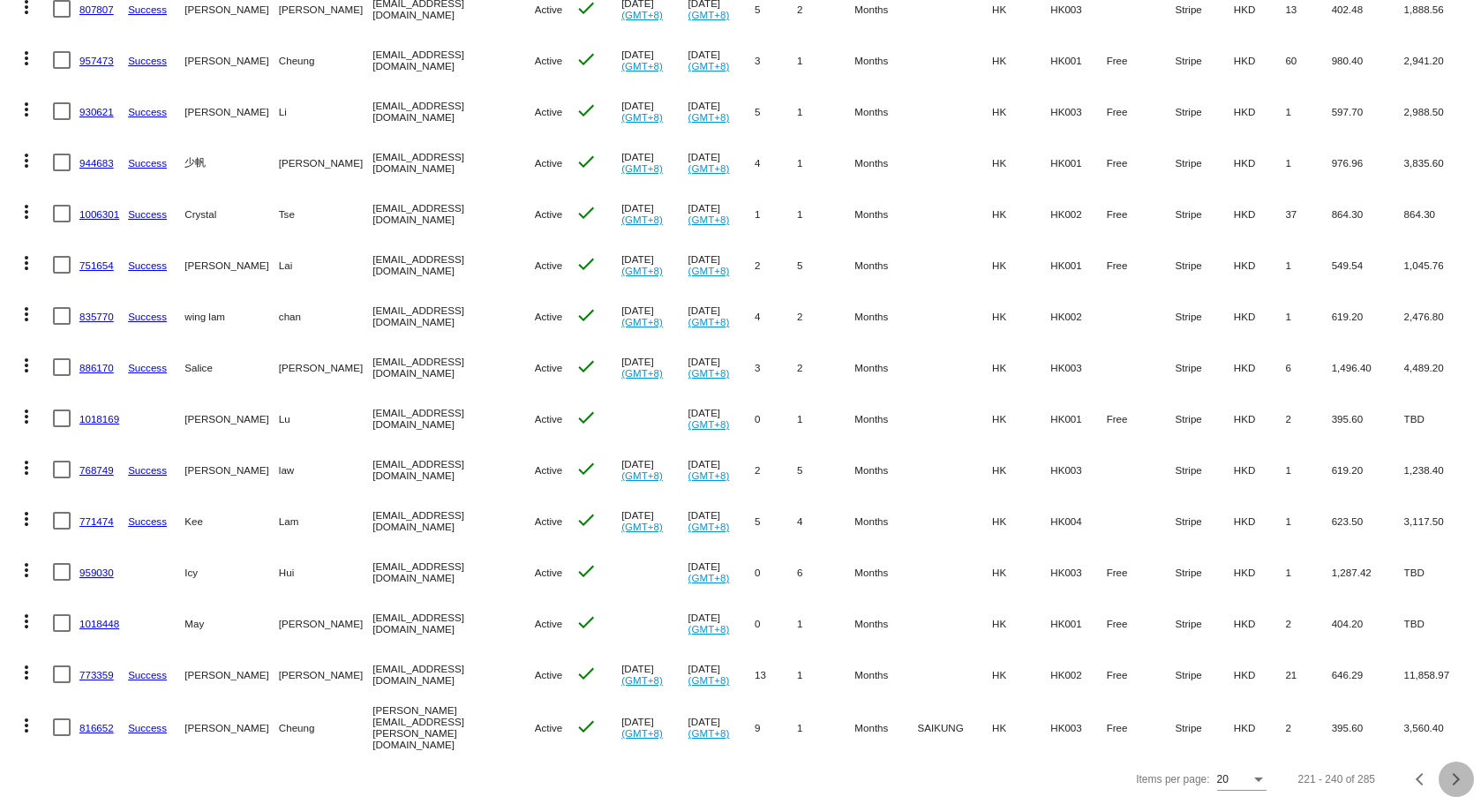
click at [1447, 781] on div "Next page" at bounding box center [1453, 779] width 12 height 12
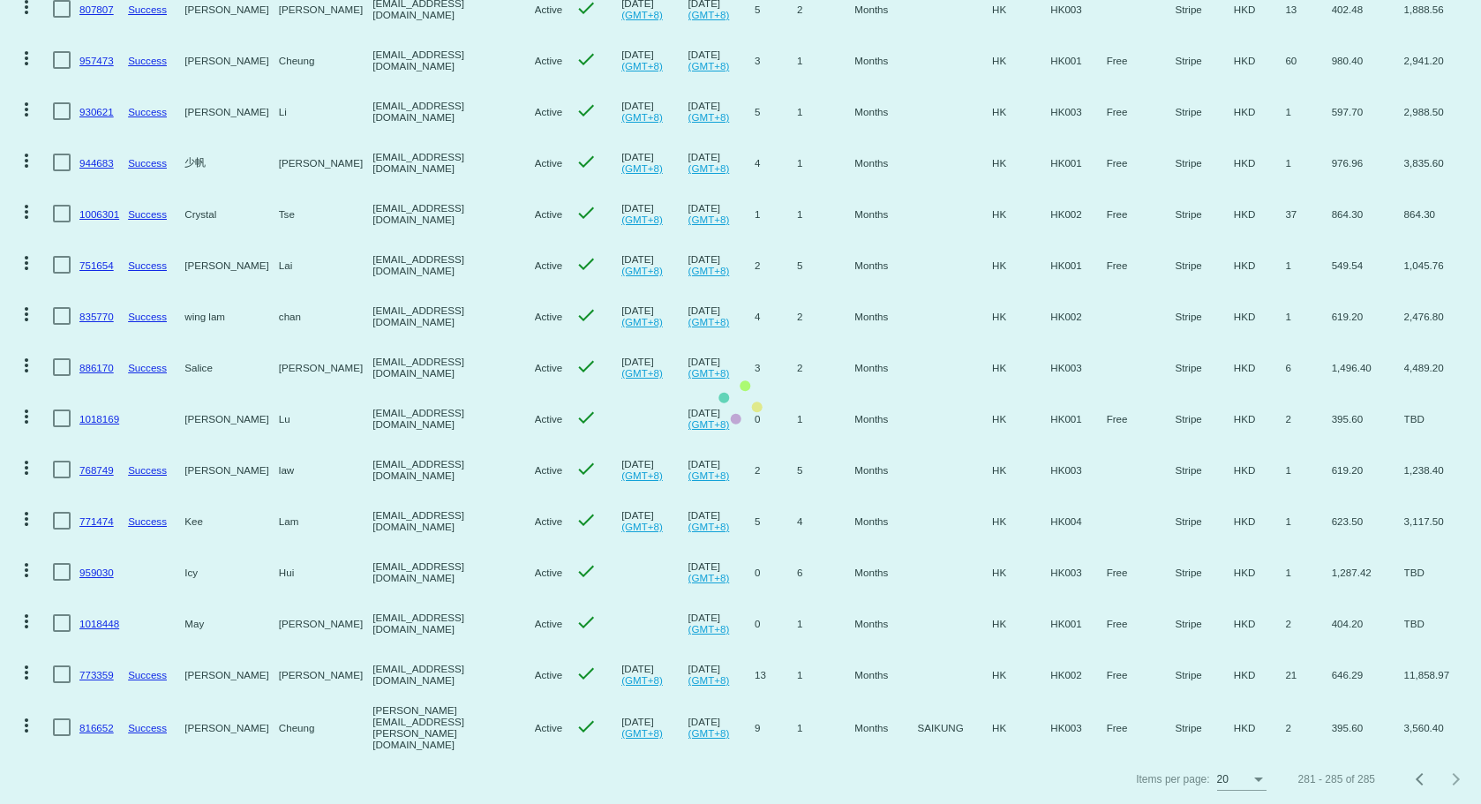
scroll to position [0, 0]
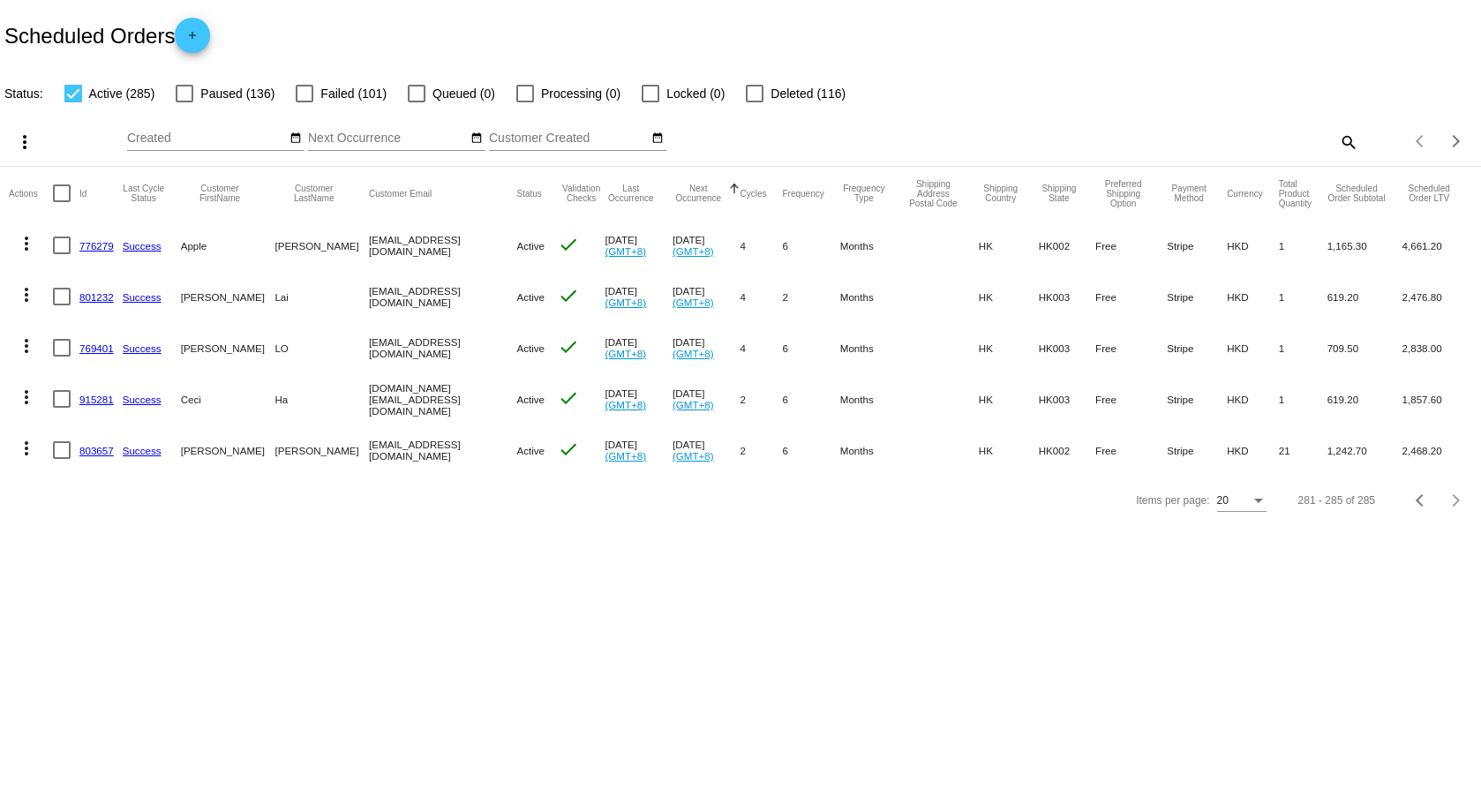
click at [51, 189] on mat-header-cell "Actions" at bounding box center [31, 193] width 44 height 53
click at [58, 188] on div at bounding box center [62, 193] width 18 height 18
click at [61, 202] on input "checkbox" at bounding box center [61, 202] width 1 height 1
checkbox input "true"
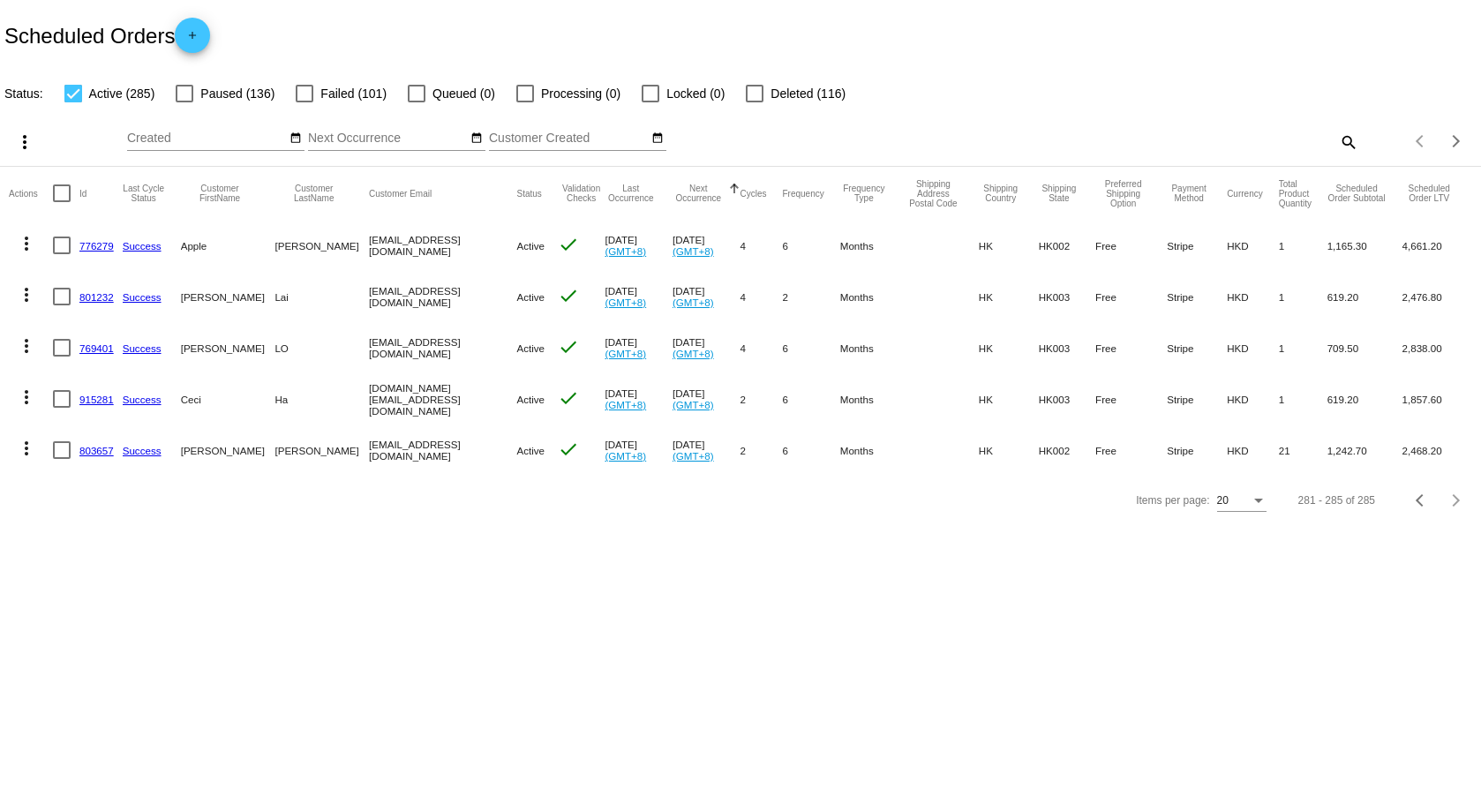
checkbox input "true"
click at [1416, 518] on button "Previous page" at bounding box center [1420, 500] width 35 height 35
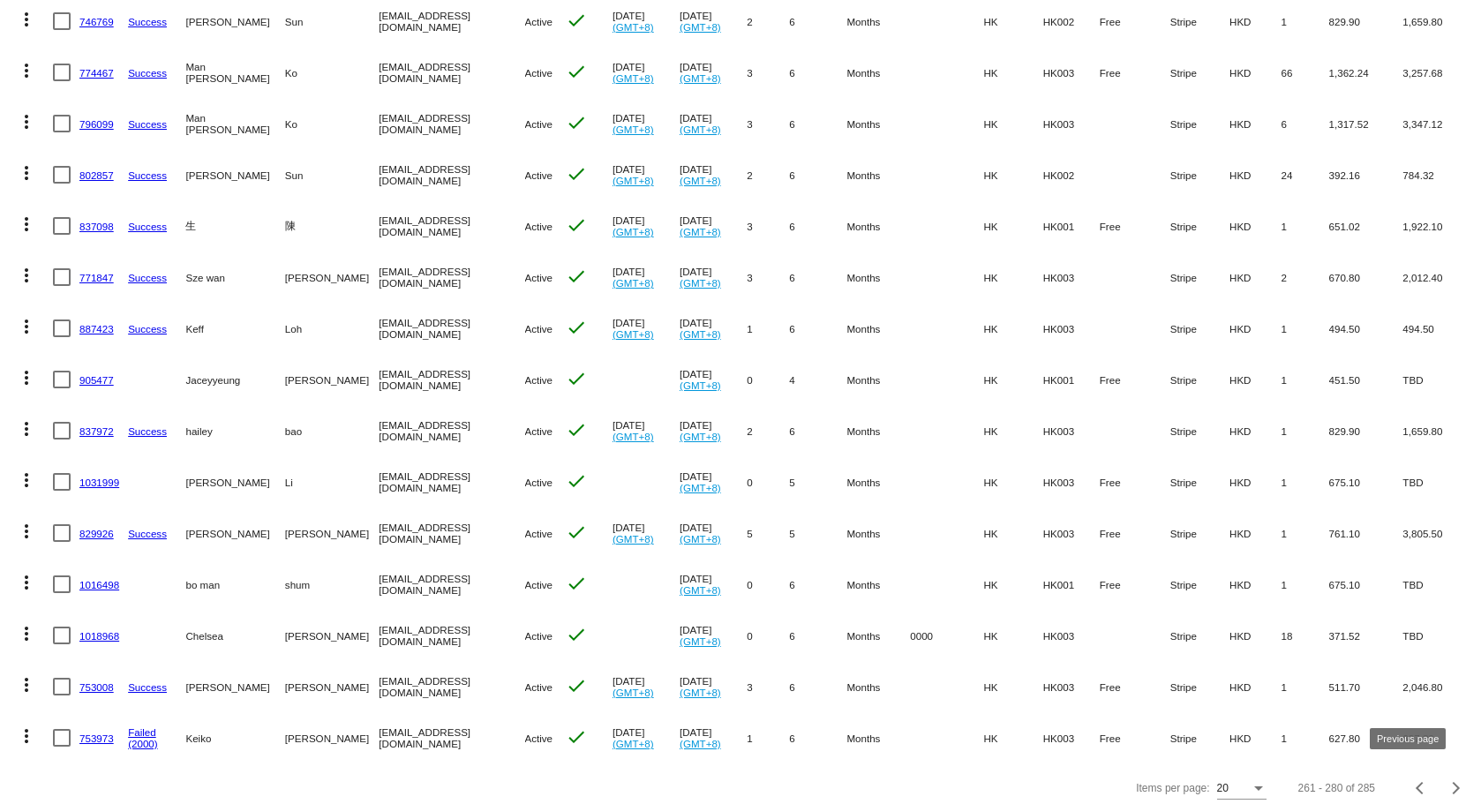
scroll to position [502, 0]
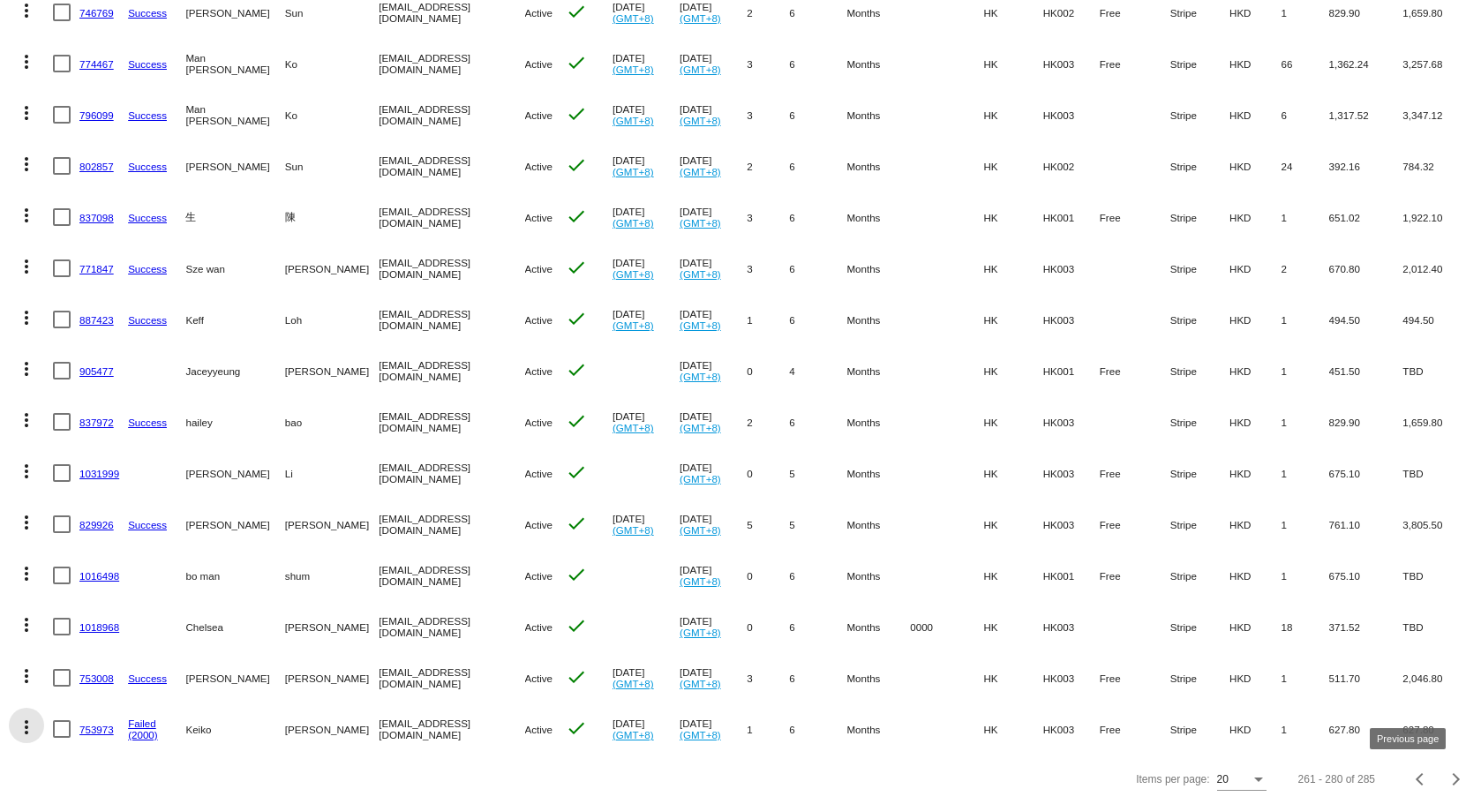
click at [21, 717] on mat-icon "more_vert" at bounding box center [26, 727] width 21 height 21
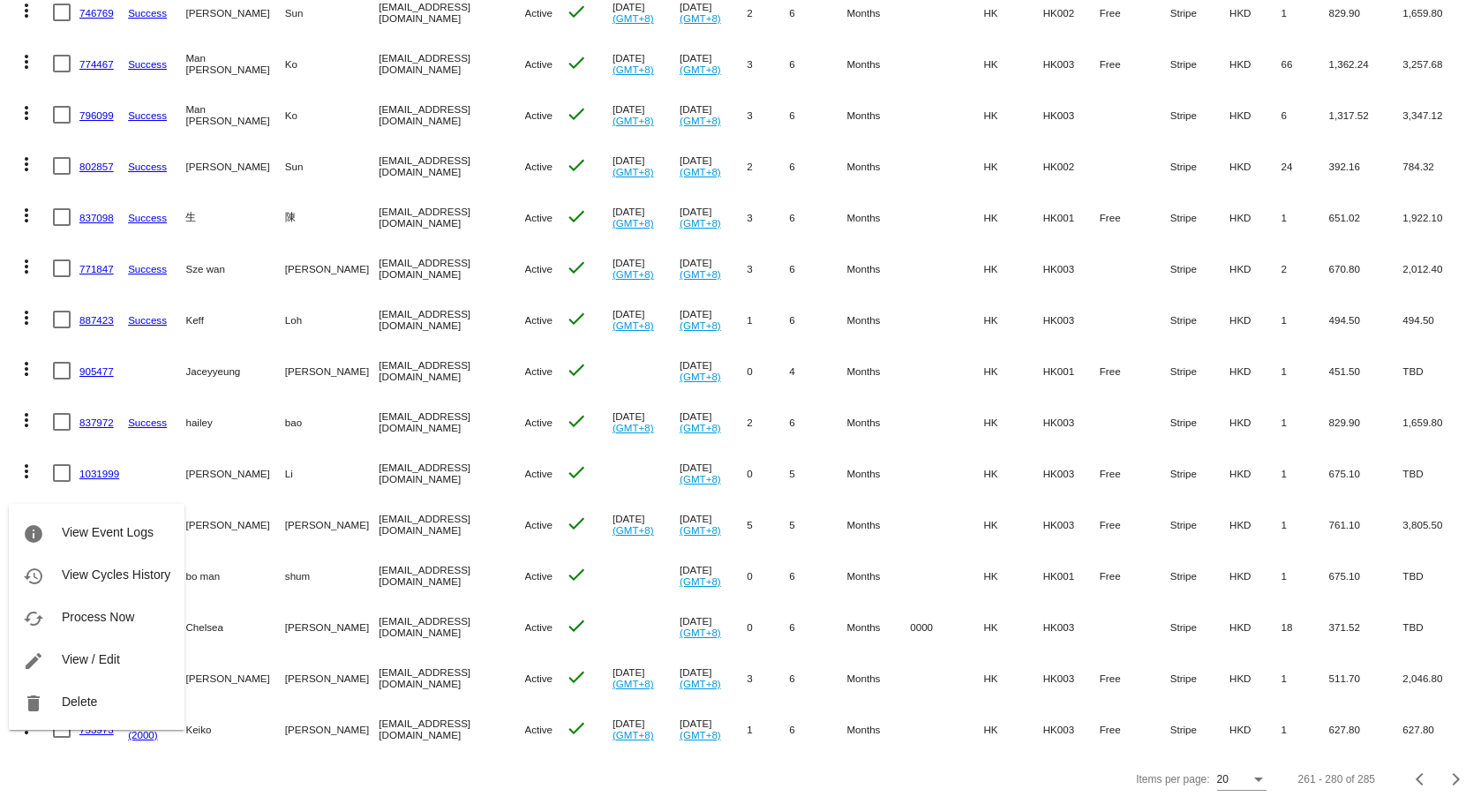
click at [21, 355] on div at bounding box center [740, 402] width 1481 height 804
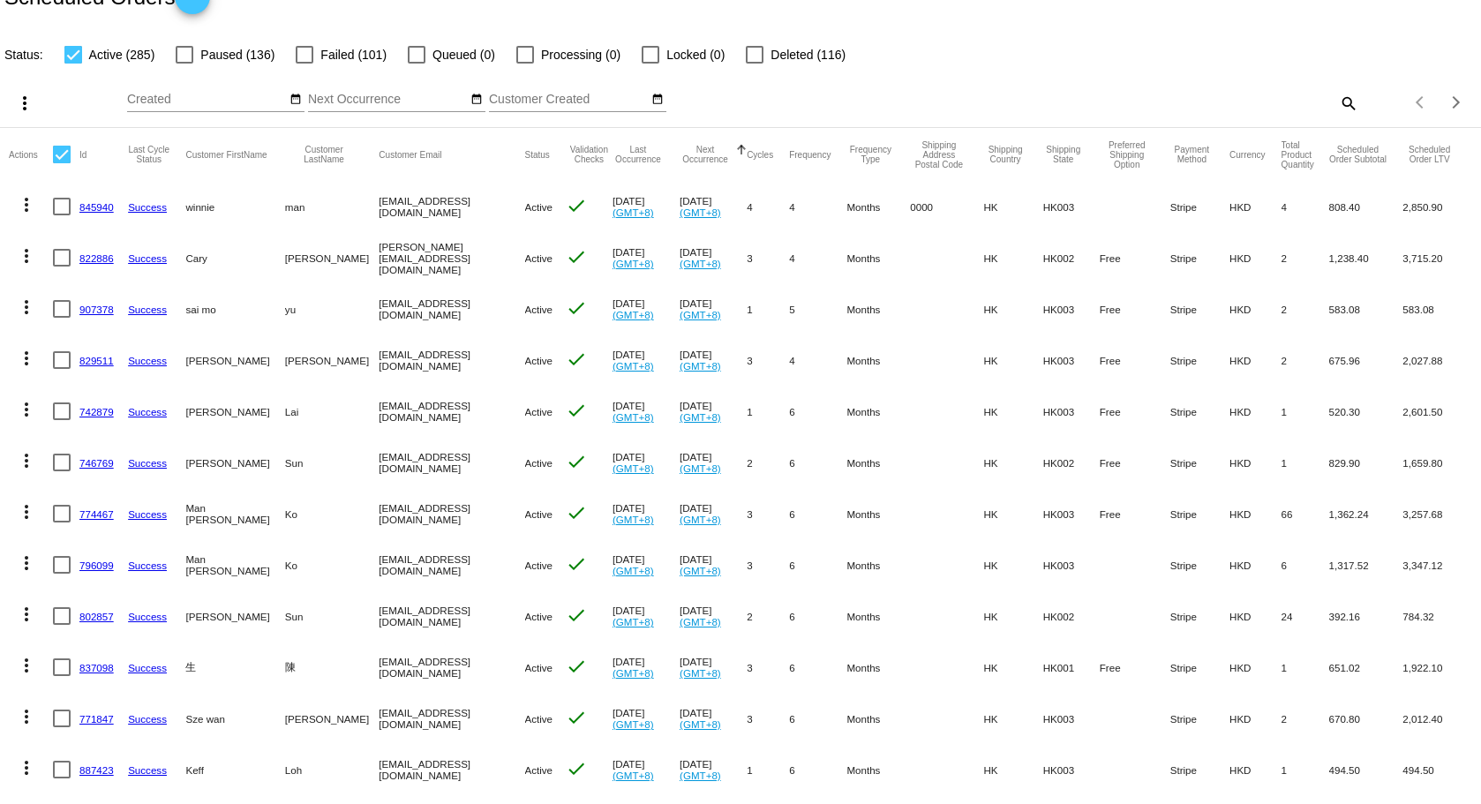
scroll to position [0, 0]
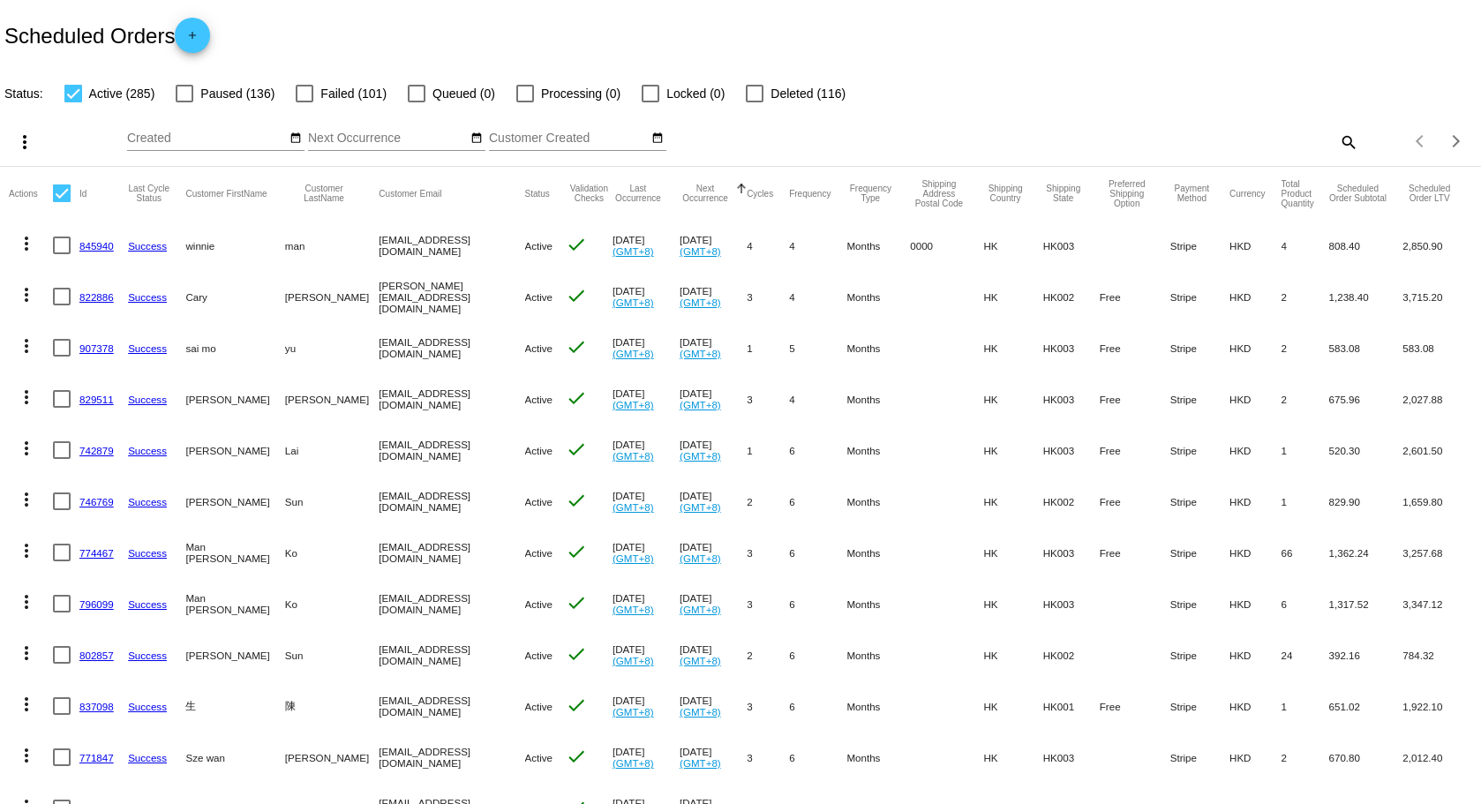
click at [25, 147] on mat-icon "more_vert" at bounding box center [24, 142] width 21 height 21
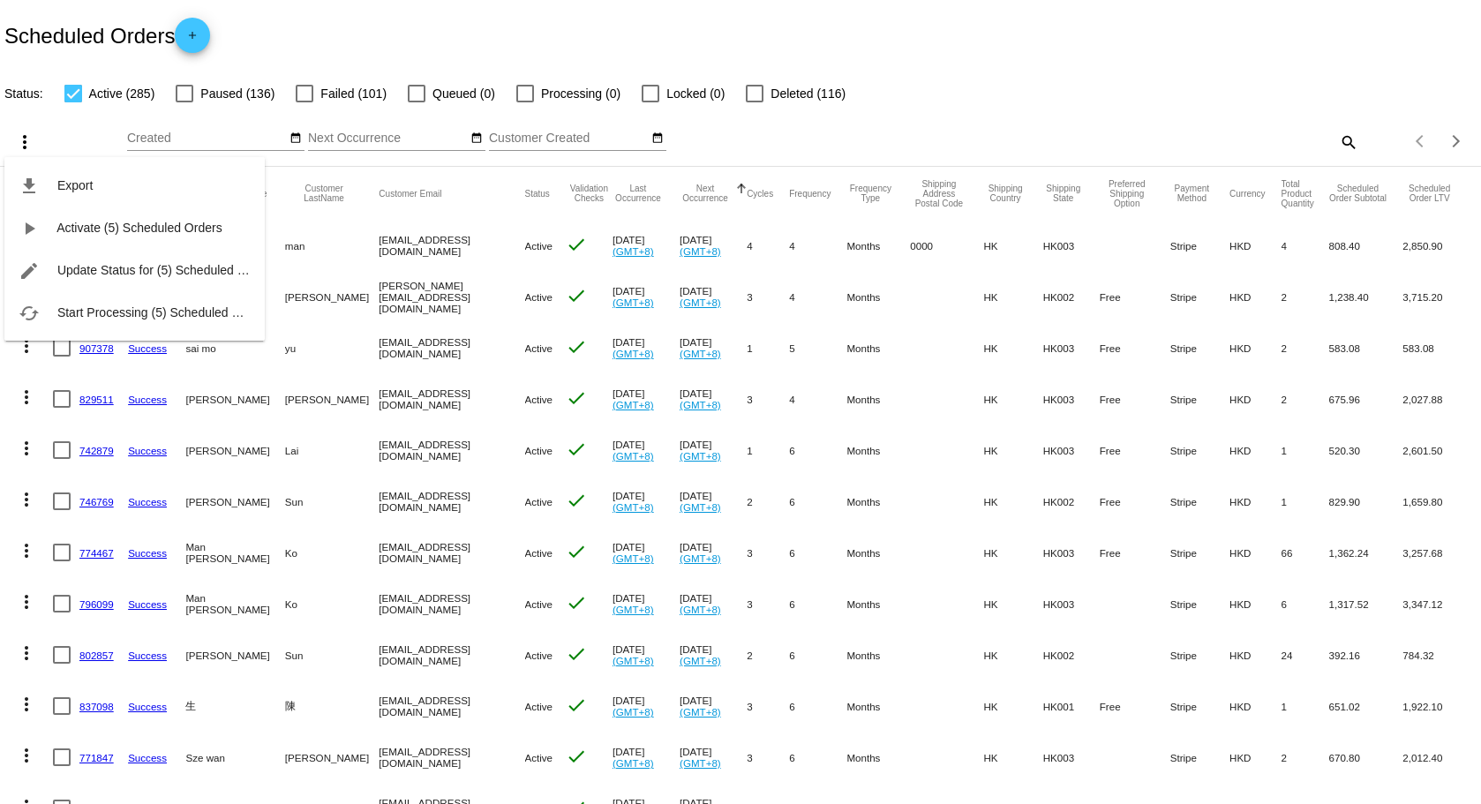
click at [25, 147] on div "file_download Export play_arrow Activate (5) Scheduled Orders edit Update Statu…" at bounding box center [134, 232] width 260 height 217
click at [80, 113] on div at bounding box center [740, 402] width 1481 height 804
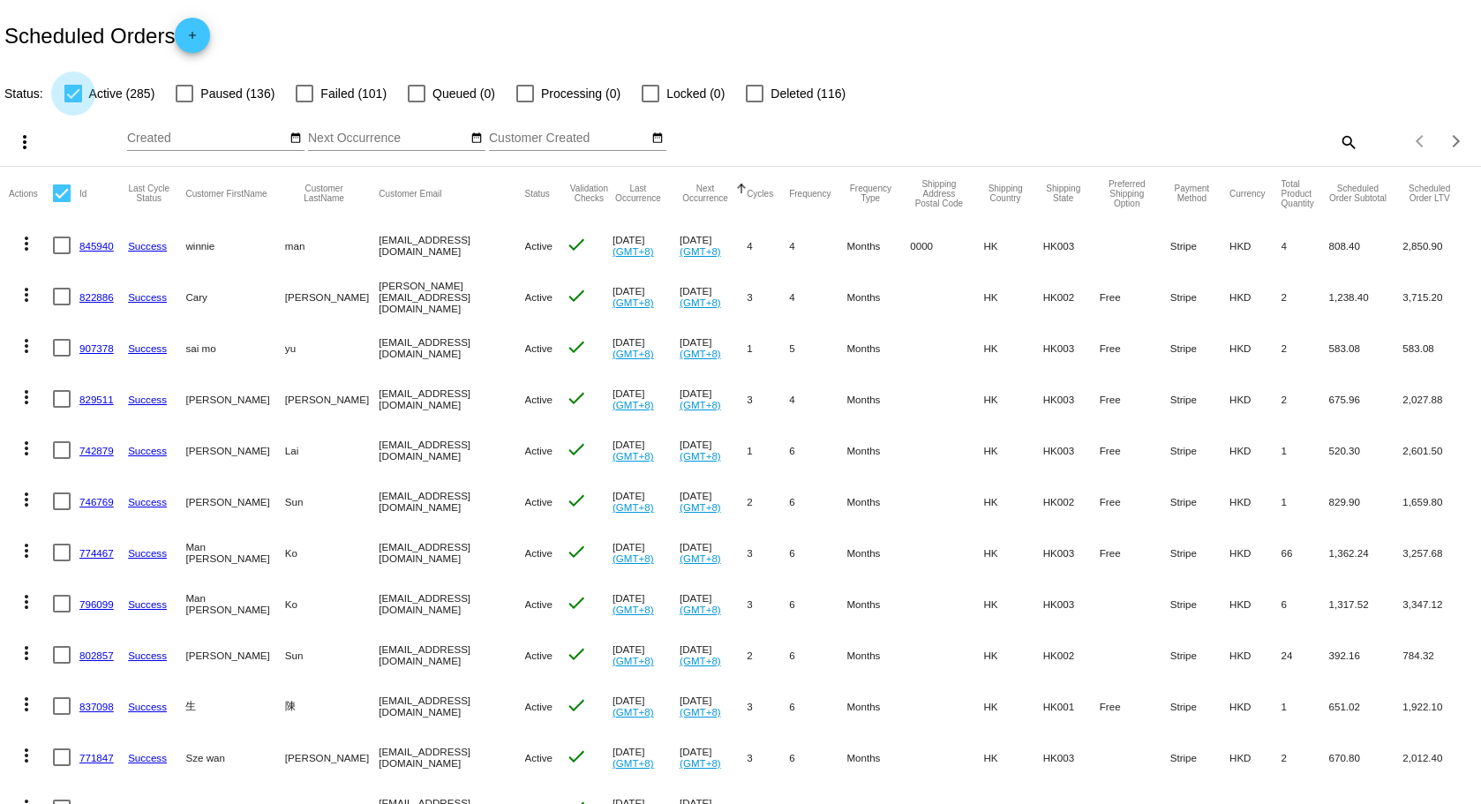
click at [78, 86] on div at bounding box center [73, 94] width 18 height 18
click at [73, 102] on input "Active (285)" at bounding box center [72, 102] width 1 height 1
checkbox input "false"
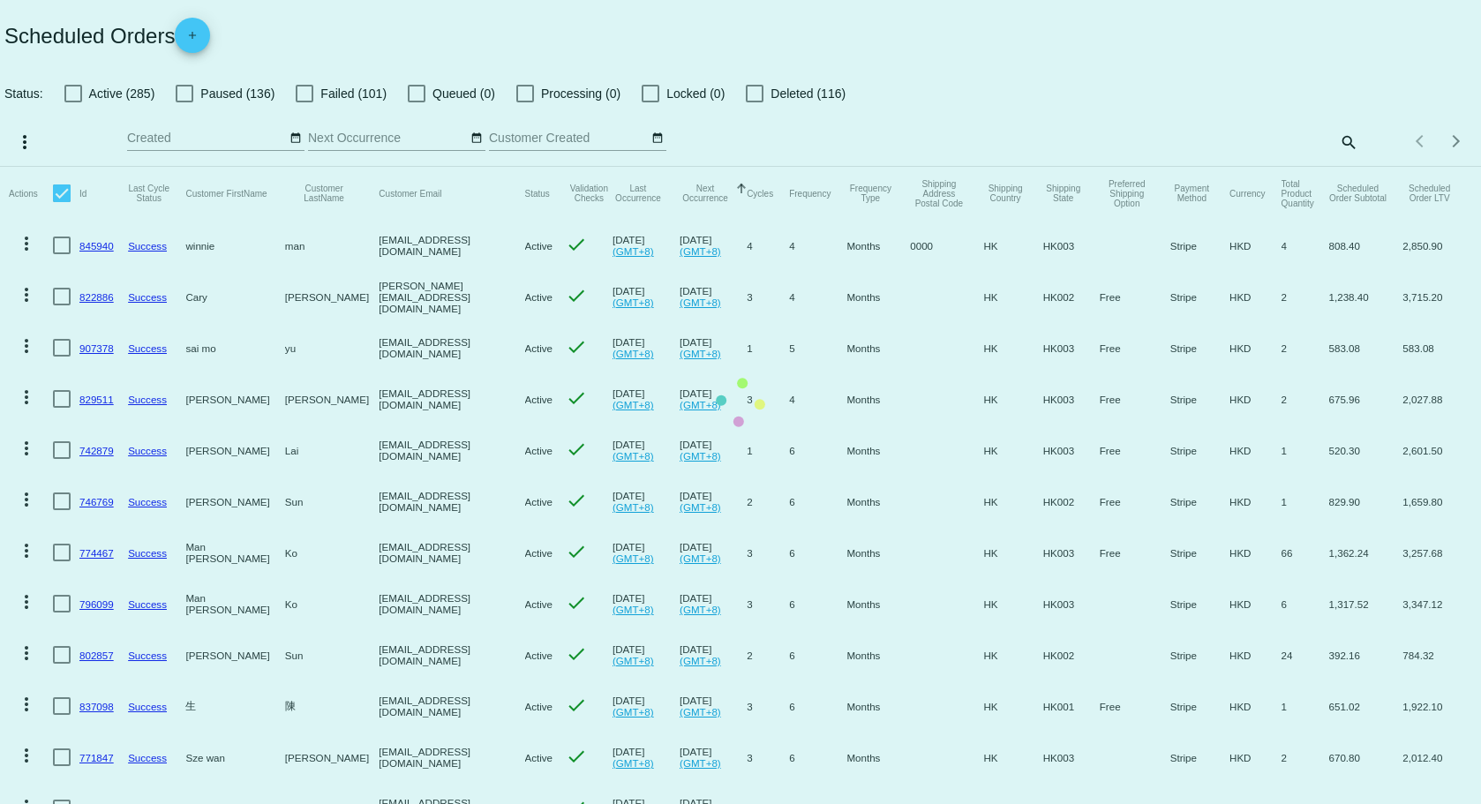
click at [56, 239] on mat-table "Actions Id Last Cycle Status Customer FirstName Customer LastName Customer Emai…" at bounding box center [740, 705] width 1481 height 1077
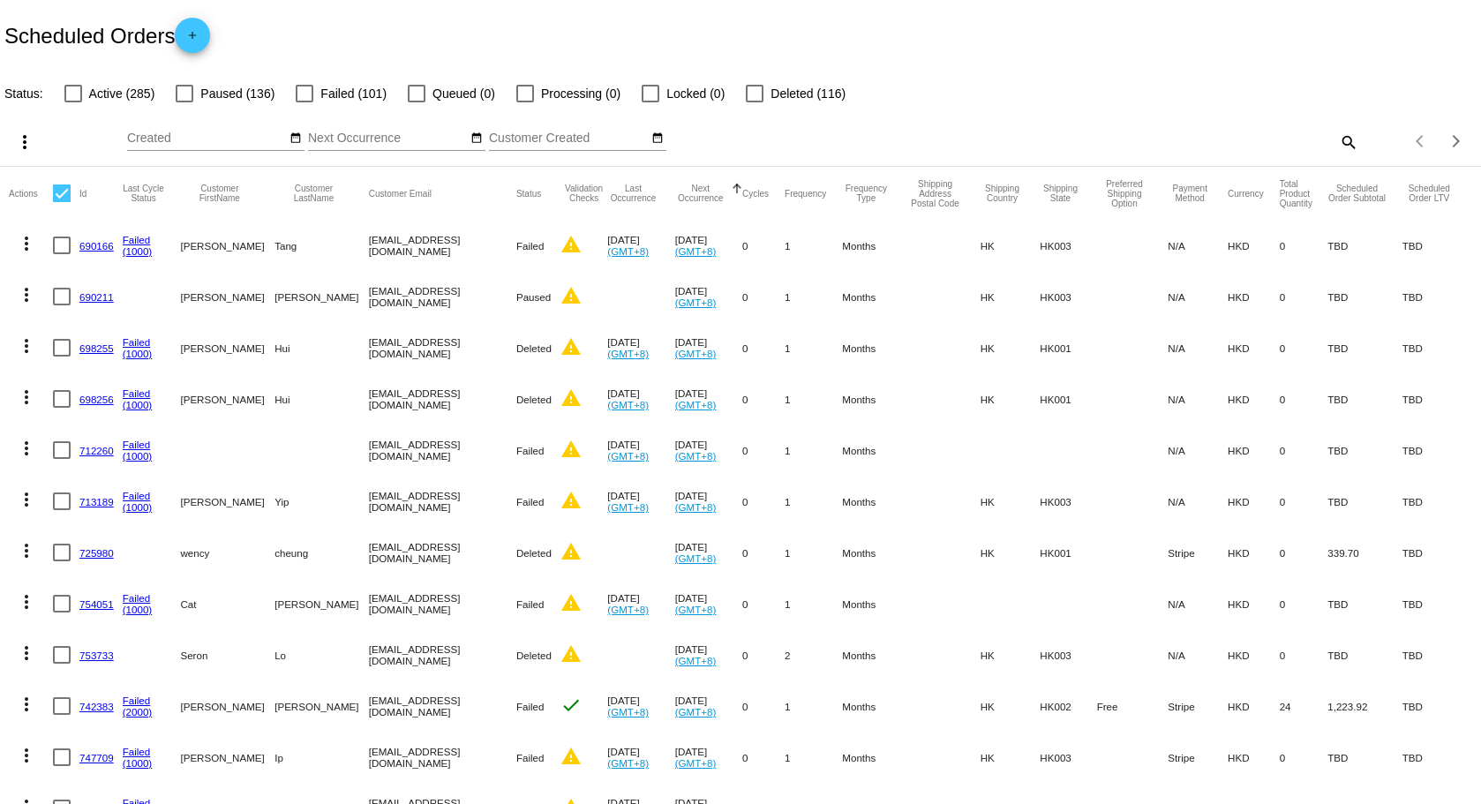
click at [67, 201] on div at bounding box center [62, 193] width 18 height 18
click at [62, 202] on input "checkbox" at bounding box center [61, 202] width 1 height 1
checkbox input "true"
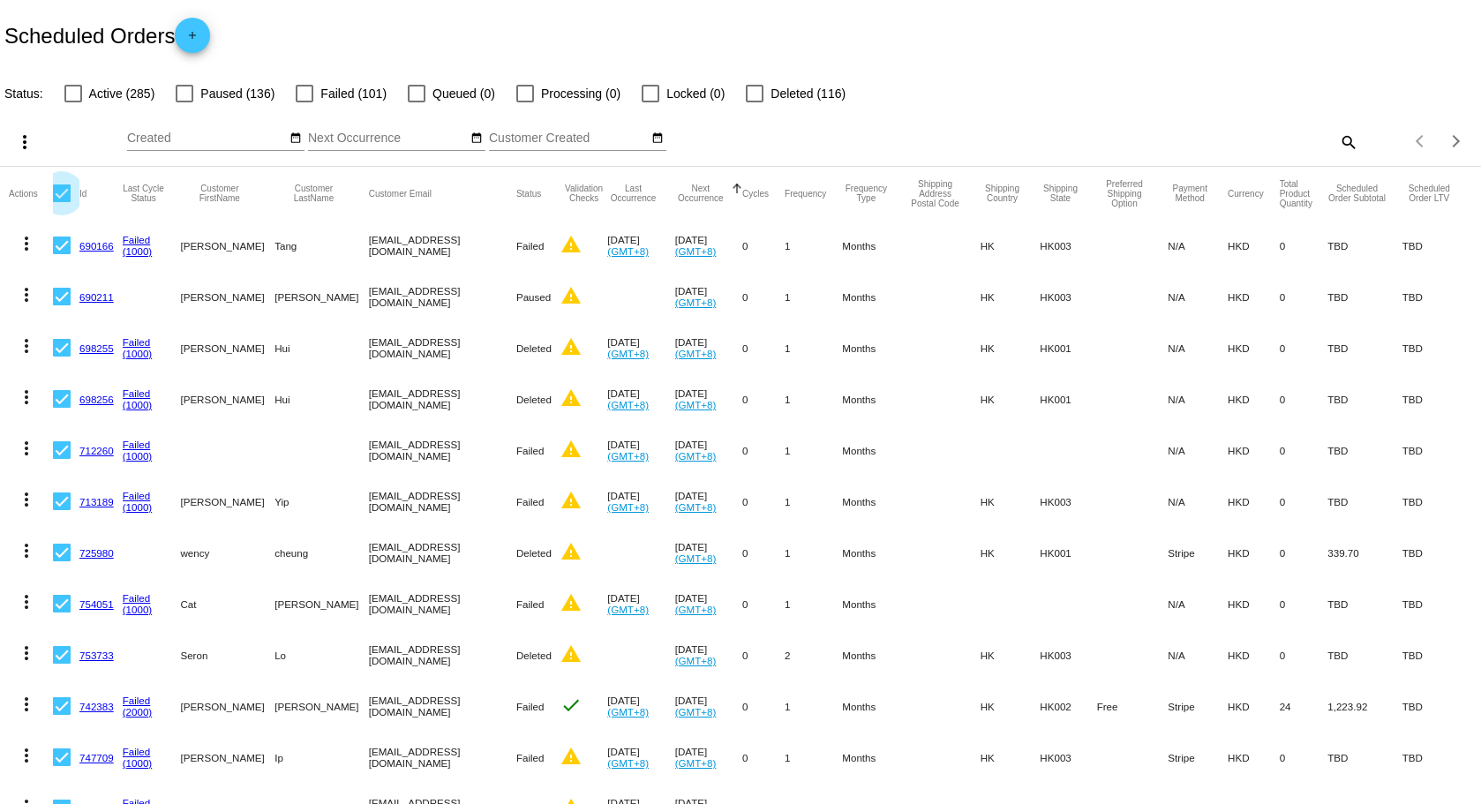
checkbox input "true"
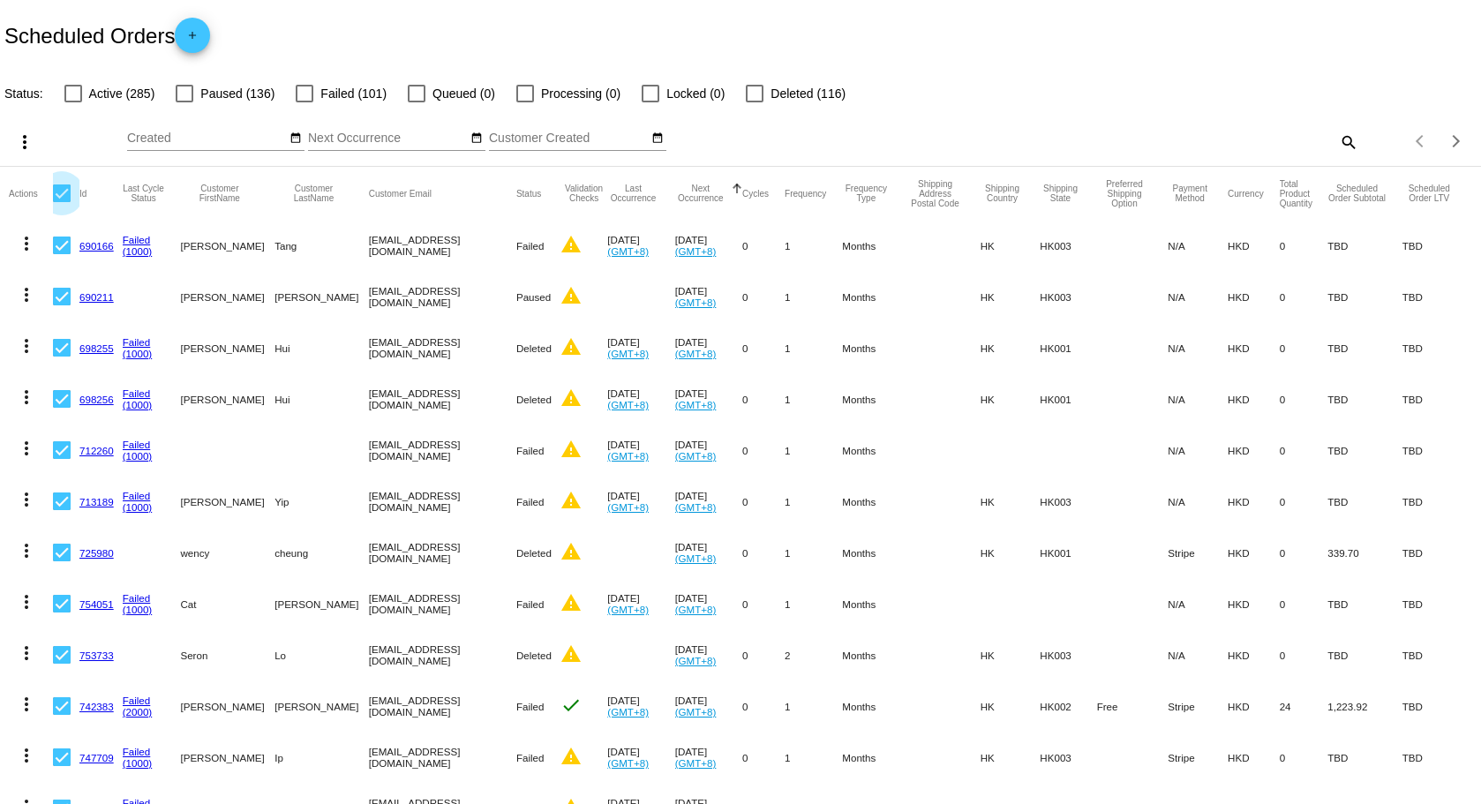
checkbox input "true"
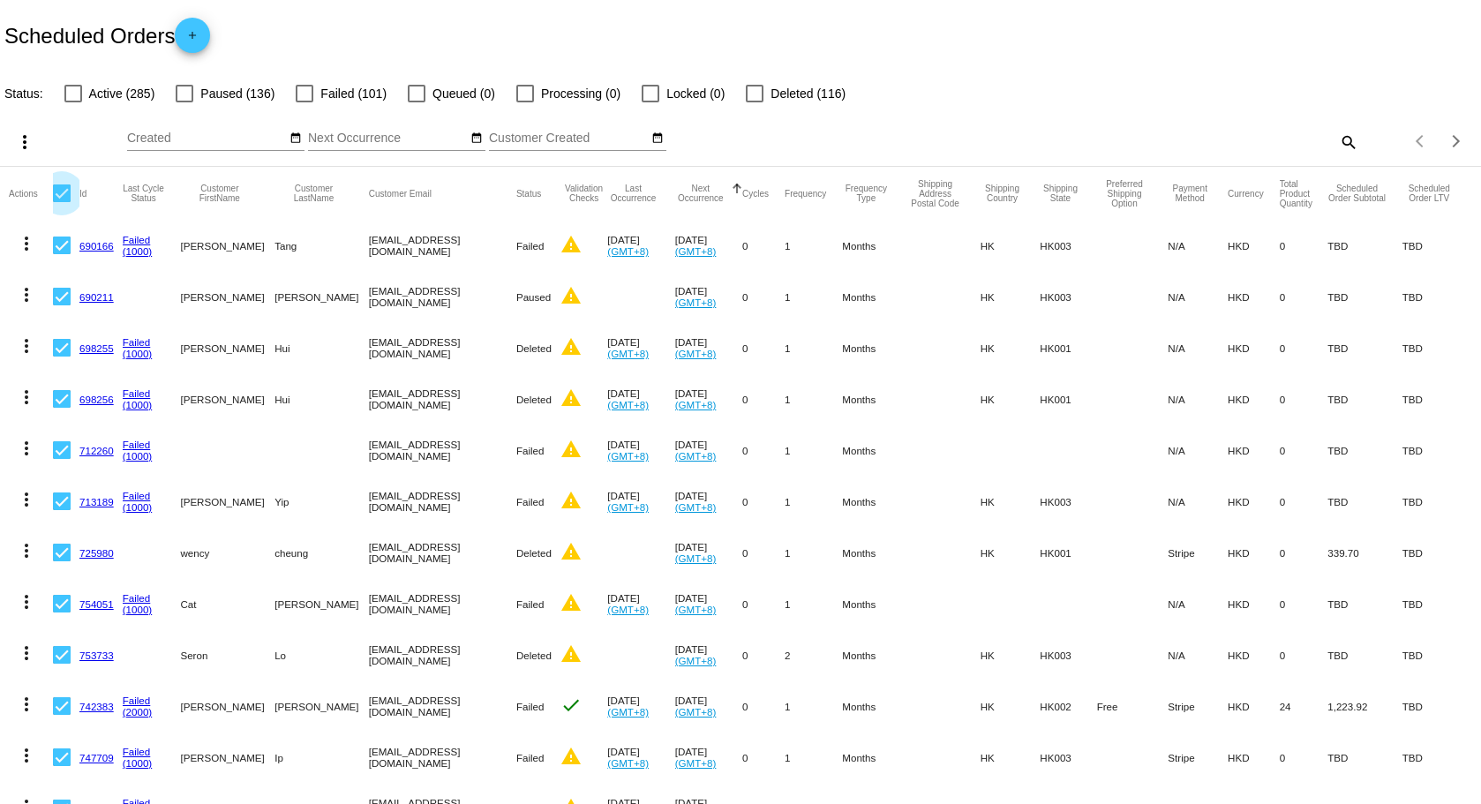
checkbox input "true"
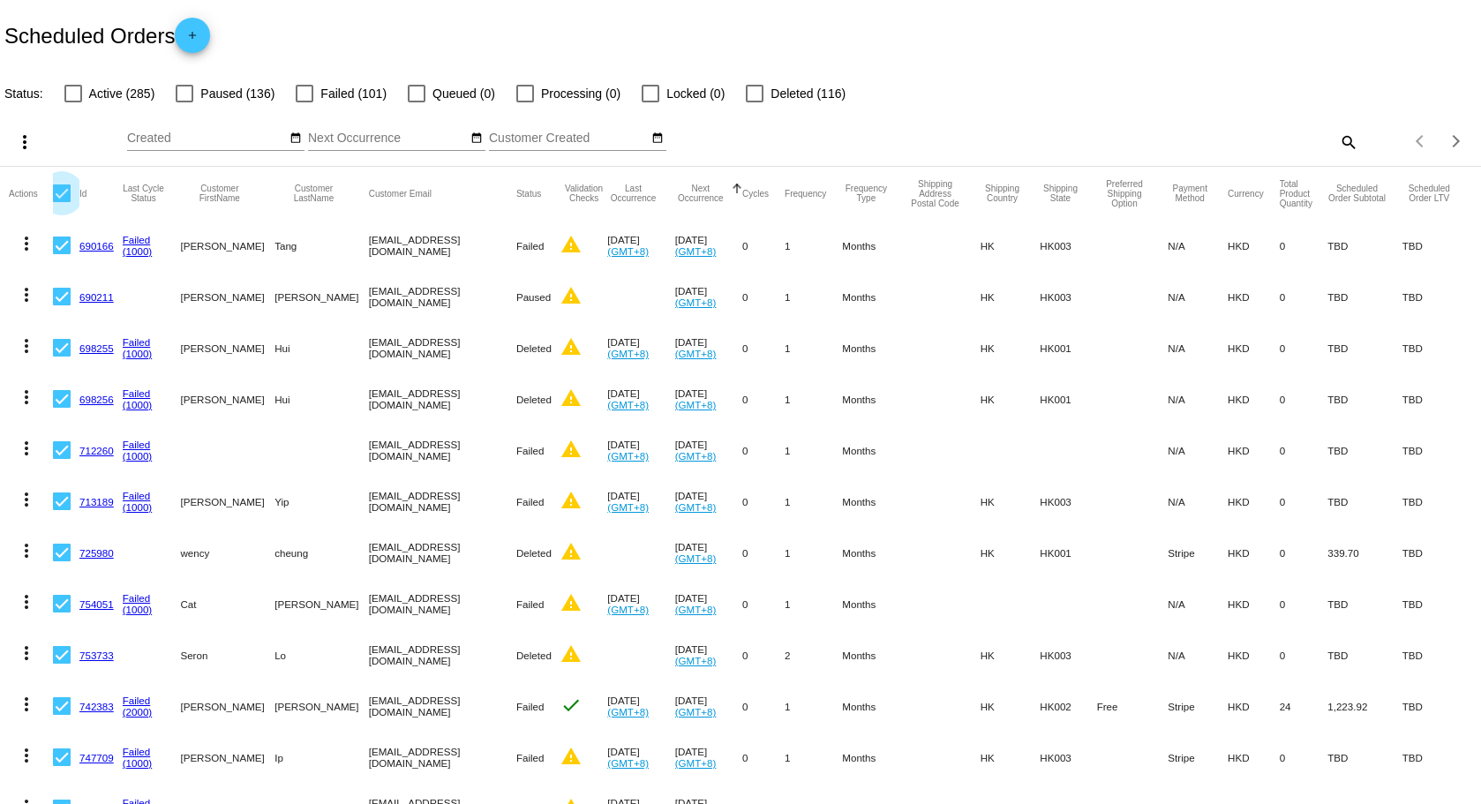
checkbox input "true"
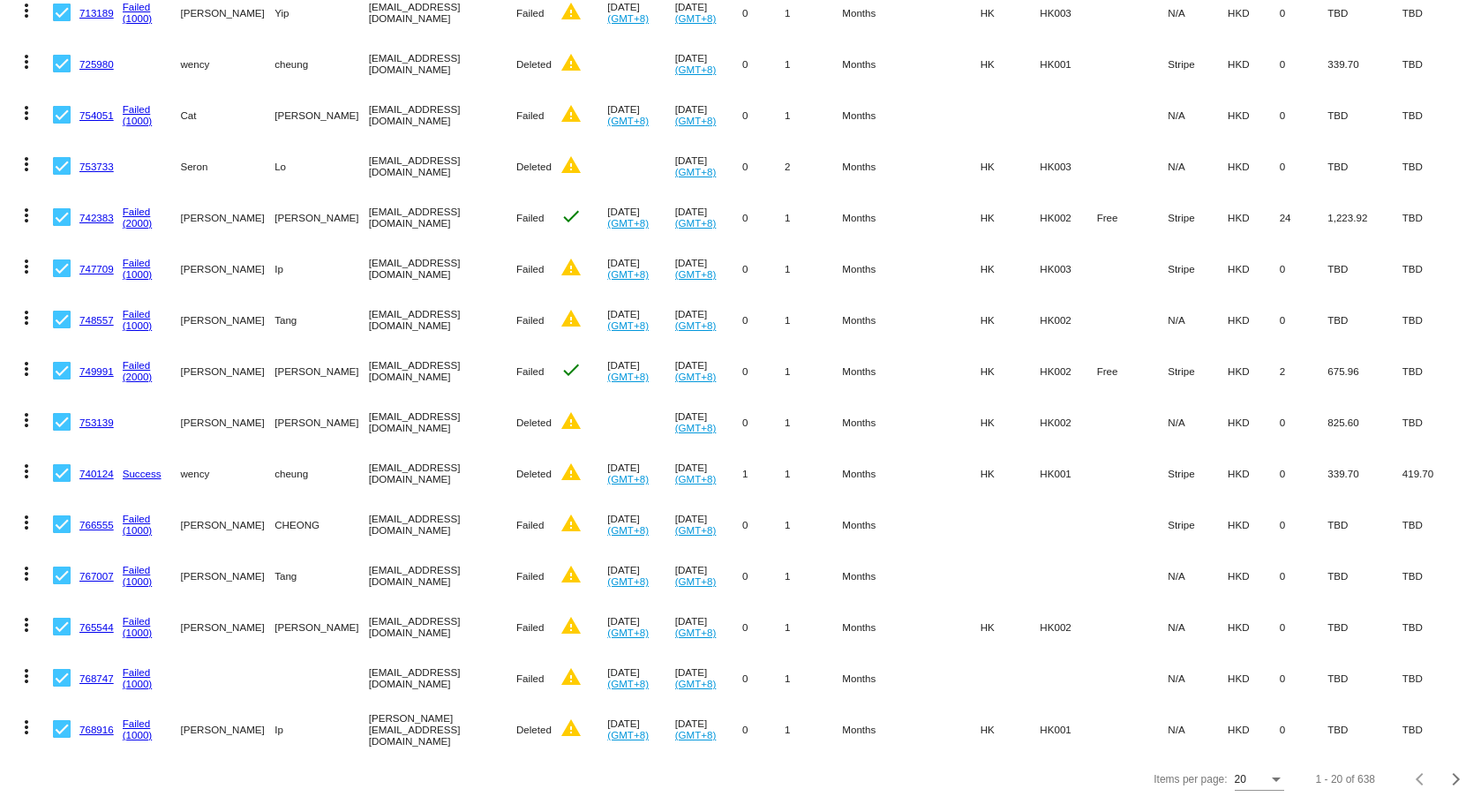
scroll to position [502, 0]
click at [1246, 782] on div "20" at bounding box center [1252, 780] width 34 height 12
click at [1250, 778] on span "100" at bounding box center [1245, 771] width 49 height 32
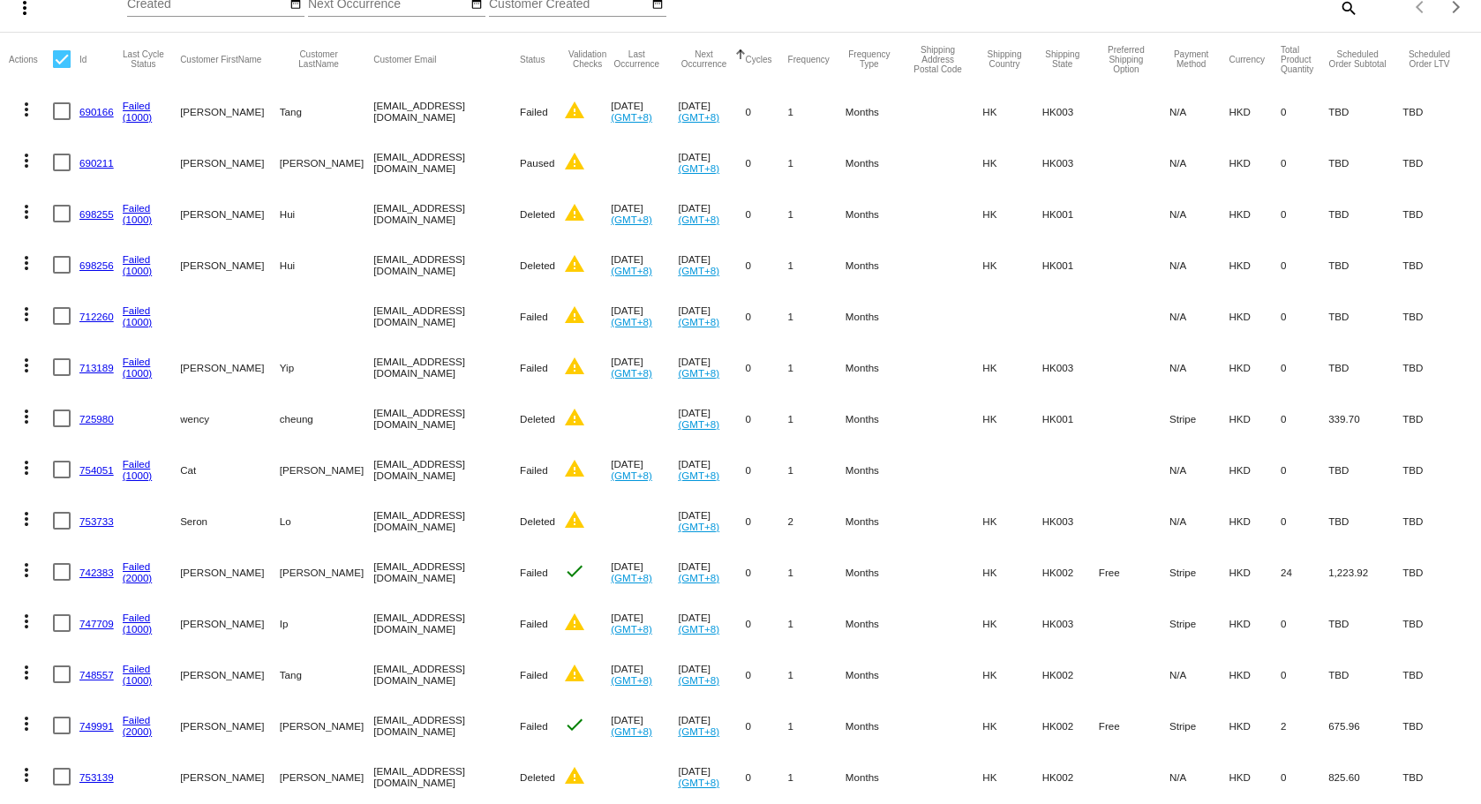
scroll to position [0, 0]
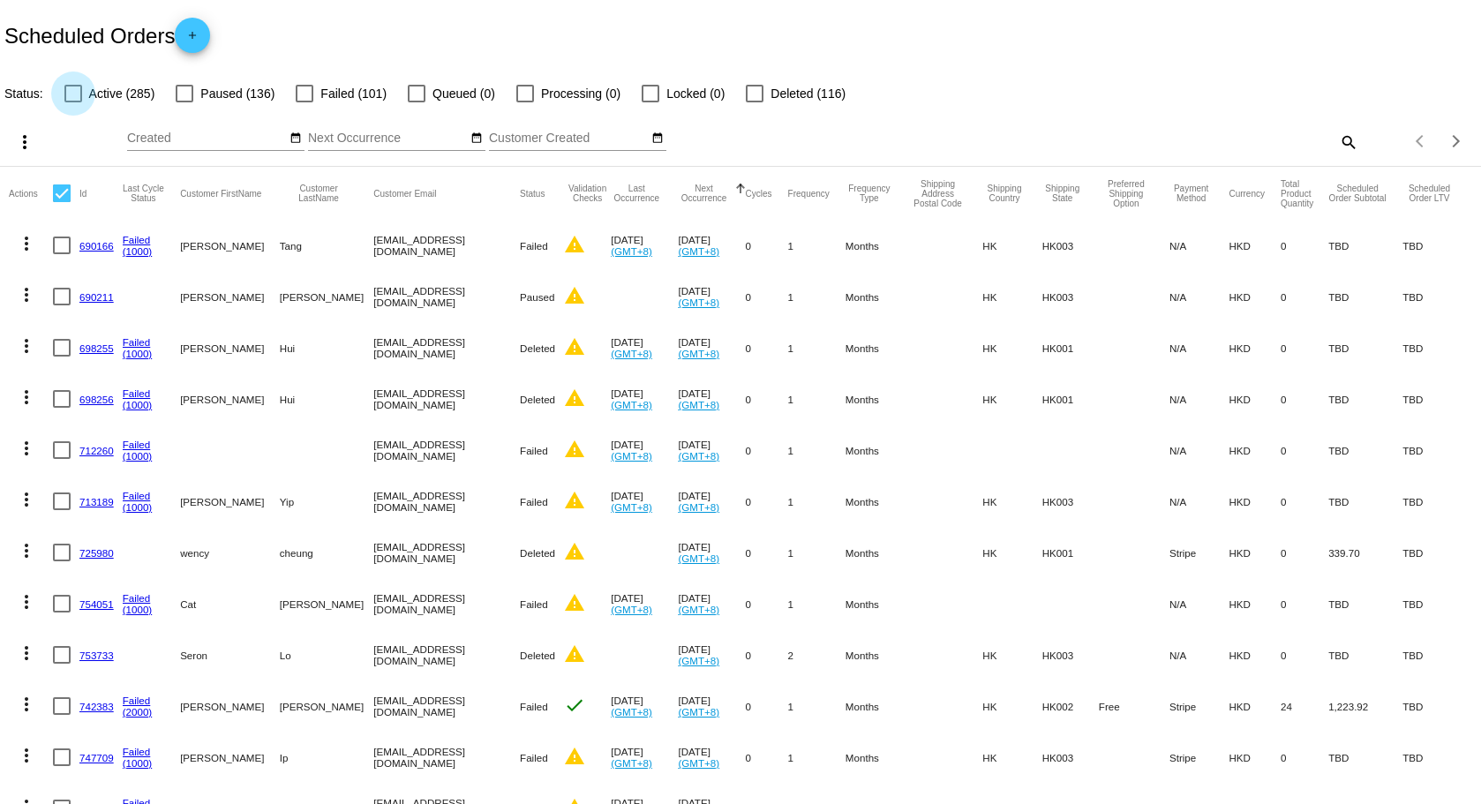
click at [113, 100] on span "Active (285)" at bounding box center [122, 93] width 66 height 21
click at [73, 102] on input "Active (285)" at bounding box center [72, 102] width 1 height 1
checkbox input "true"
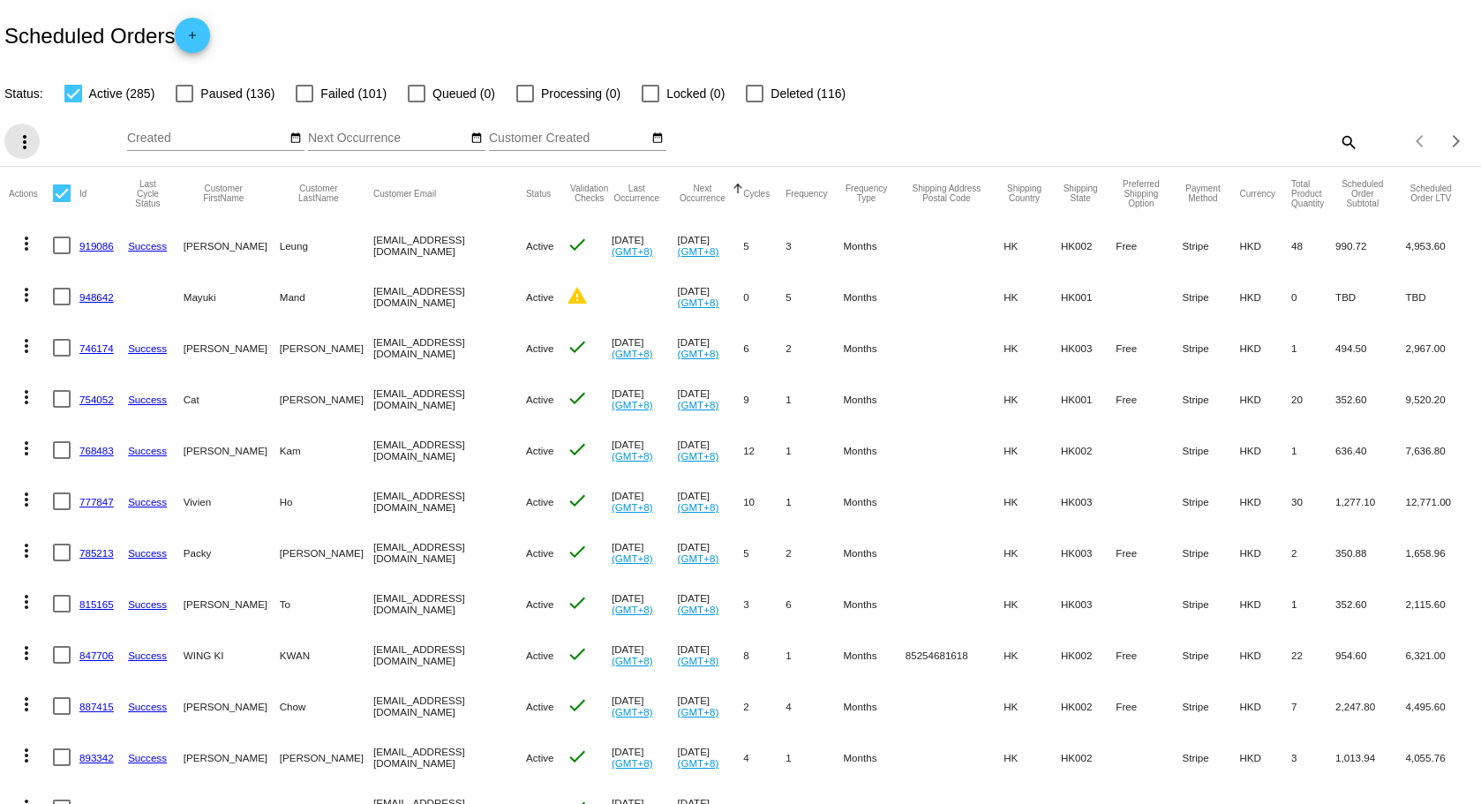
click at [31, 147] on mat-icon "more_vert" at bounding box center [24, 142] width 21 height 21
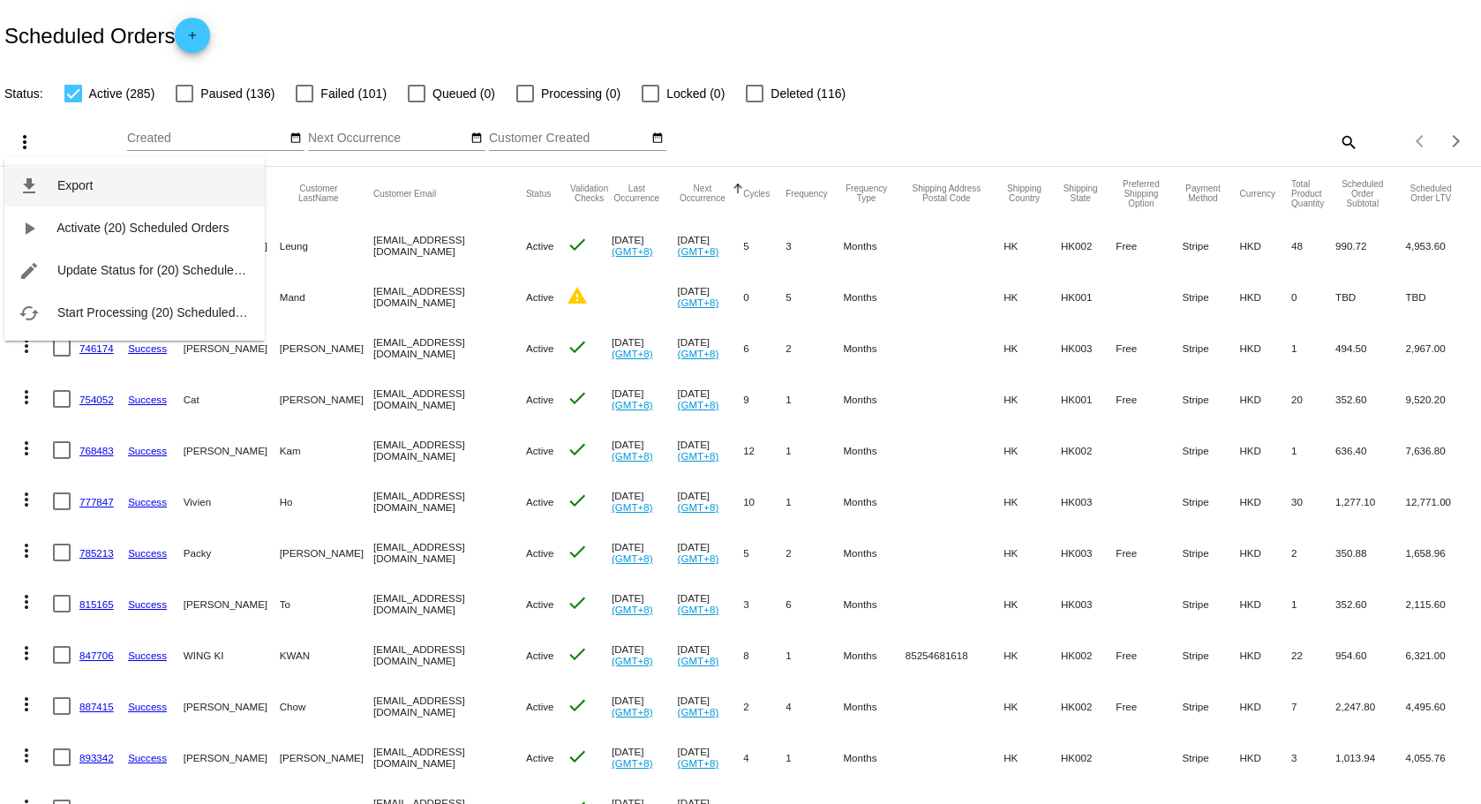
click at [52, 186] on button "file_download Export" at bounding box center [134, 185] width 260 height 42
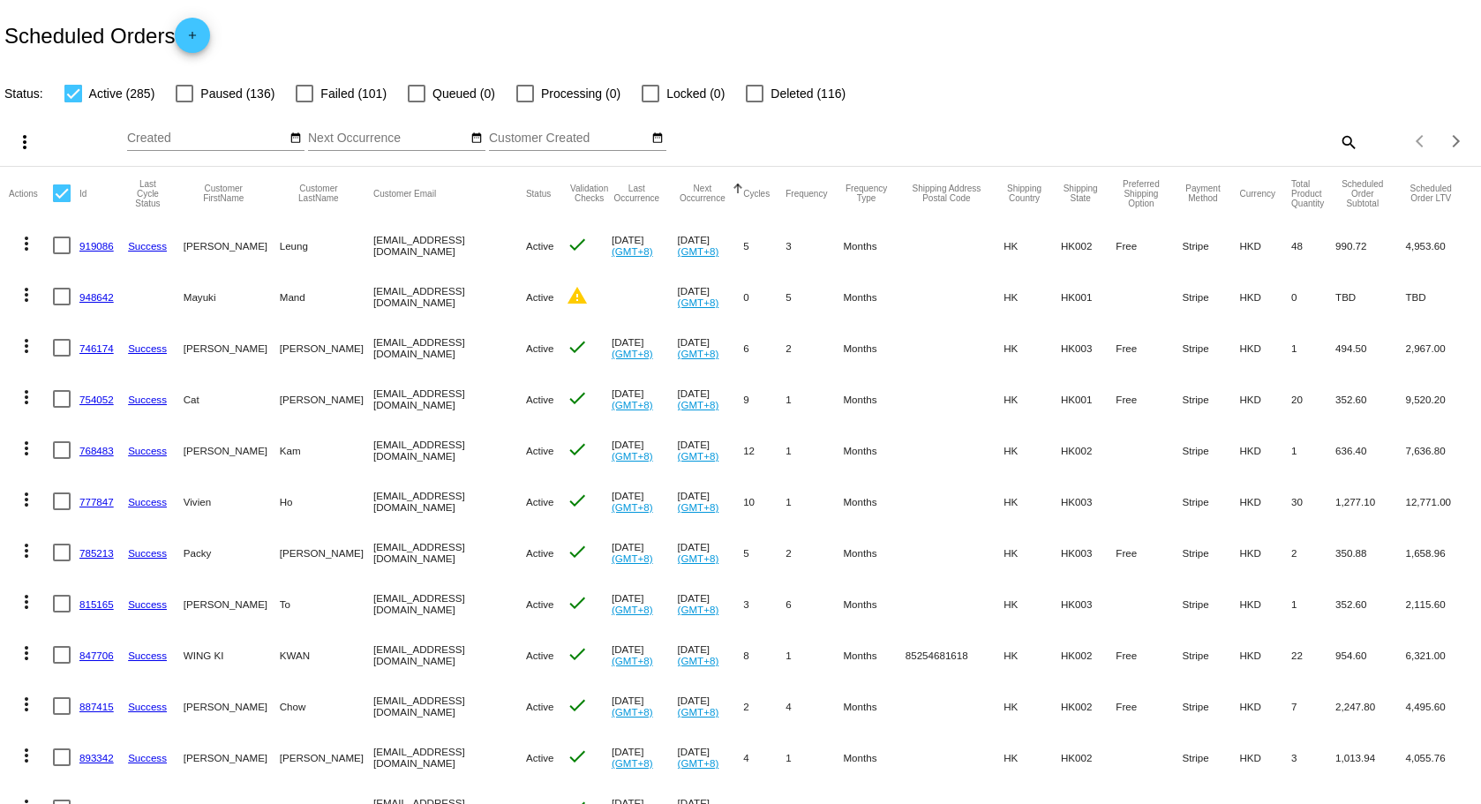
click at [32, 146] on mat-icon "more_vert" at bounding box center [24, 142] width 21 height 21
